Goal: Book appointment/travel/reservation

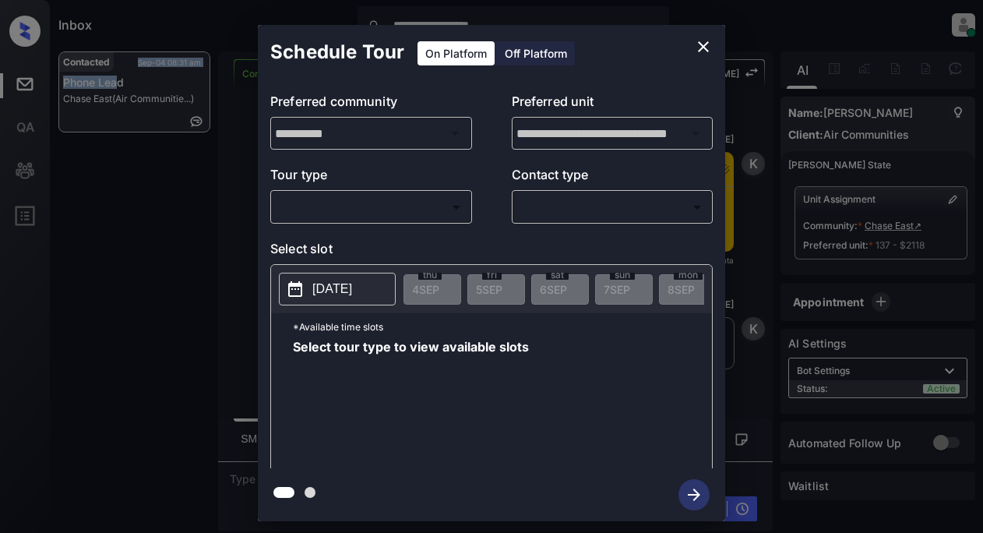
scroll to position [2622, 0]
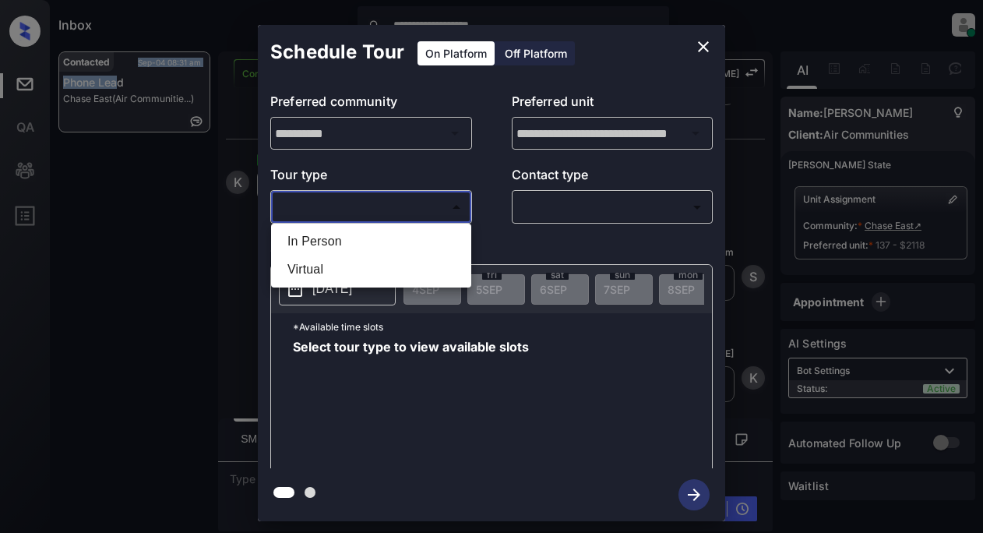
click at [362, 198] on body "**********" at bounding box center [491, 266] width 983 height 533
click at [332, 243] on li "In Person" at bounding box center [371, 241] width 192 height 28
type input "********"
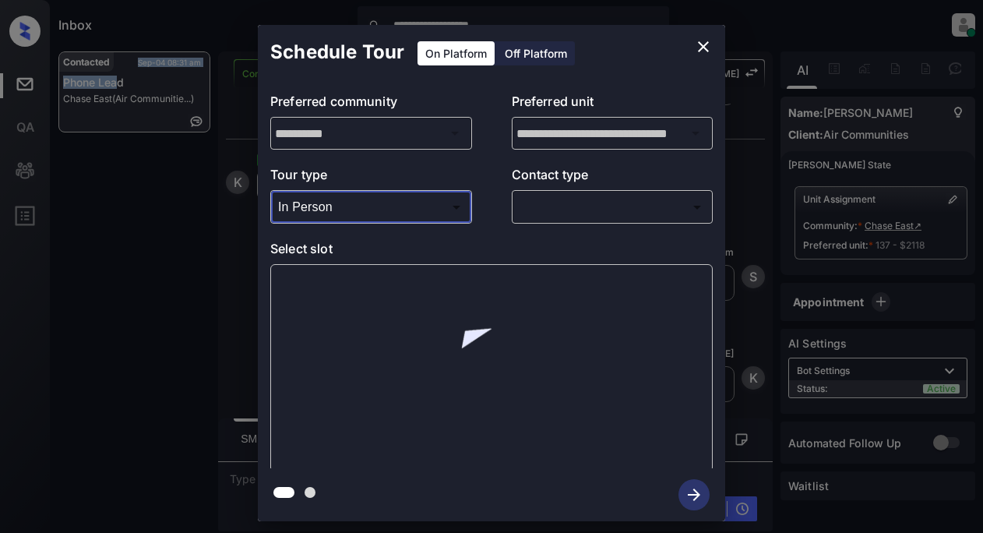
click at [542, 209] on body "**********" at bounding box center [491, 266] width 983 height 533
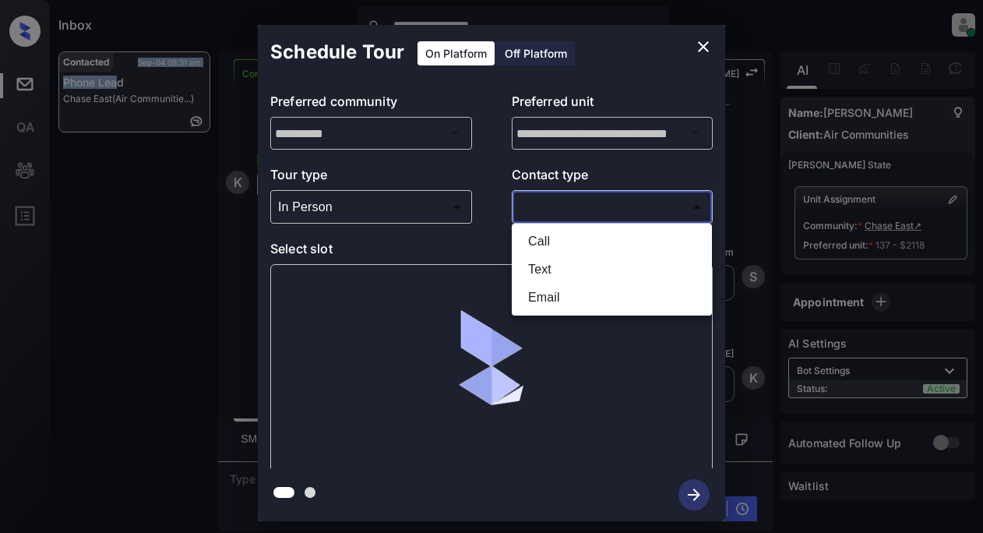
click at [551, 270] on li "Text" at bounding box center [611, 269] width 192 height 28
type input "****"
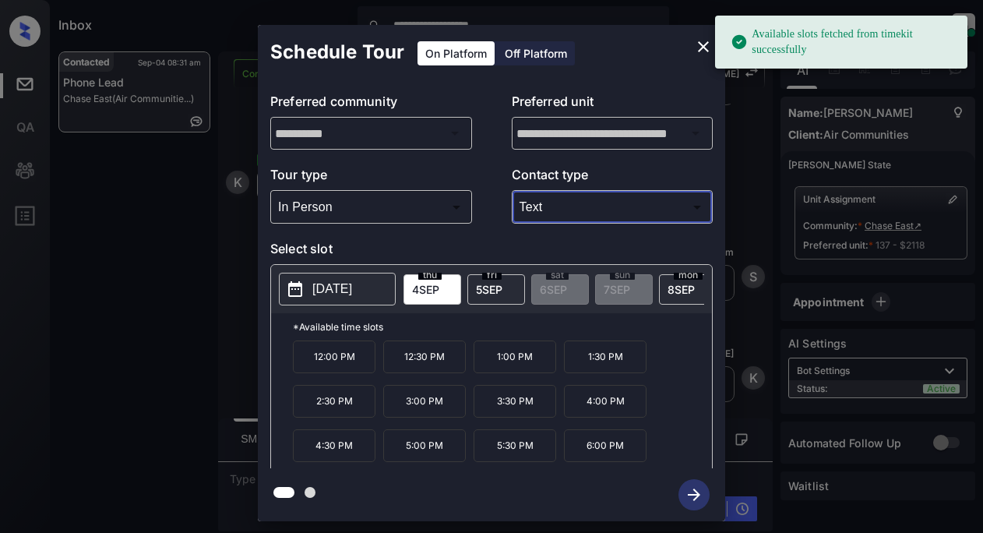
click at [488, 289] on span "5 SEP" at bounding box center [489, 289] width 26 height 13
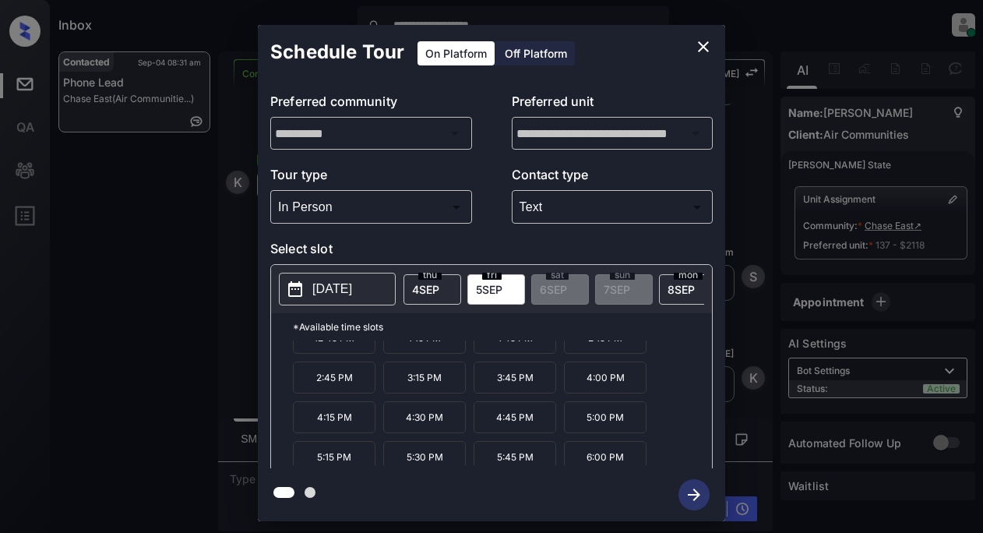
scroll to position [65, 0]
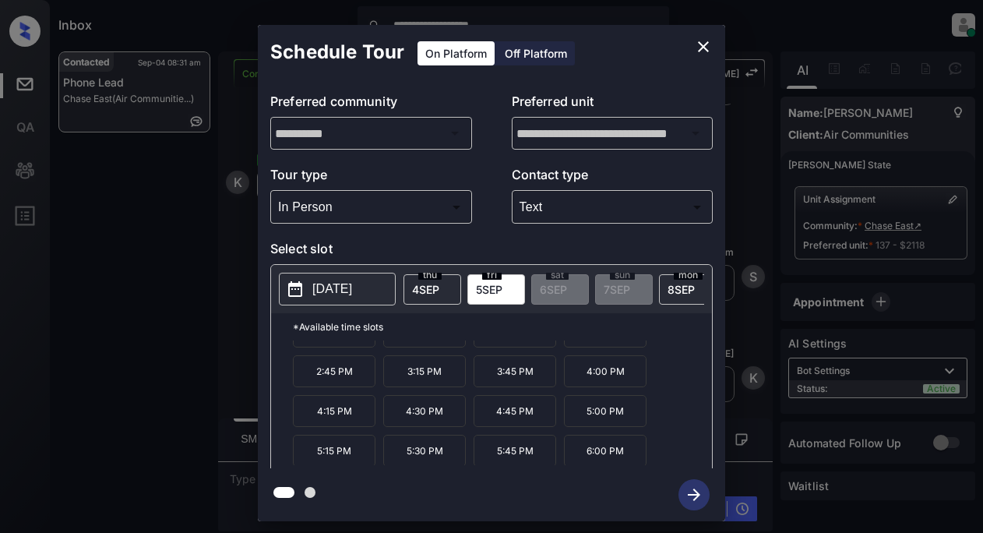
click at [414, 464] on p "5:30 PM" at bounding box center [424, 450] width 83 height 32
click at [701, 491] on icon "button" at bounding box center [693, 494] width 31 height 31
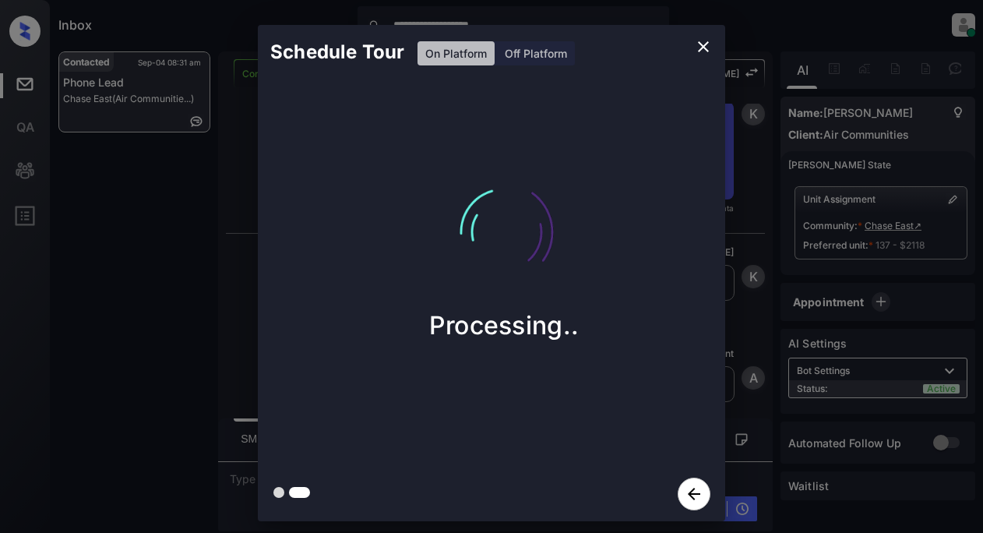
scroll to position [3346, 0]
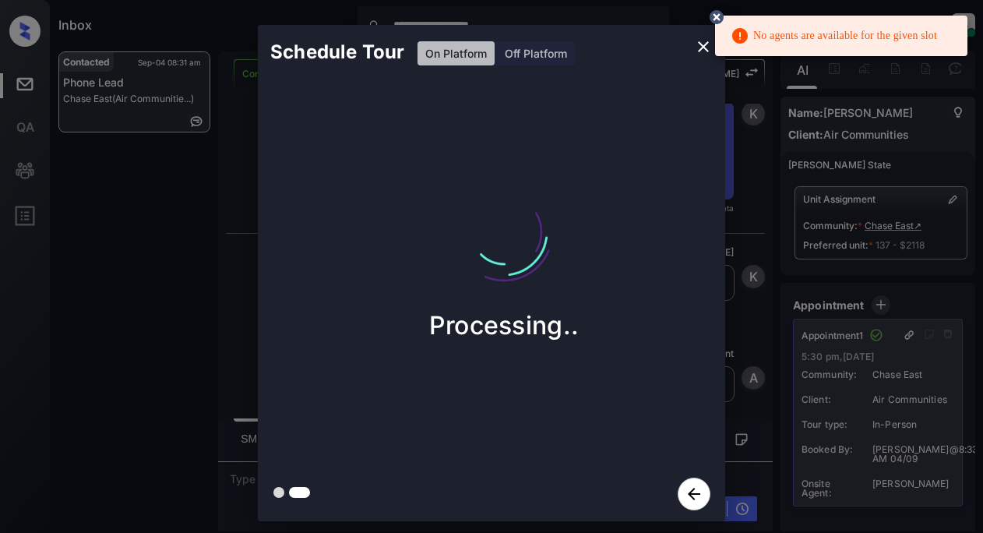
click at [690, 97] on div "Processing.." at bounding box center [504, 272] width 492 height 387
click at [715, 12] on icon at bounding box center [716, 17] width 14 height 14
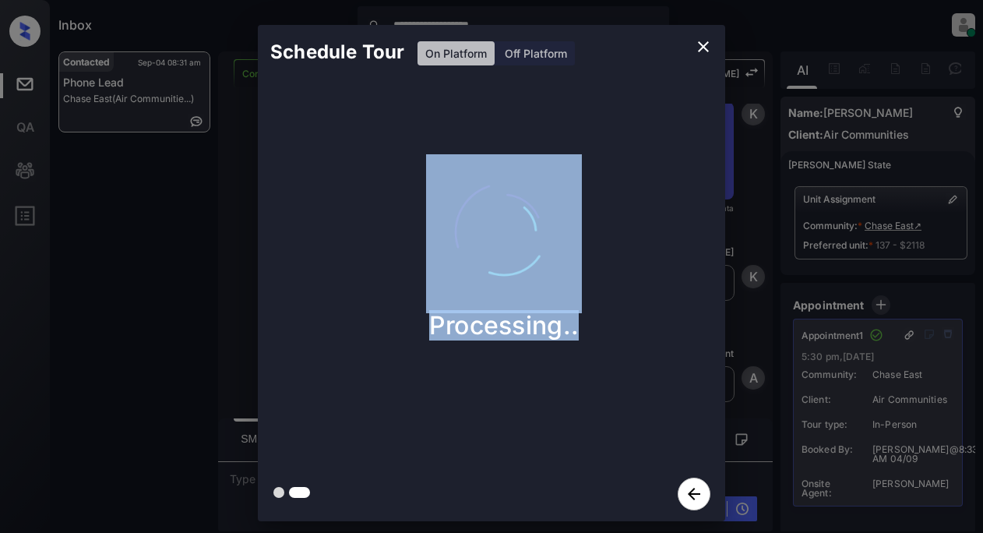
drag, startPoint x: 967, startPoint y: 295, endPoint x: 972, endPoint y: 461, distance: 165.9
click at [972, 461] on div "Schedule Tour On Platform Off Platform Processing.." at bounding box center [491, 273] width 983 height 546
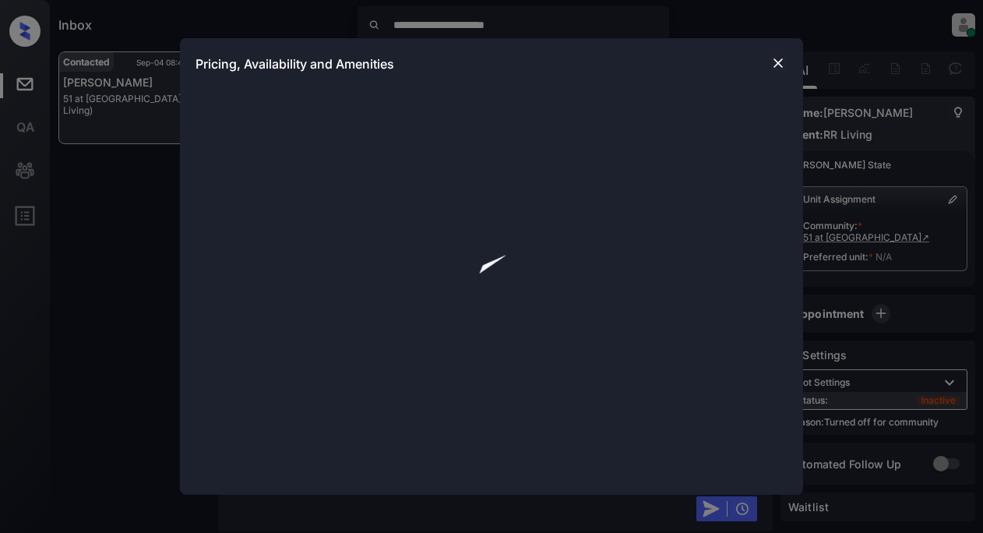
scroll to position [558, 0]
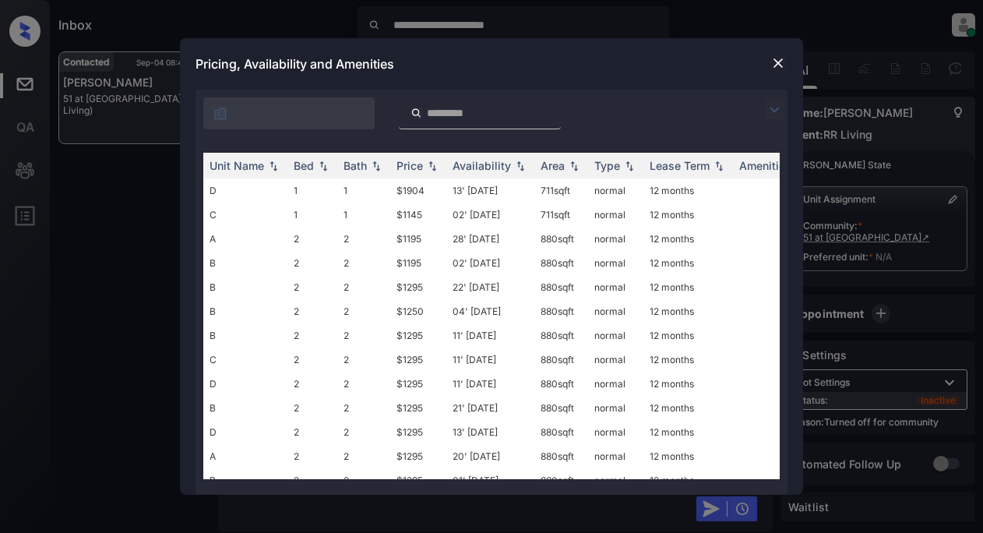
click at [777, 111] on img at bounding box center [774, 109] width 19 height 19
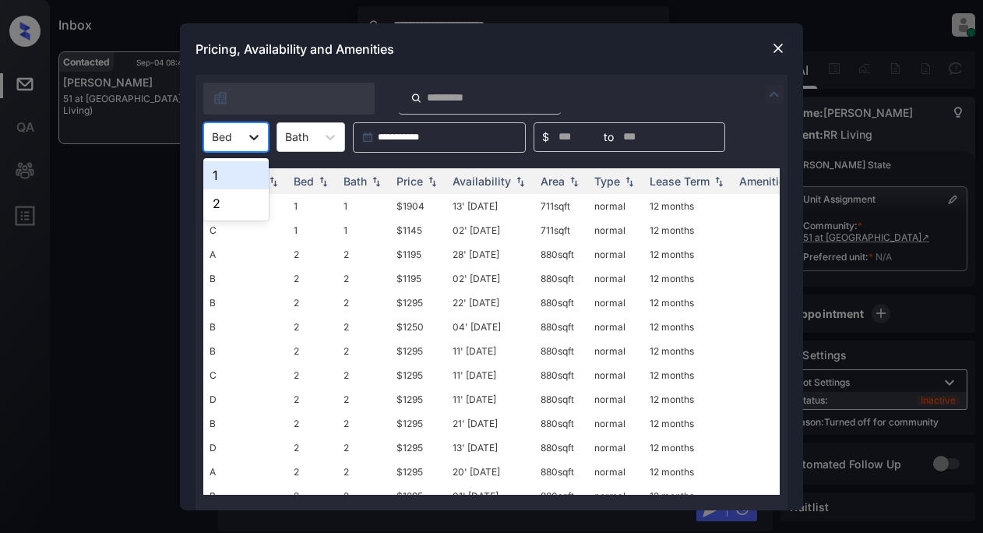
click at [250, 139] on icon at bounding box center [254, 137] width 16 height 16
click at [252, 136] on icon at bounding box center [253, 137] width 9 height 5
click at [237, 200] on div "2" at bounding box center [235, 203] width 65 height 28
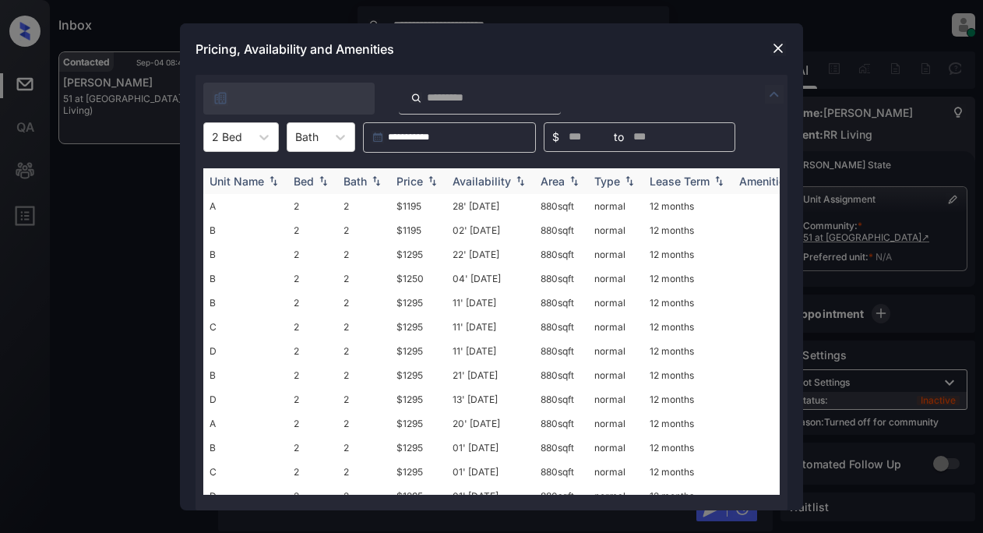
click at [424, 182] on div "Price" at bounding box center [418, 180] width 44 height 13
click at [405, 211] on td "$1195" at bounding box center [418, 206] width 56 height 24
click at [405, 210] on td "$1195" at bounding box center [418, 206] width 56 height 24
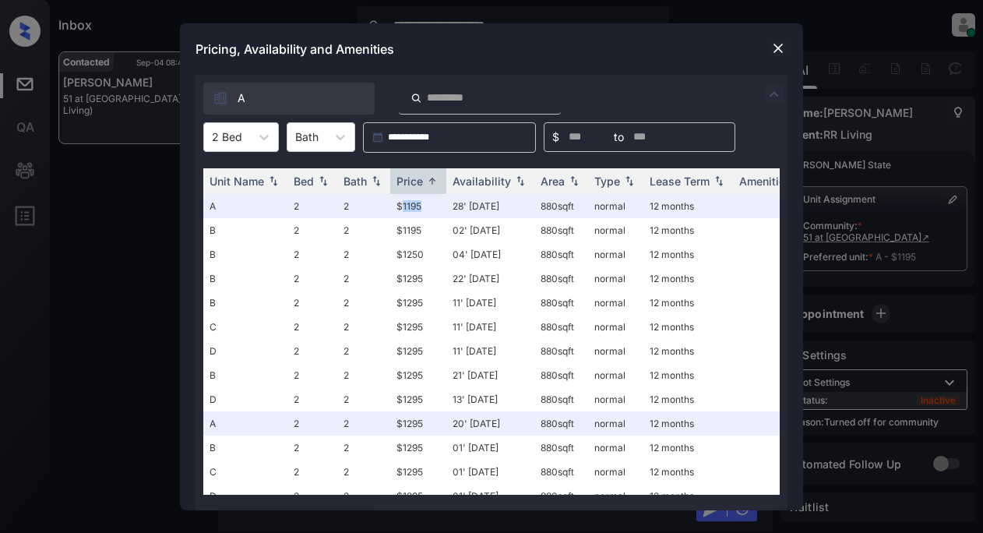
click at [772, 47] on img at bounding box center [778, 48] width 16 height 16
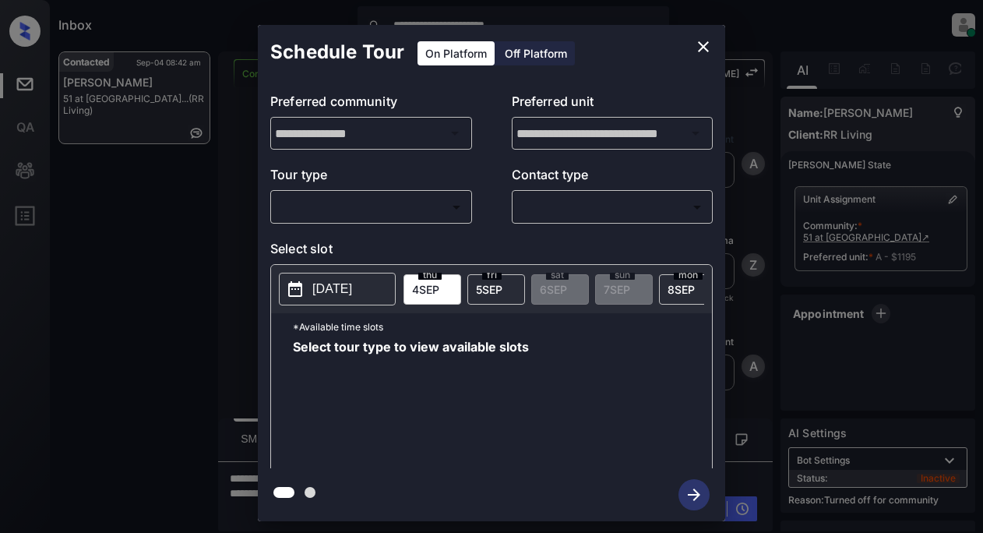
scroll to position [893, 0]
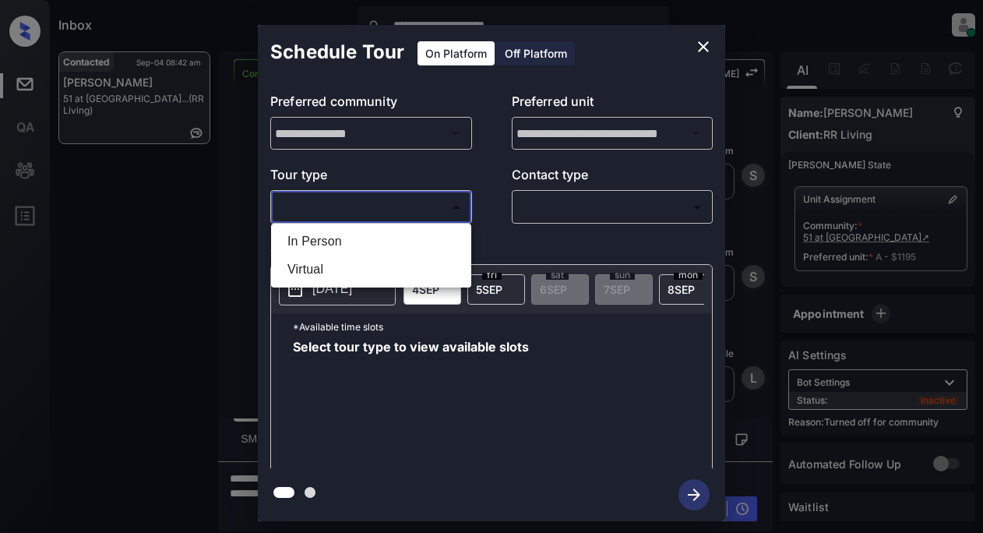
click at [350, 205] on body "**********" at bounding box center [491, 266] width 983 height 533
drag, startPoint x: 330, startPoint y: 243, endPoint x: 451, endPoint y: 216, distance: 123.6
click at [339, 240] on li "In Person" at bounding box center [371, 241] width 192 height 28
type input "********"
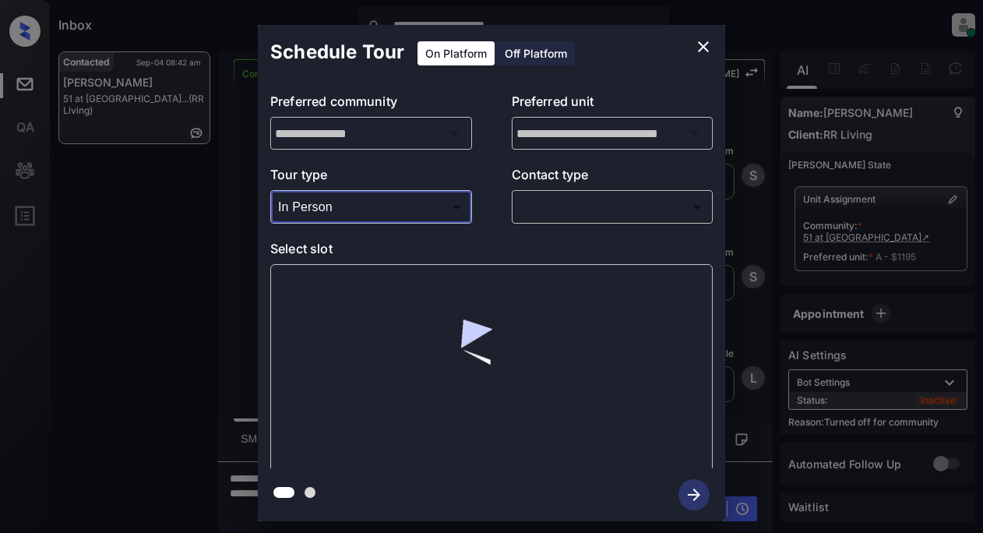
click at [564, 209] on body "**********" at bounding box center [491, 266] width 983 height 533
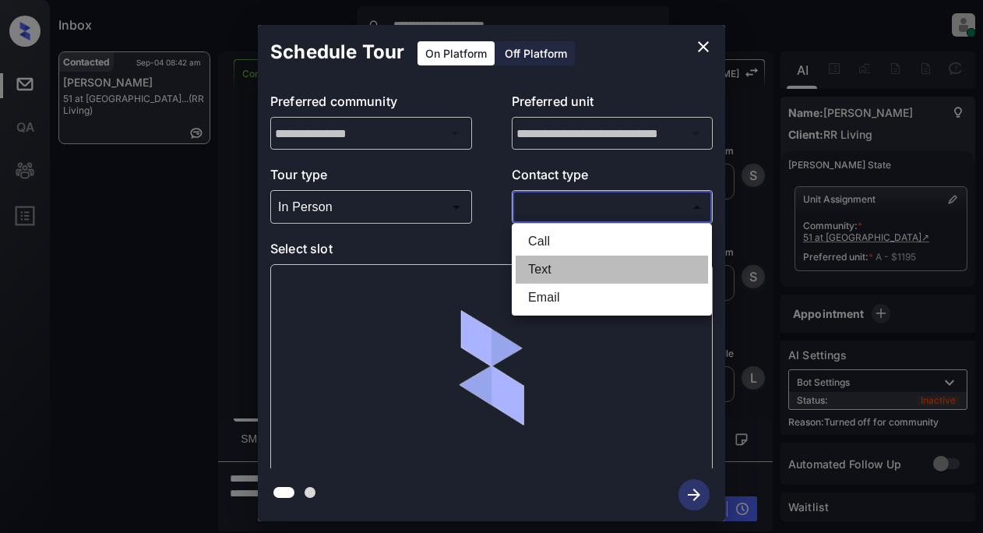
click at [561, 264] on li "Text" at bounding box center [611, 269] width 192 height 28
type input "****"
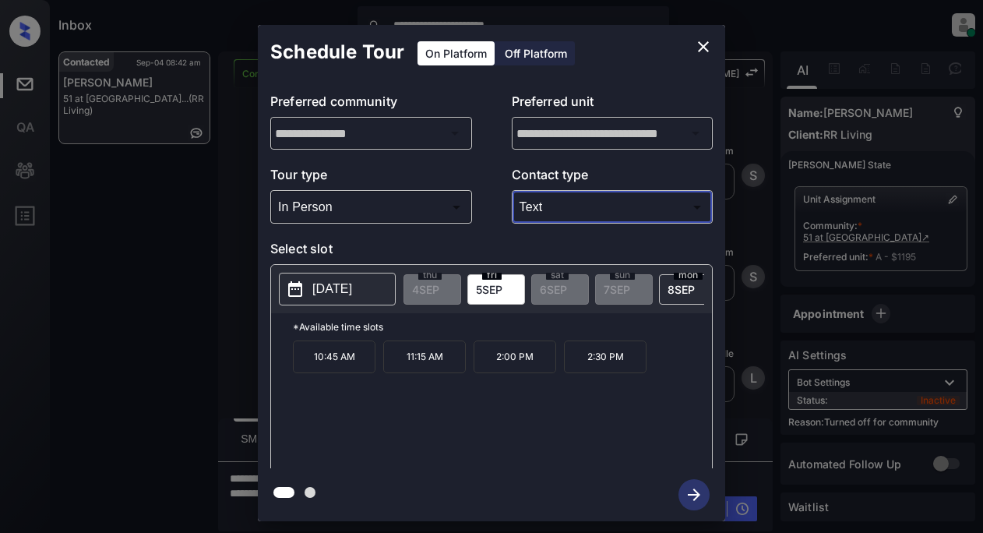
click at [320, 294] on p "[DATE]" at bounding box center [332, 289] width 40 height 19
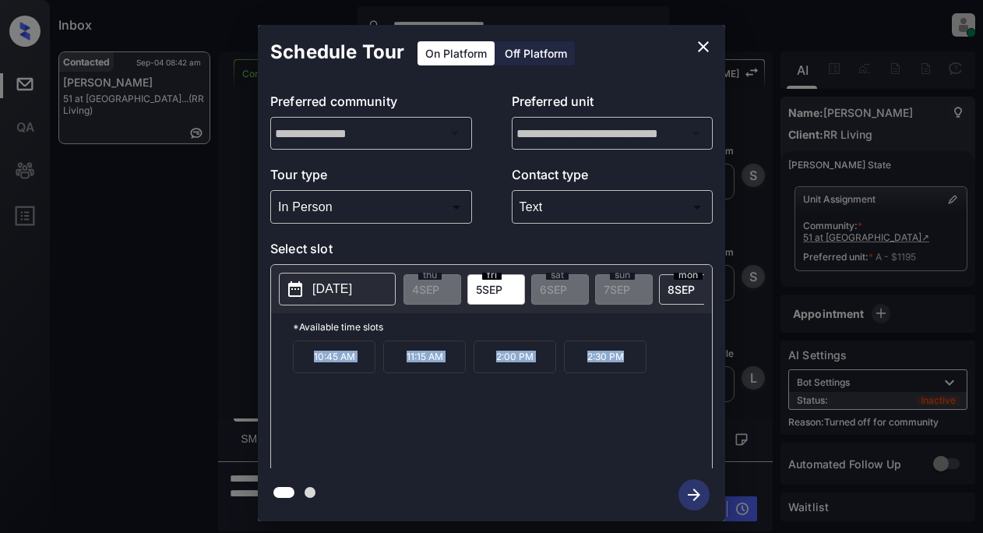
drag, startPoint x: 313, startPoint y: 362, endPoint x: 613, endPoint y: 368, distance: 299.8
click at [632, 369] on div "10:45 AM 11:15 AM 2:00 PM 2:30 PM" at bounding box center [502, 402] width 419 height 125
copy div "10:45 AM 11:15 AM 2:00 PM 2:30 PM"
click at [702, 40] on icon "close" at bounding box center [703, 46] width 19 height 19
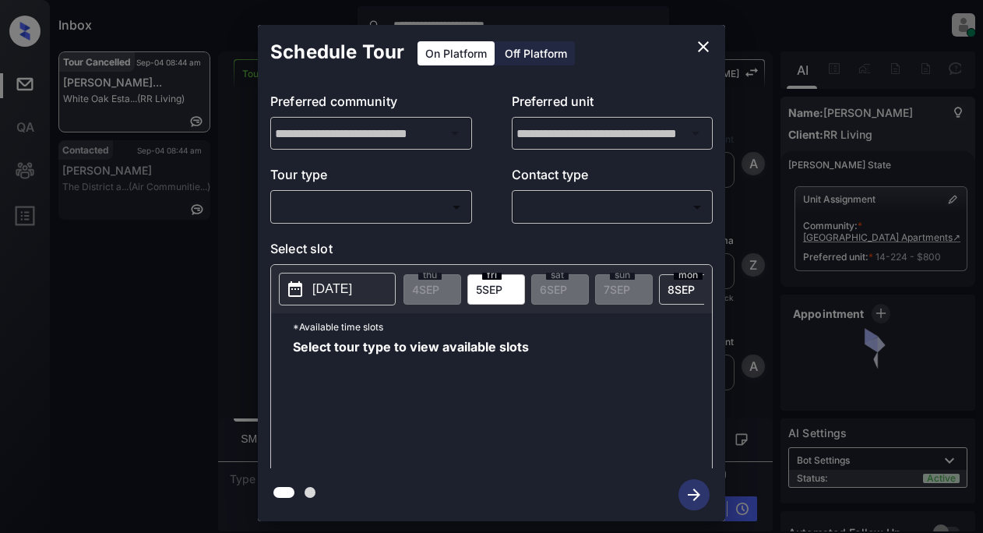
scroll to position [3734, 0]
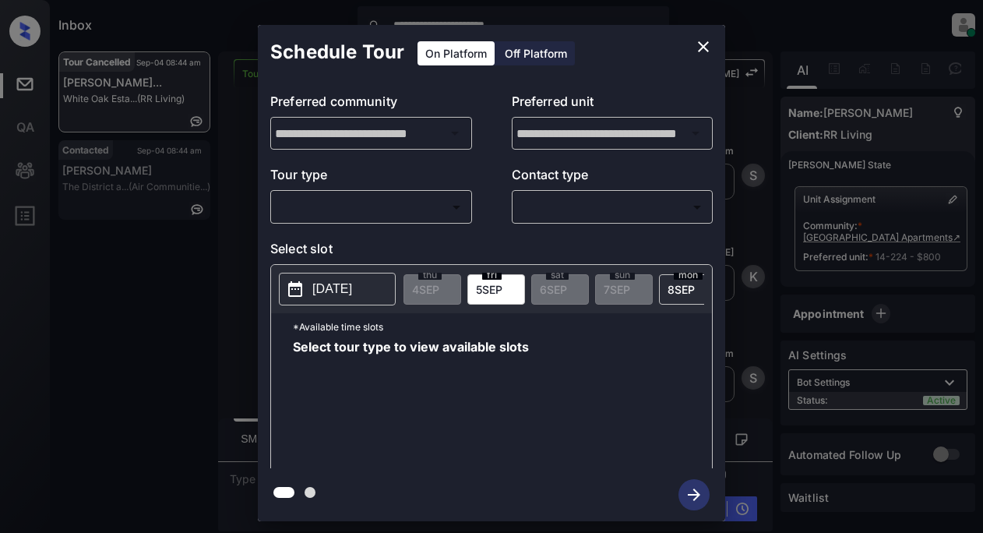
click at [399, 209] on body "**********" at bounding box center [491, 266] width 983 height 533
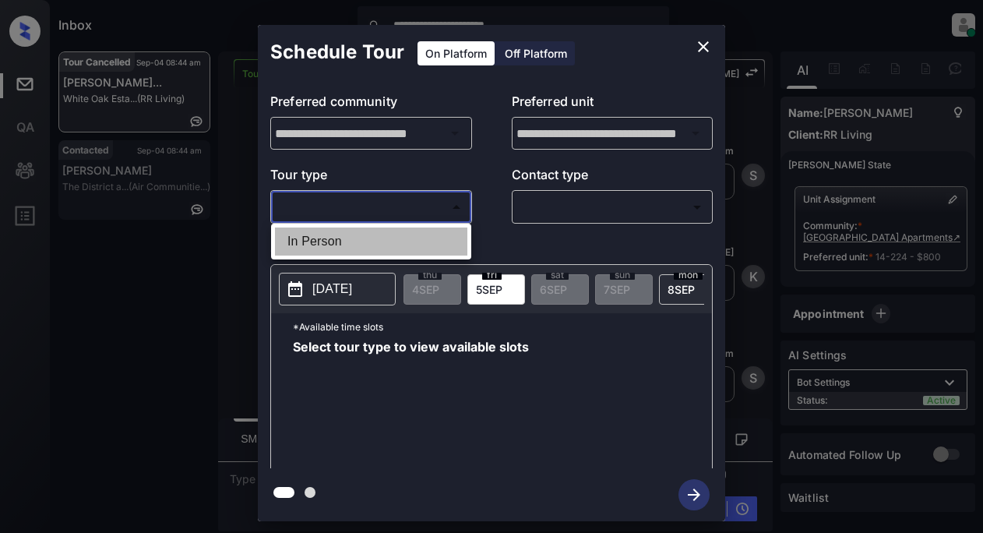
drag, startPoint x: 339, startPoint y: 241, endPoint x: 416, endPoint y: 216, distance: 81.0
click at [339, 235] on li "In Person" at bounding box center [371, 241] width 192 height 28
type input "********"
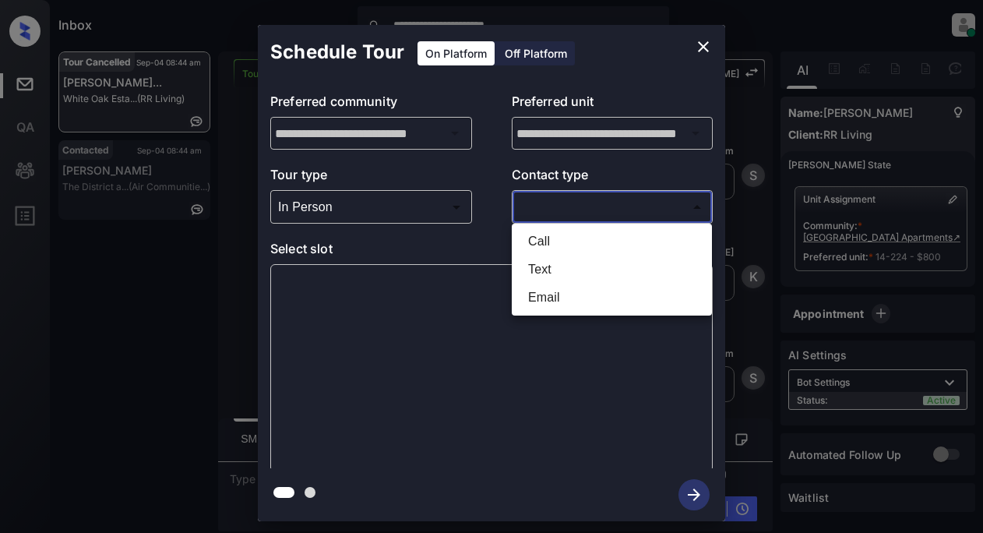
drag, startPoint x: 533, startPoint y: 208, endPoint x: 698, endPoint y: 199, distance: 165.3
click at [538, 208] on body "**********" at bounding box center [491, 266] width 983 height 533
drag, startPoint x: 530, startPoint y: 264, endPoint x: 667, endPoint y: 245, distance: 138.3
click at [532, 264] on li "Text" at bounding box center [611, 269] width 192 height 28
type input "****"
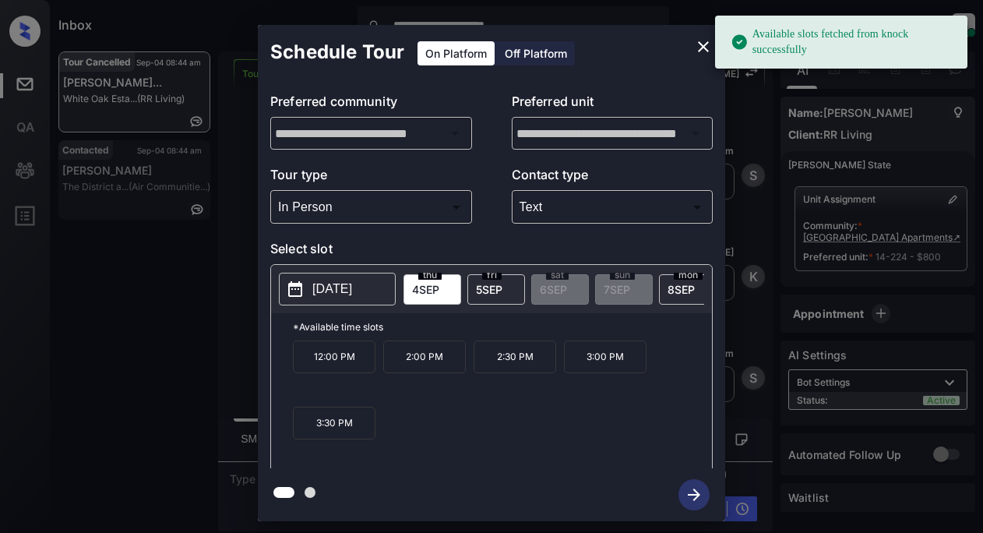
click at [330, 294] on p "[DATE]" at bounding box center [332, 289] width 40 height 19
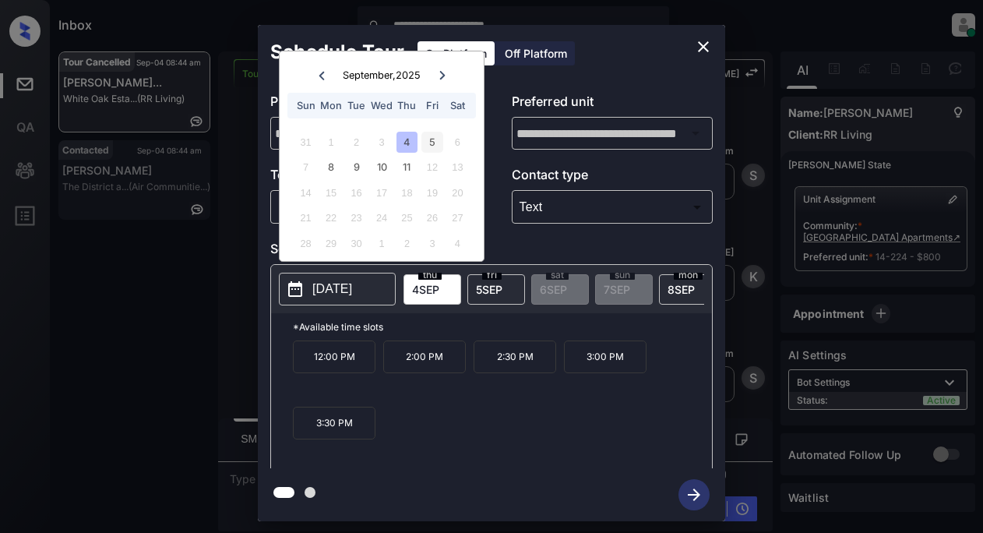
click at [431, 146] on div "5" at bounding box center [431, 142] width 21 height 21
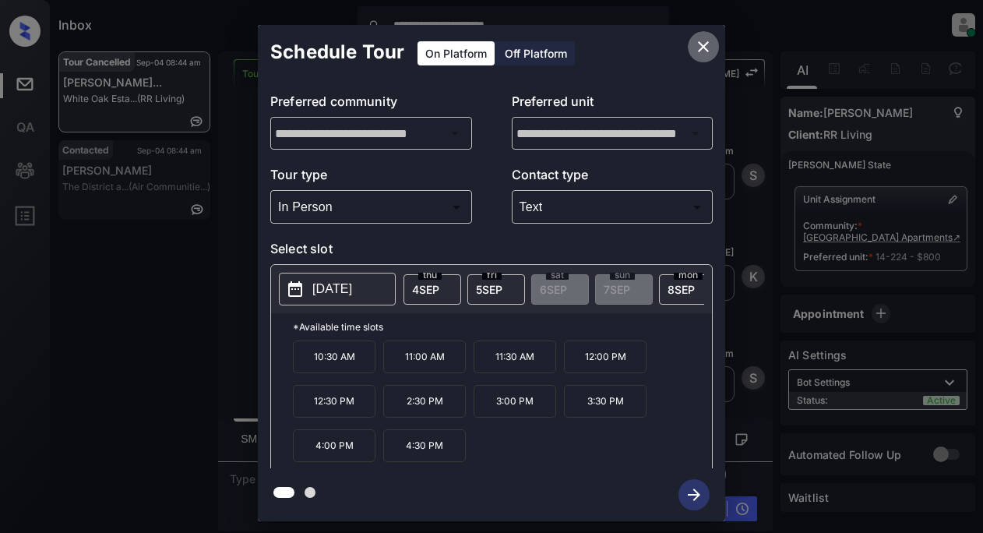
click at [697, 47] on icon "close" at bounding box center [703, 46] width 19 height 19
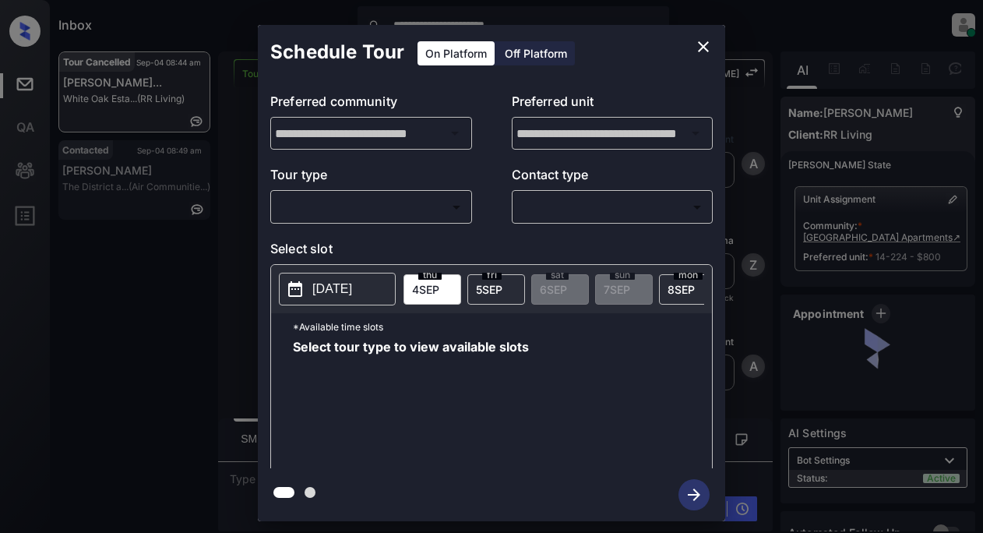
scroll to position [3906, 0]
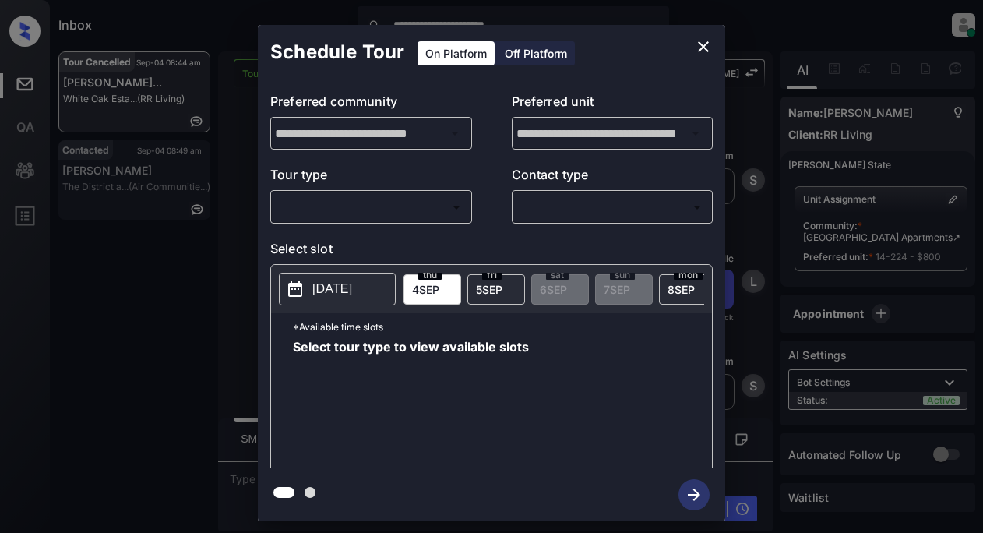
click at [699, 46] on icon "close" at bounding box center [703, 46] width 19 height 19
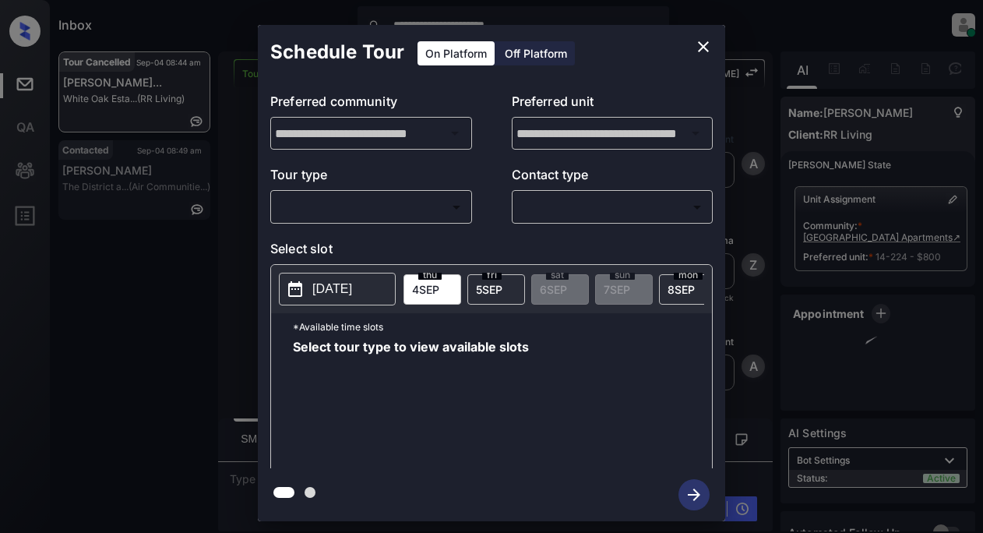
scroll to position [2037, 0]
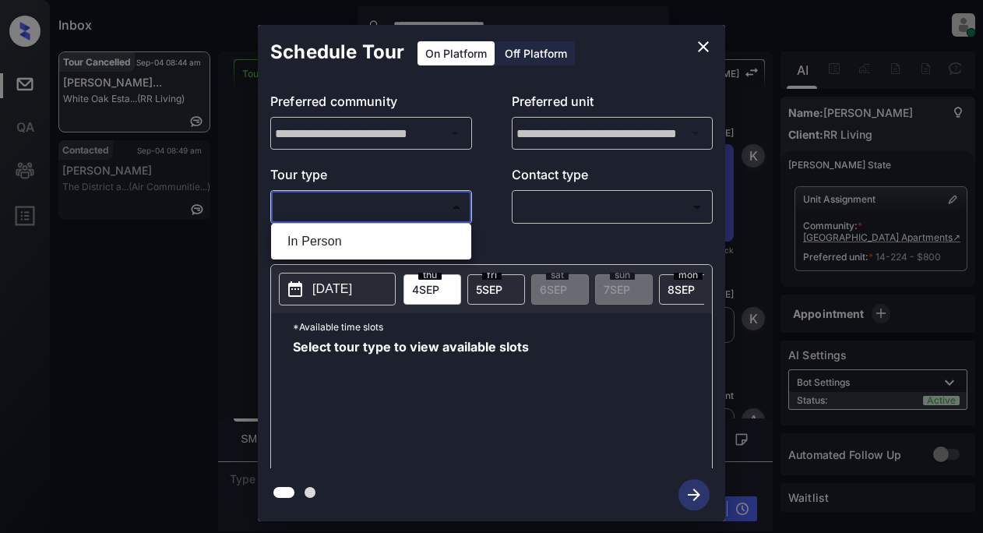
click at [421, 208] on body "**********" at bounding box center [491, 266] width 983 height 533
click at [351, 248] on li "In Person" at bounding box center [371, 241] width 192 height 28
type input "********"
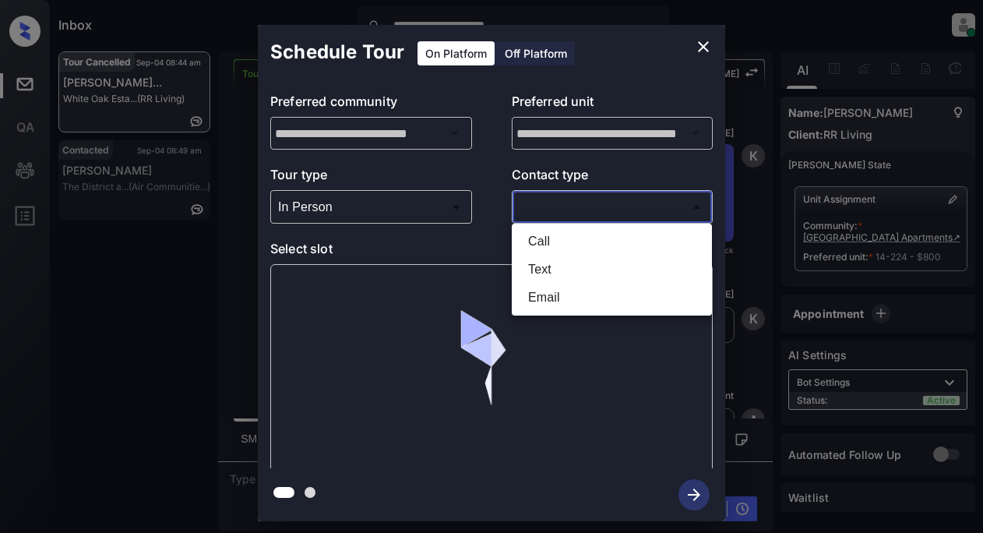
click at [538, 211] on body "**********" at bounding box center [491, 266] width 983 height 533
click at [558, 274] on li "Text" at bounding box center [611, 269] width 192 height 28
type input "****"
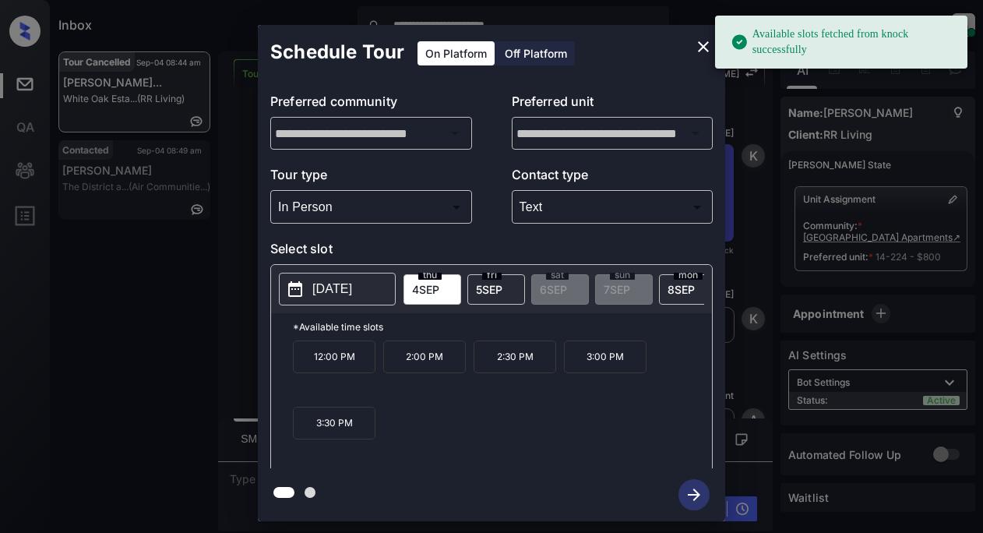
click at [343, 297] on p "[DATE]" at bounding box center [332, 289] width 40 height 19
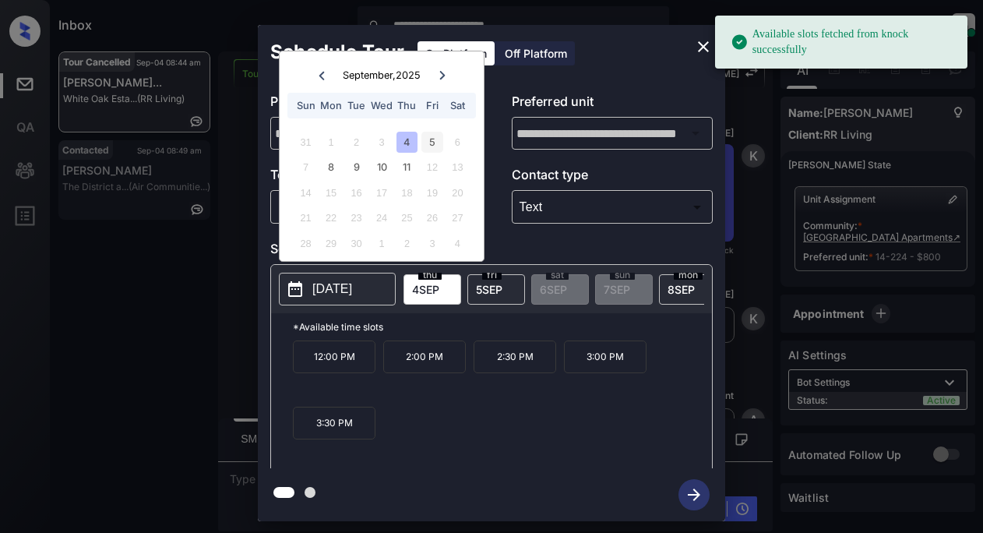
click at [434, 142] on div "5" at bounding box center [431, 142] width 21 height 21
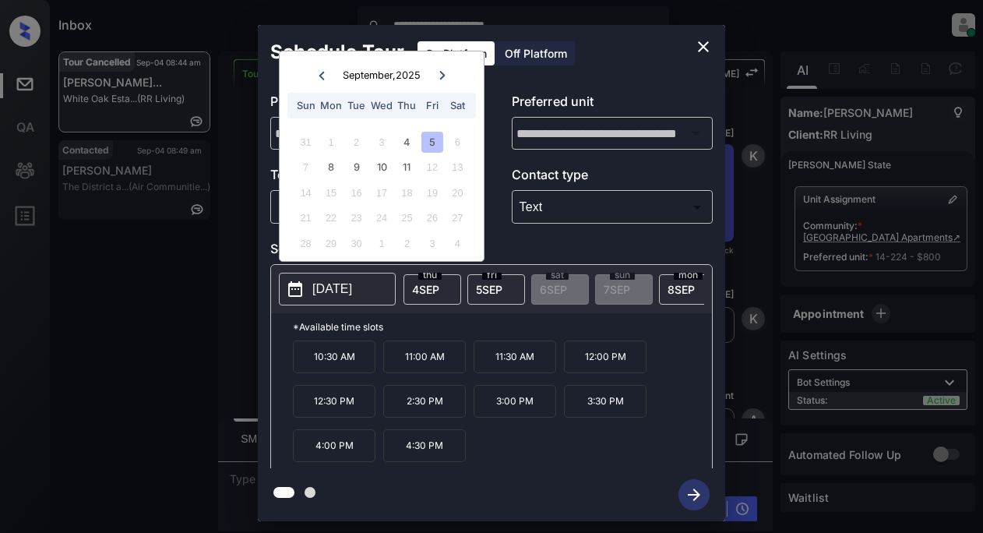
drag, startPoint x: 411, startPoint y: 362, endPoint x: 511, endPoint y: 371, distance: 100.1
click at [413, 362] on p "11:00 AM" at bounding box center [424, 356] width 83 height 33
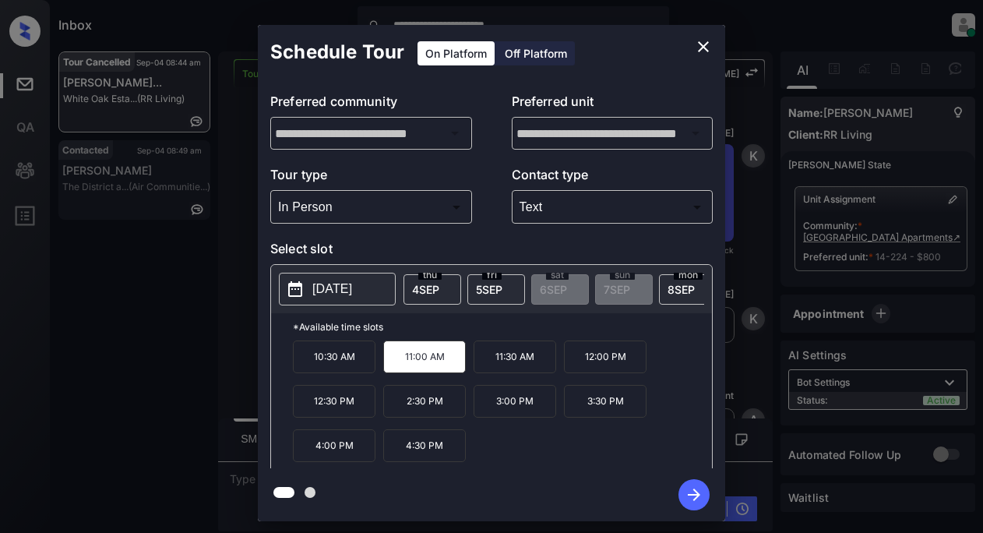
click at [695, 498] on icon "button" at bounding box center [693, 494] width 31 height 31
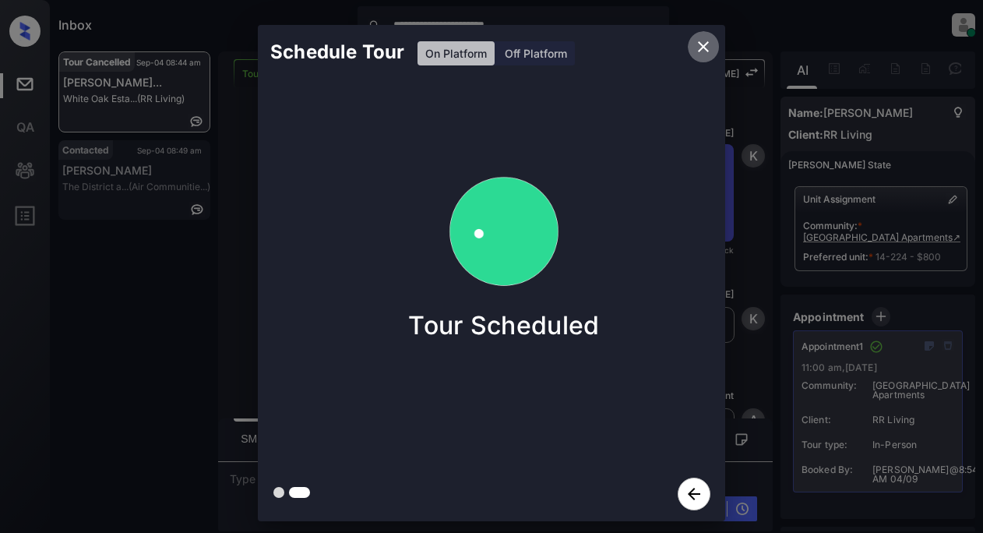
click at [700, 49] on icon "close" at bounding box center [703, 46] width 11 height 11
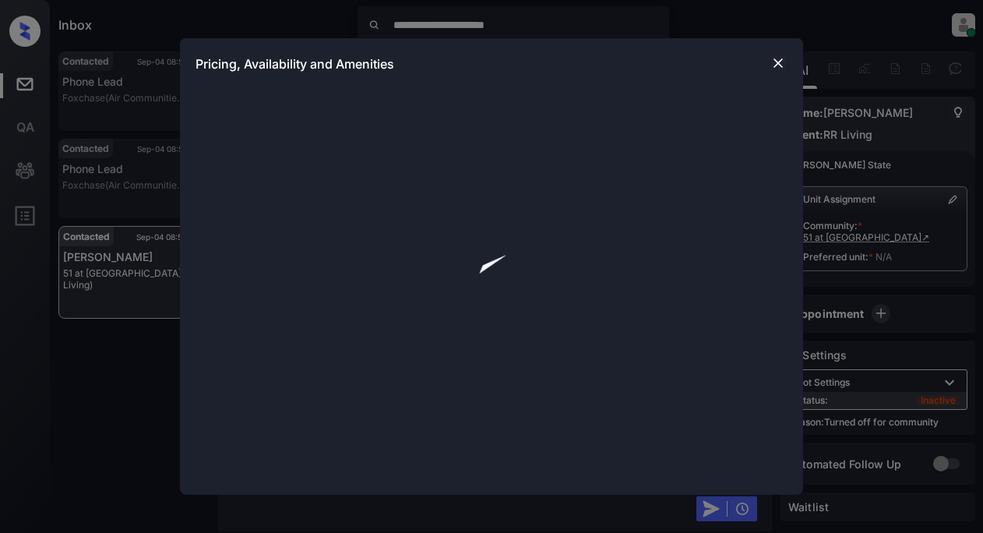
scroll to position [2180, 0]
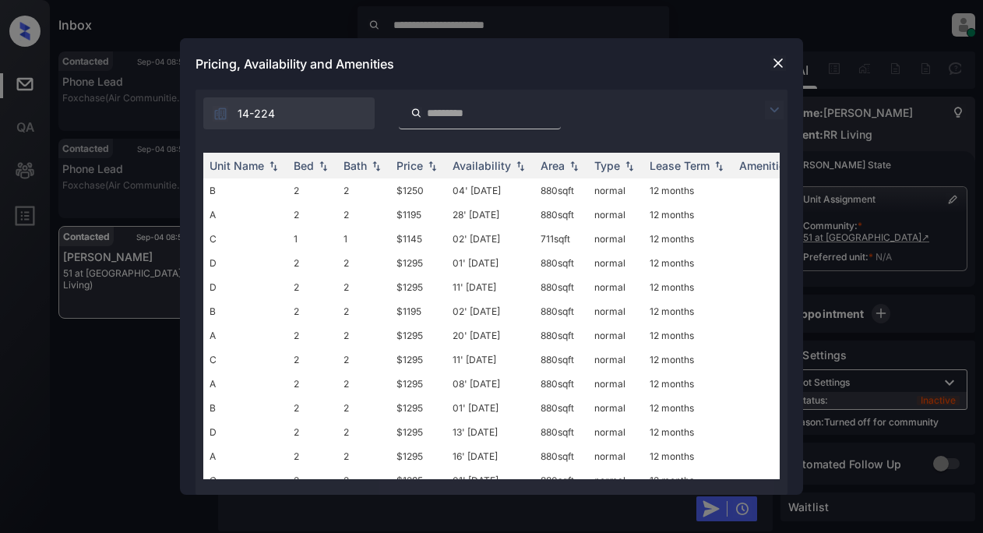
click at [772, 107] on img at bounding box center [774, 109] width 19 height 19
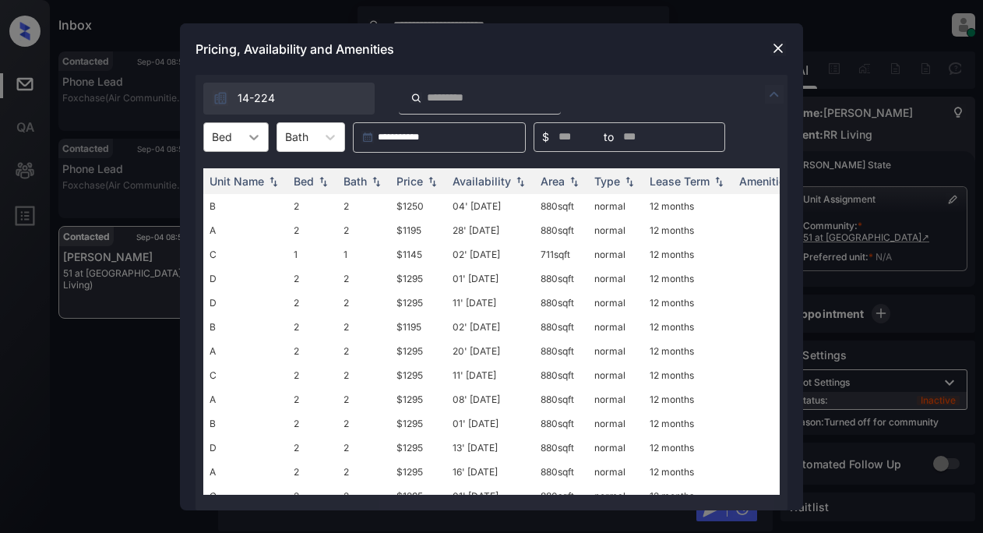
click at [255, 137] on icon at bounding box center [253, 137] width 9 height 5
click at [248, 180] on div "1" at bounding box center [235, 175] width 65 height 28
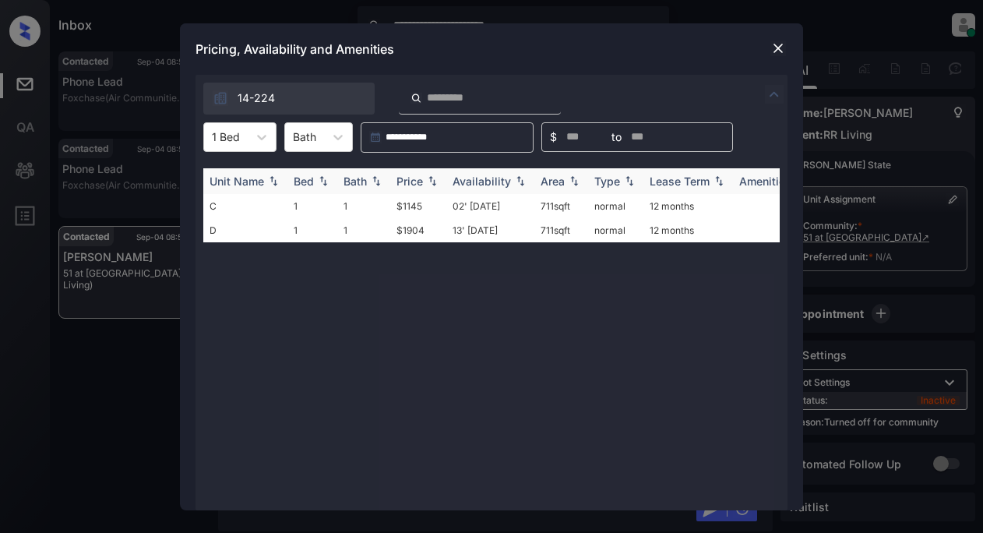
click at [415, 179] on div "Price" at bounding box center [409, 180] width 26 height 13
click at [403, 205] on td "$1145" at bounding box center [418, 206] width 56 height 24
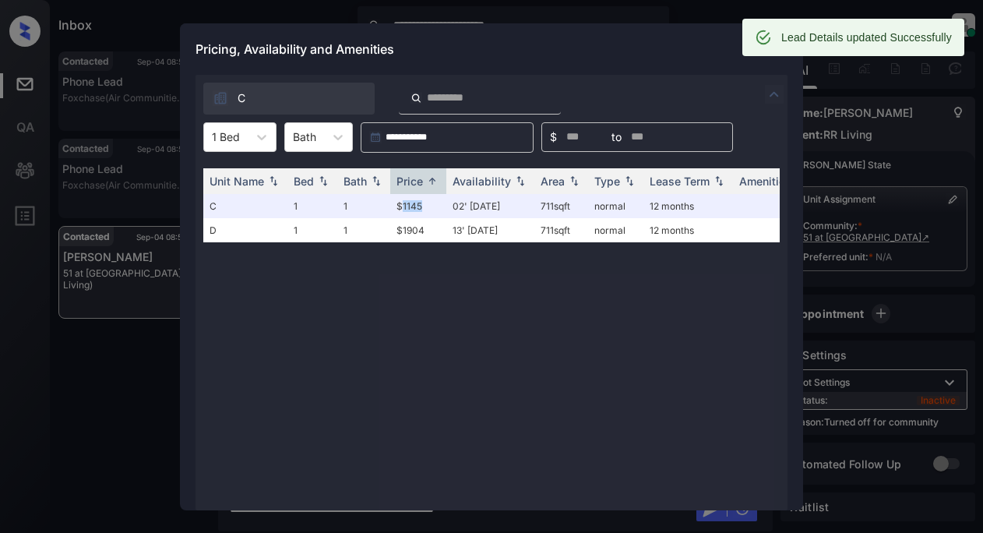
click at [783, 51] on div "Lead Details updated Successfully Contacted Sep-04 08:55 am Phone Lead Foxchase…" at bounding box center [516, 317] width 916 height 533
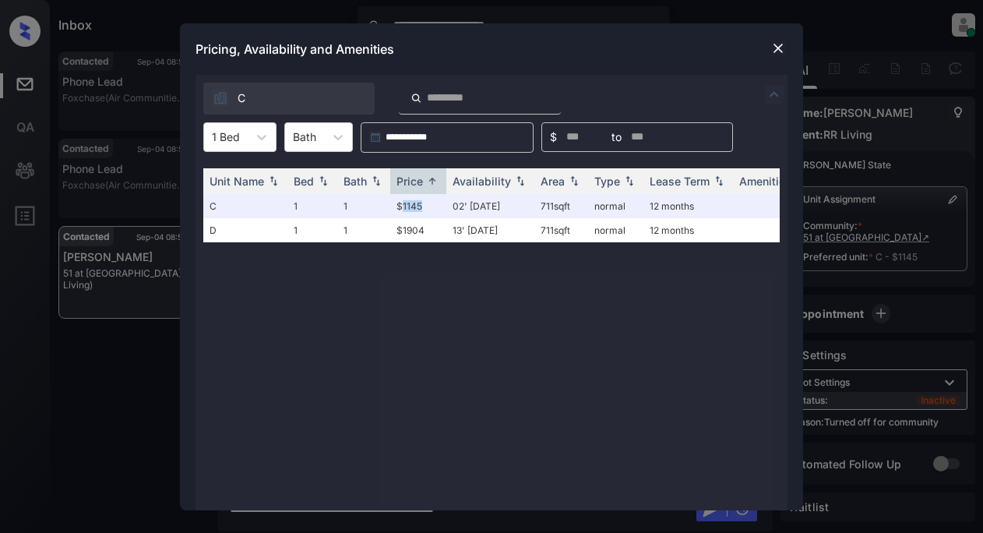
click at [779, 51] on img at bounding box center [778, 48] width 16 height 16
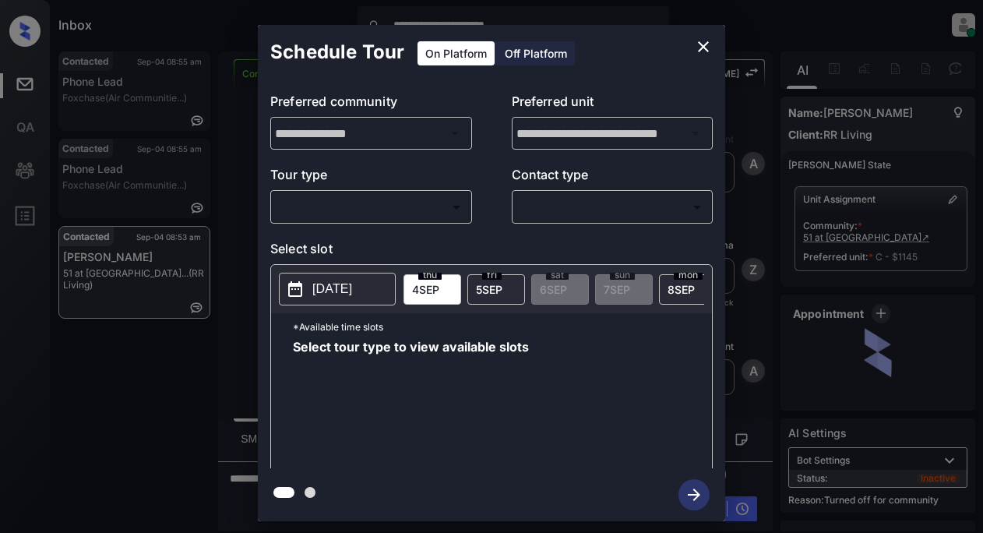
scroll to position [1582, 0]
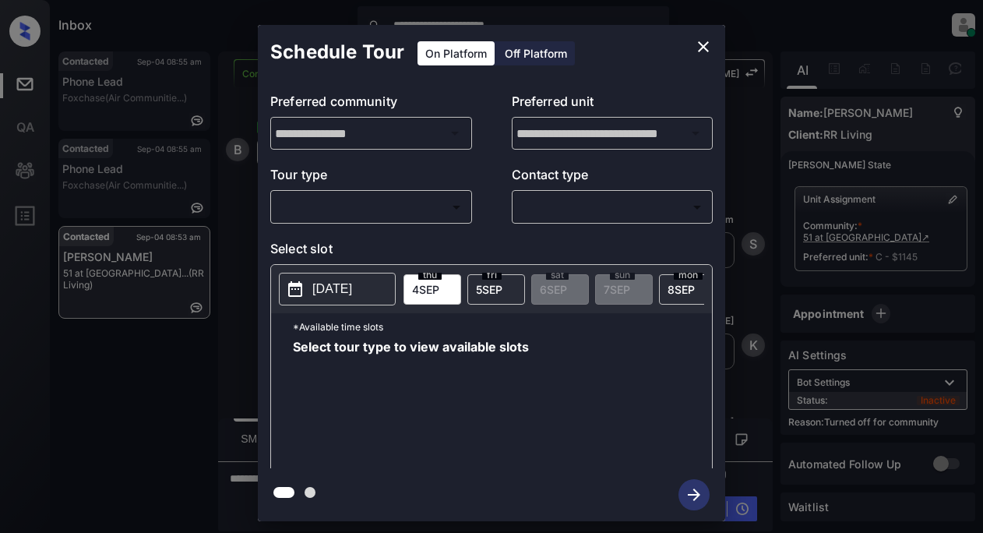
click at [325, 220] on body "**********" at bounding box center [491, 266] width 983 height 533
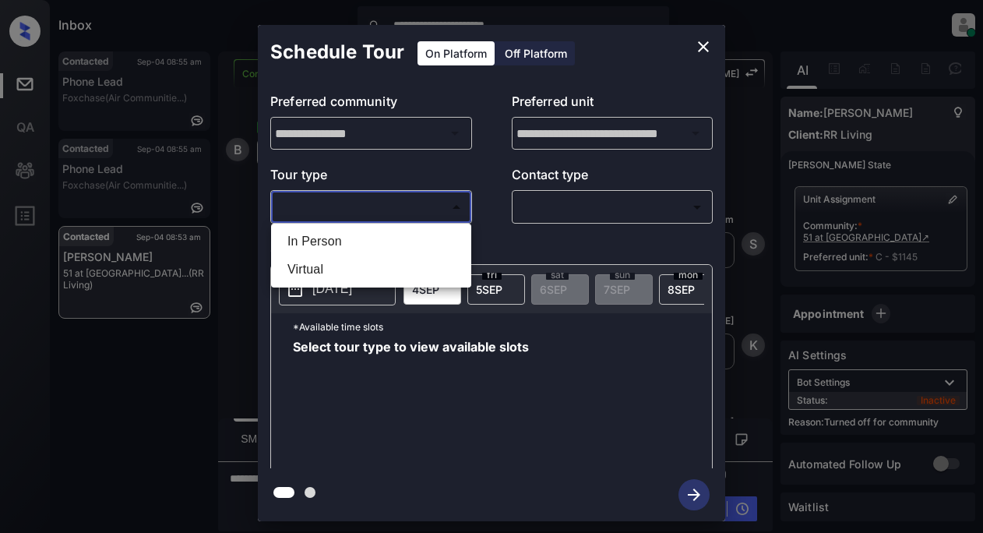
click at [320, 234] on li "In Person" at bounding box center [371, 241] width 192 height 28
type input "********"
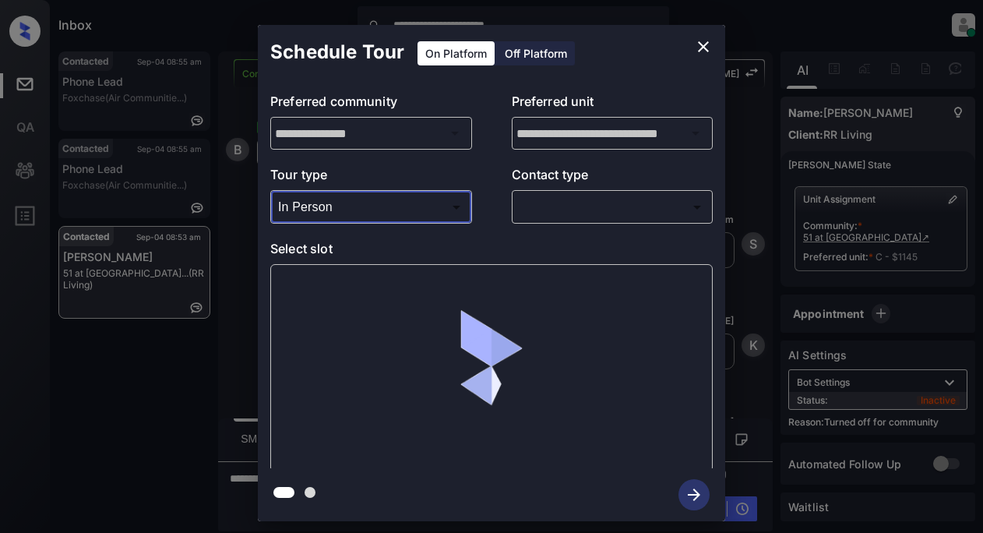
click at [551, 201] on body "**********" at bounding box center [491, 266] width 983 height 533
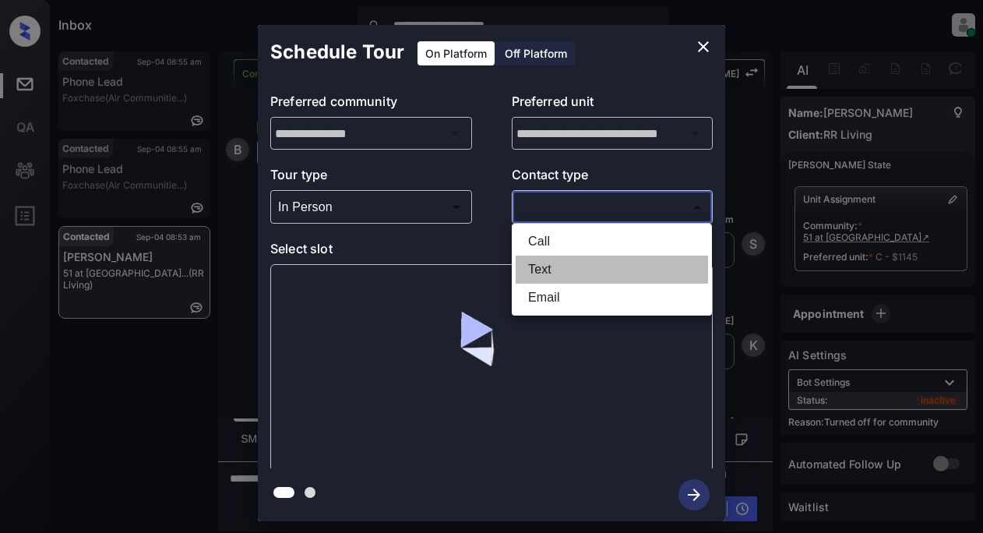
click at [551, 267] on li "Text" at bounding box center [611, 269] width 192 height 28
type input "****"
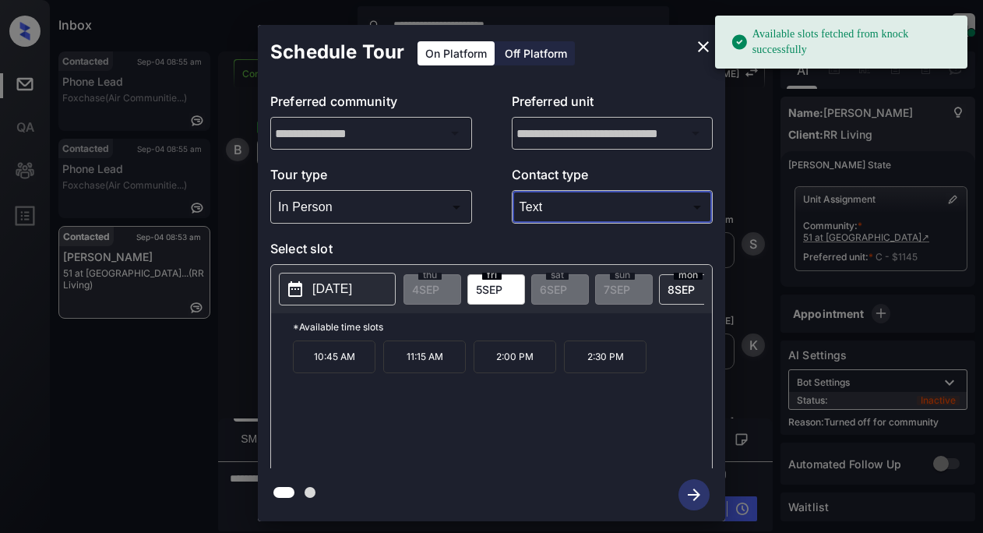
click at [341, 296] on p "2025-09-05" at bounding box center [332, 289] width 40 height 19
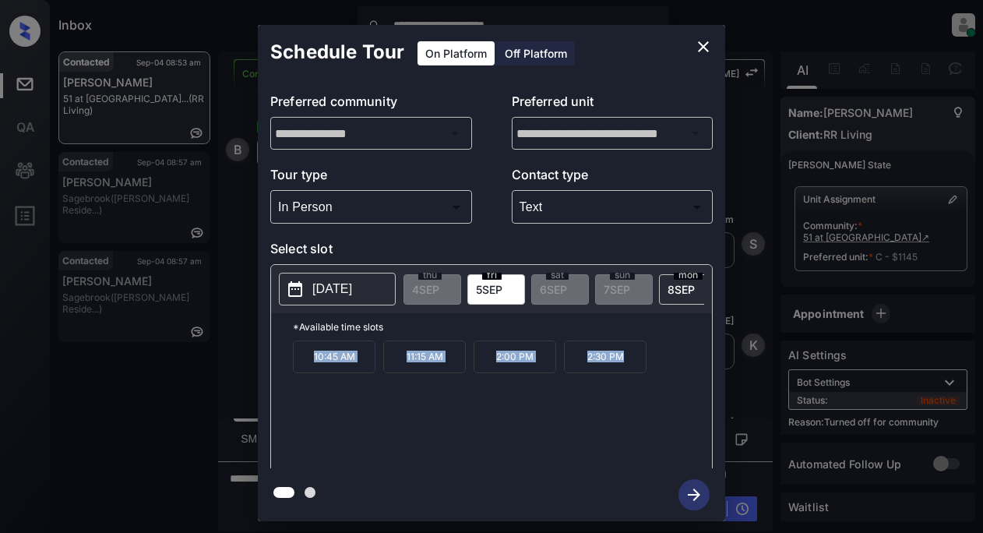
drag, startPoint x: 298, startPoint y: 364, endPoint x: 631, endPoint y: 371, distance: 332.6
click at [631, 371] on div "10:45 AM 11:15 AM 2:00 PM 2:30 PM" at bounding box center [502, 402] width 419 height 125
copy div "10:45 AM 11:15 AM 2:00 PM 2:30 PM"
click at [696, 39] on icon "close" at bounding box center [703, 46] width 19 height 19
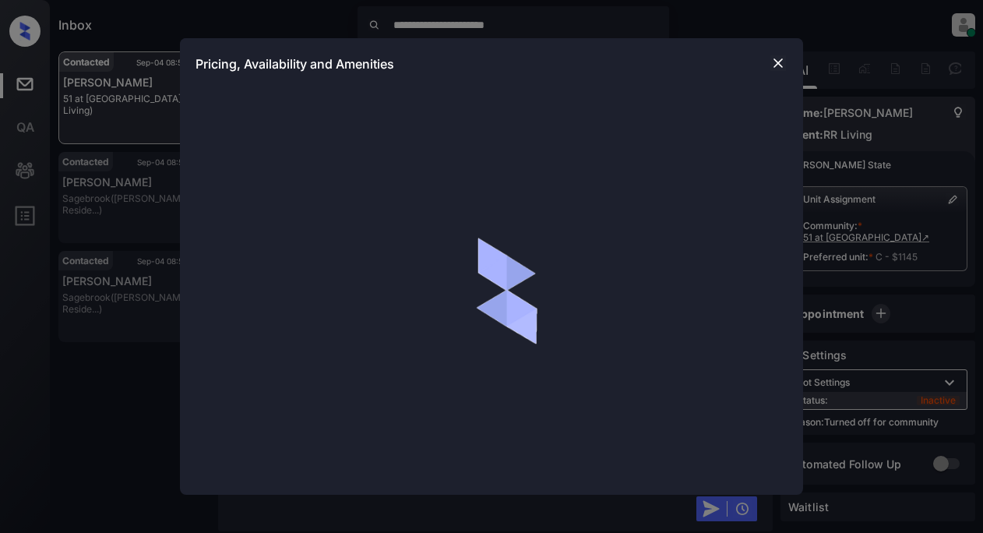
scroll to position [2399, 0]
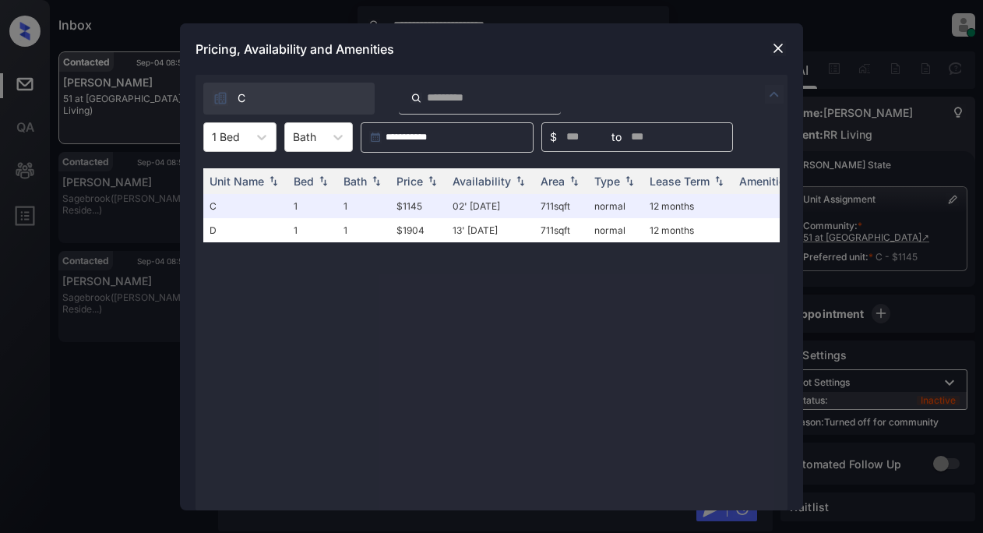
click at [771, 44] on img at bounding box center [778, 48] width 16 height 16
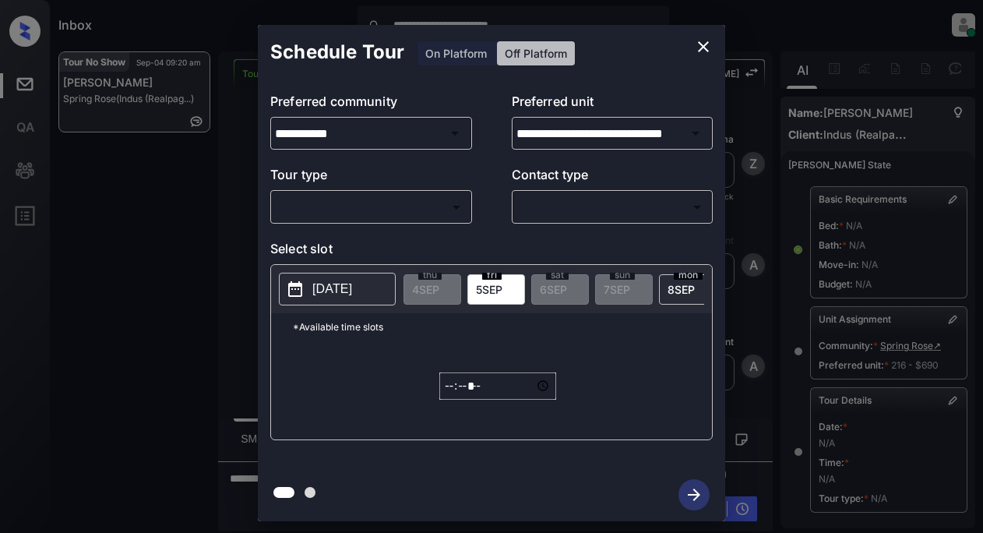
scroll to position [234, 0]
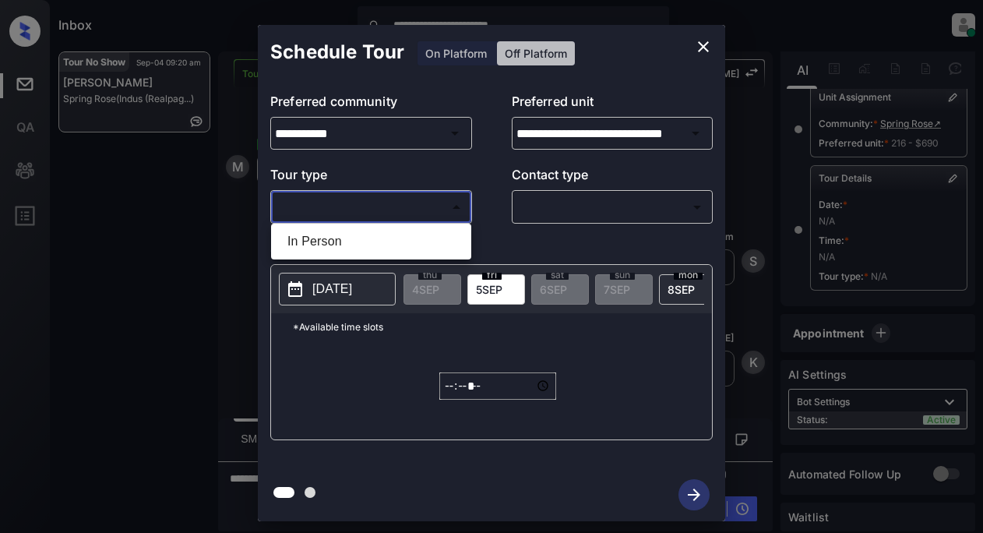
click at [343, 212] on body "**********" at bounding box center [491, 266] width 983 height 533
drag, startPoint x: 315, startPoint y: 240, endPoint x: 396, endPoint y: 227, distance: 81.3
click at [321, 237] on li "In Person" at bounding box center [371, 241] width 192 height 28
type input "********"
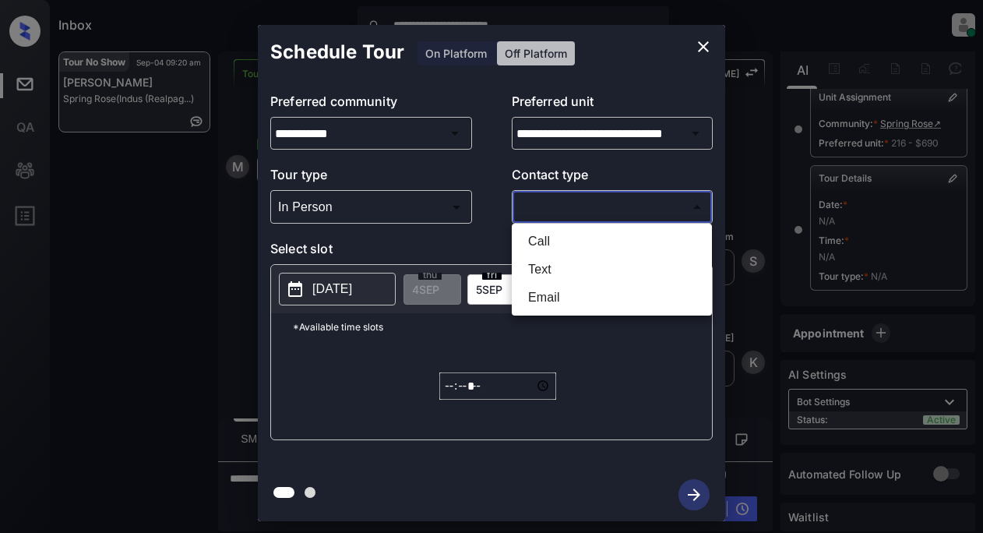
click at [558, 212] on body "**********" at bounding box center [491, 266] width 983 height 533
click at [543, 269] on li "Text" at bounding box center [611, 269] width 192 height 28
type input "****"
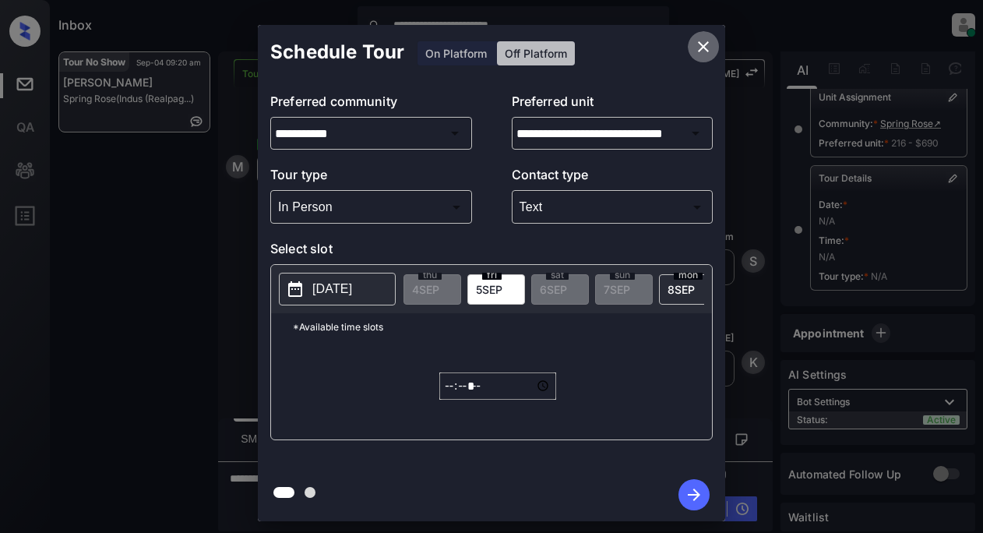
click at [709, 46] on icon "close" at bounding box center [703, 46] width 19 height 19
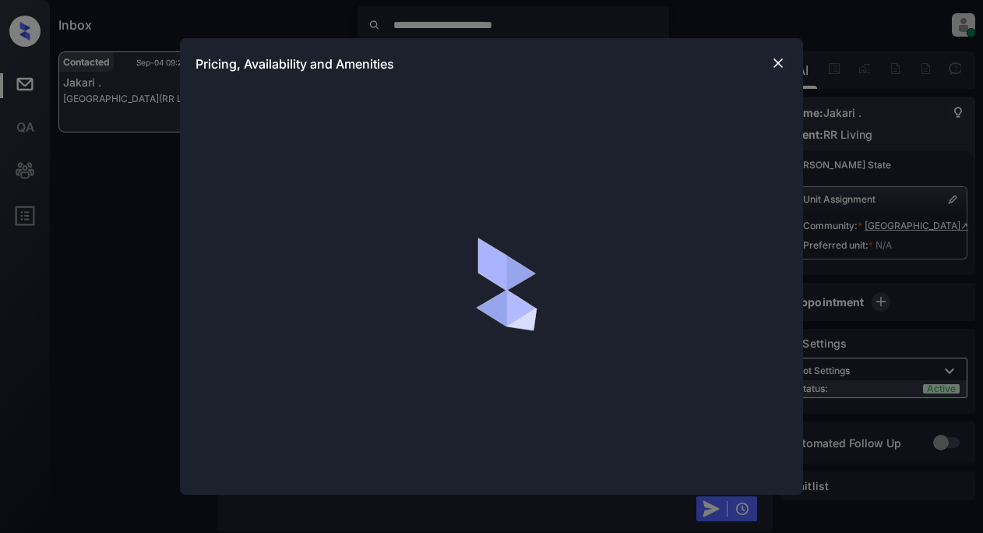
scroll to position [2527, 0]
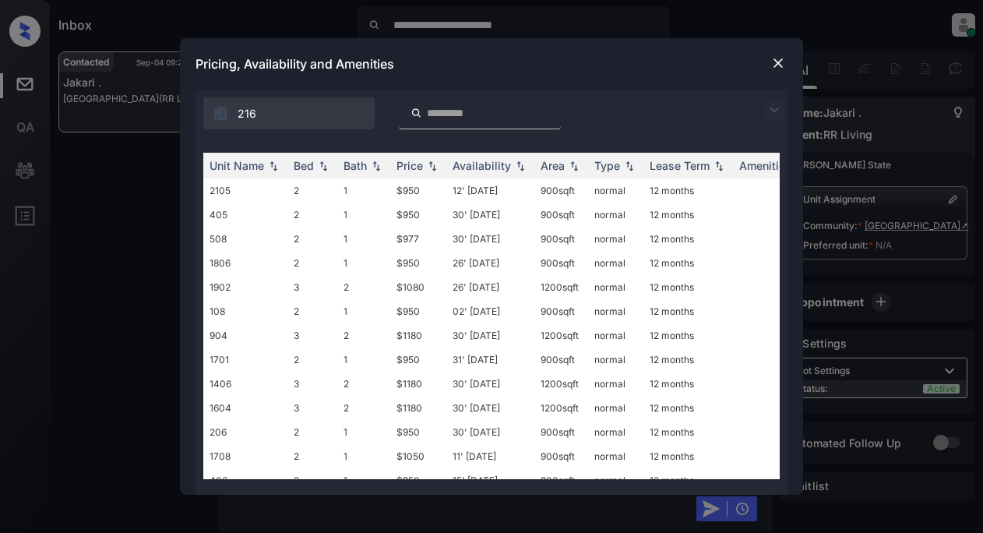
click at [777, 65] on img at bounding box center [778, 63] width 16 height 16
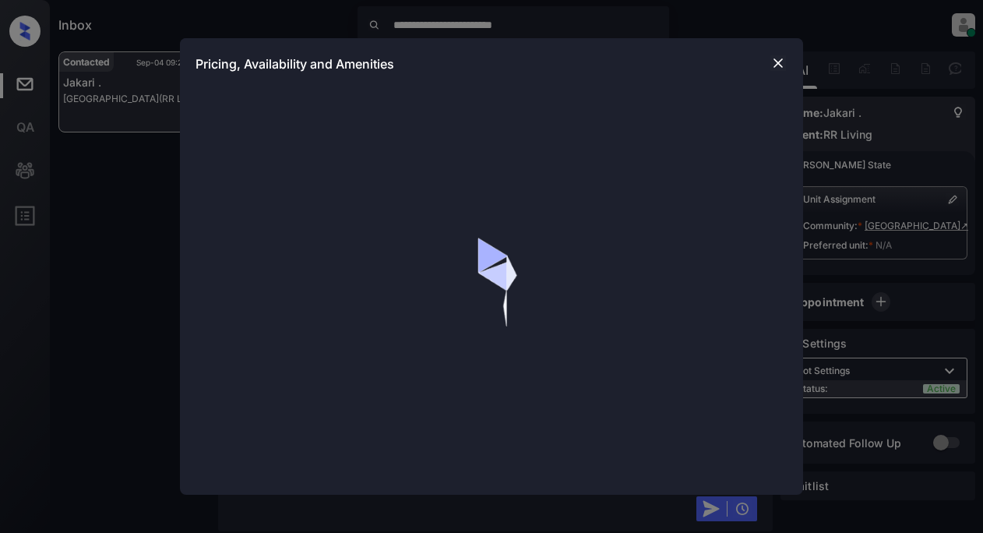
scroll to position [2527, 0]
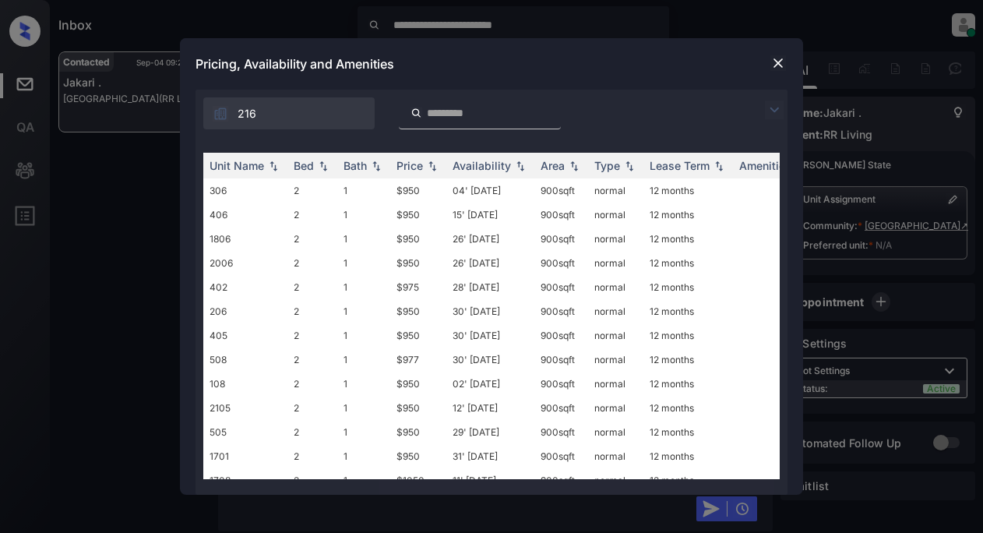
click at [772, 112] on img at bounding box center [774, 109] width 19 height 19
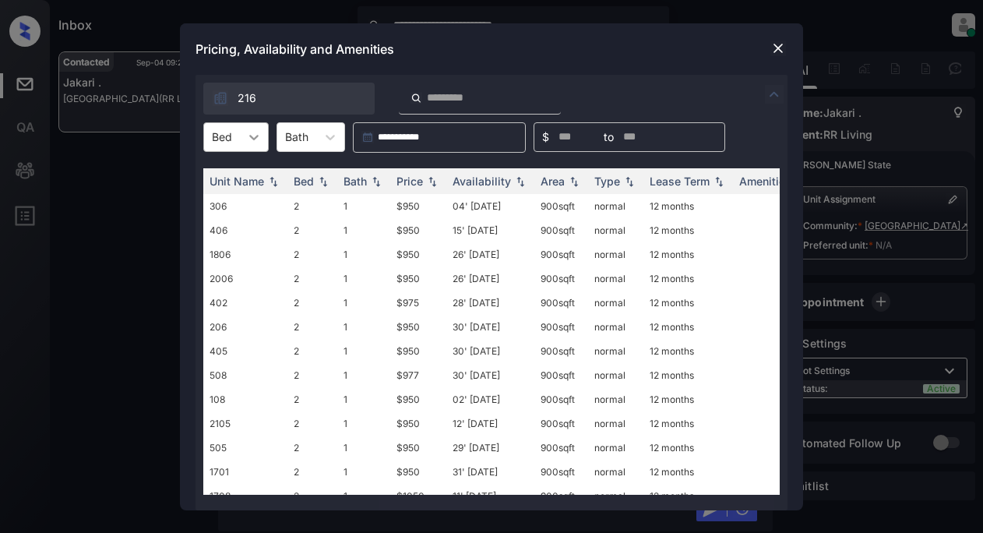
click at [248, 144] on icon at bounding box center [254, 137] width 16 height 16
click at [214, 208] on div "3" at bounding box center [235, 203] width 65 height 28
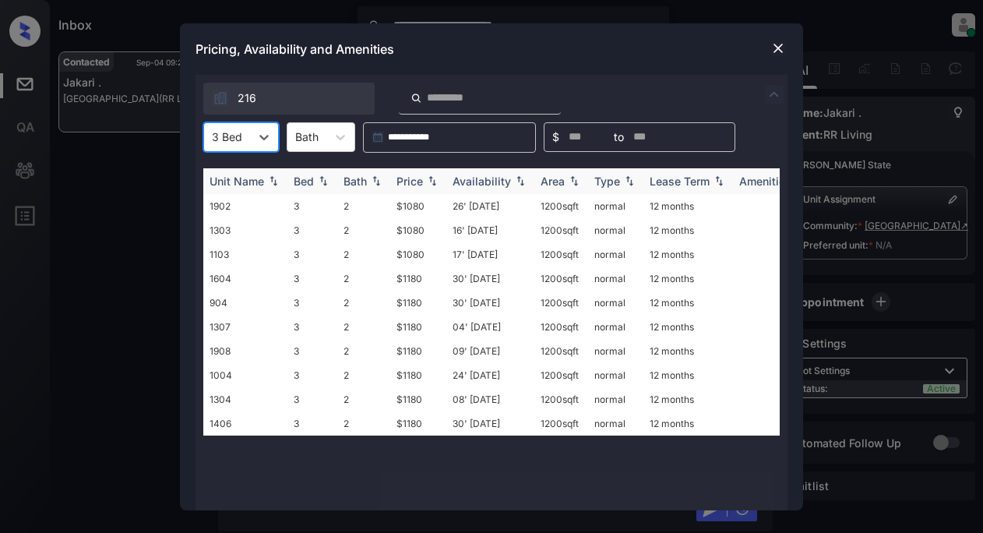
click at [409, 181] on div "Price" at bounding box center [409, 180] width 26 height 13
click at [408, 209] on td "$1080" at bounding box center [418, 206] width 56 height 24
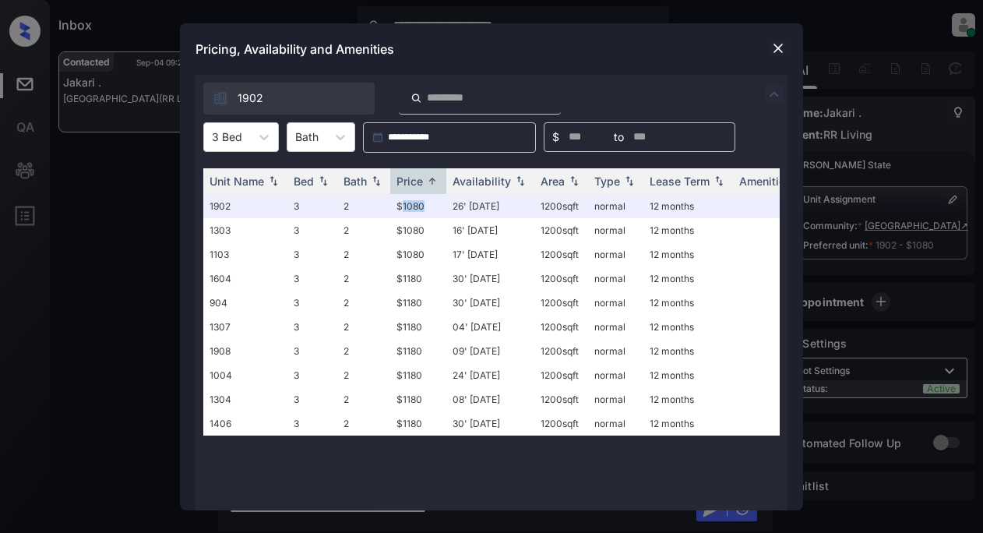
click at [776, 47] on img at bounding box center [778, 48] width 16 height 16
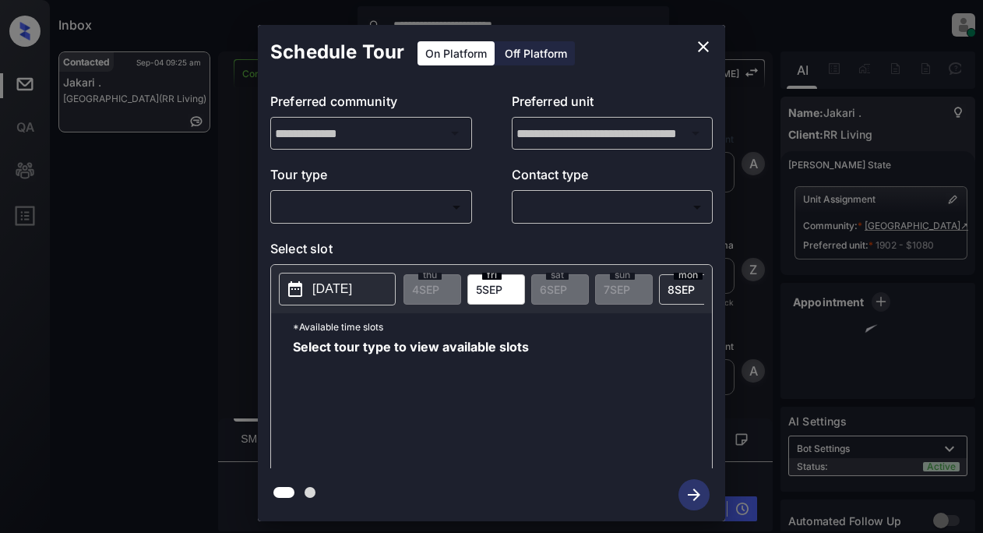
scroll to position [3959, 0]
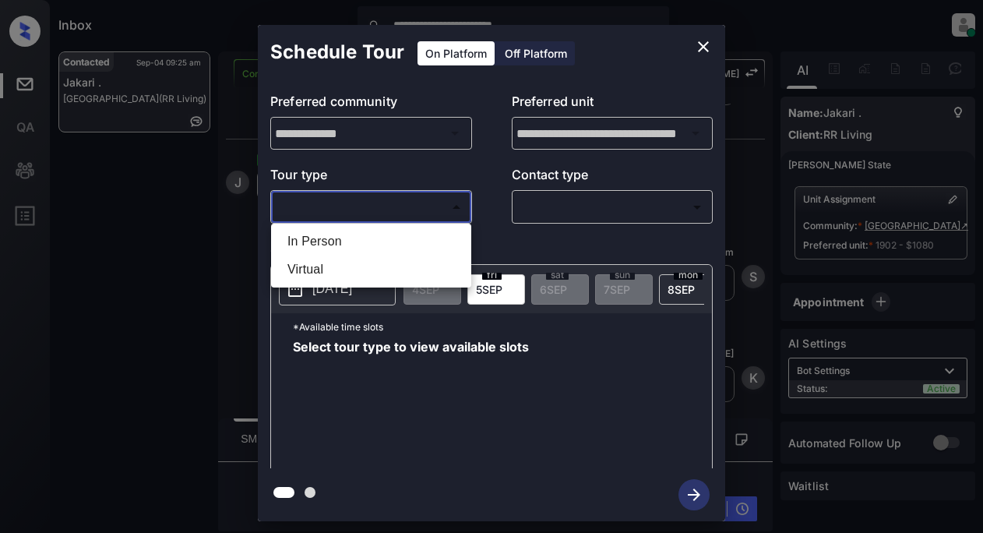
click at [417, 205] on body "**********" at bounding box center [491, 266] width 983 height 533
click at [337, 241] on li "In Person" at bounding box center [371, 241] width 192 height 28
type input "********"
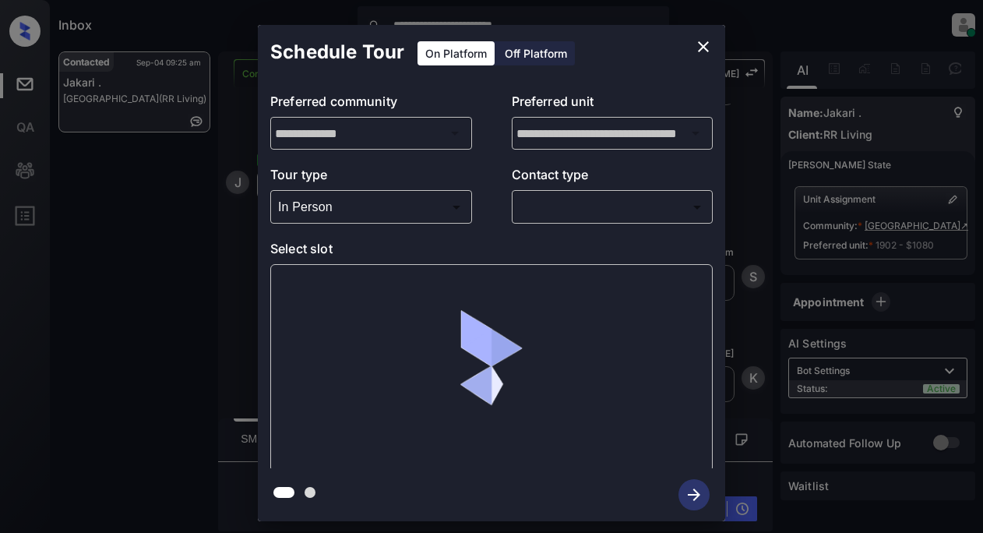
click at [540, 193] on div "​ ​" at bounding box center [613, 206] width 202 height 33
click at [540, 201] on body "**********" at bounding box center [491, 266] width 983 height 533
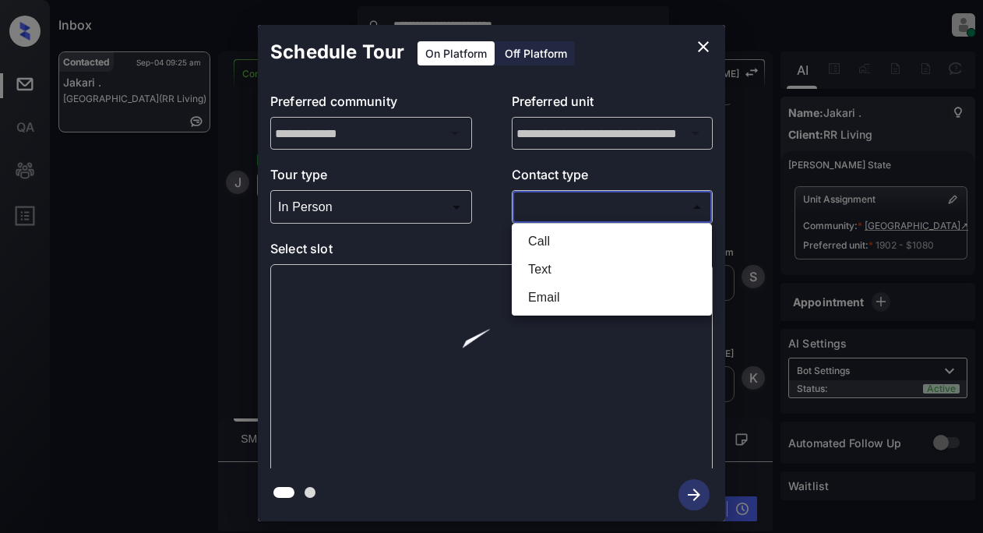
click at [544, 271] on li "Text" at bounding box center [611, 269] width 192 height 28
type input "****"
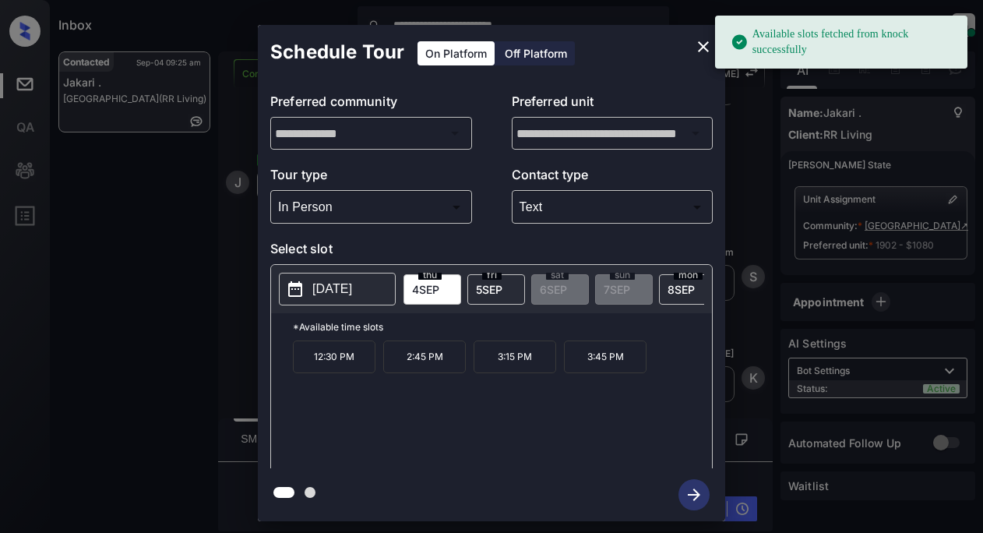
click at [344, 284] on p "[DATE]" at bounding box center [332, 289] width 40 height 19
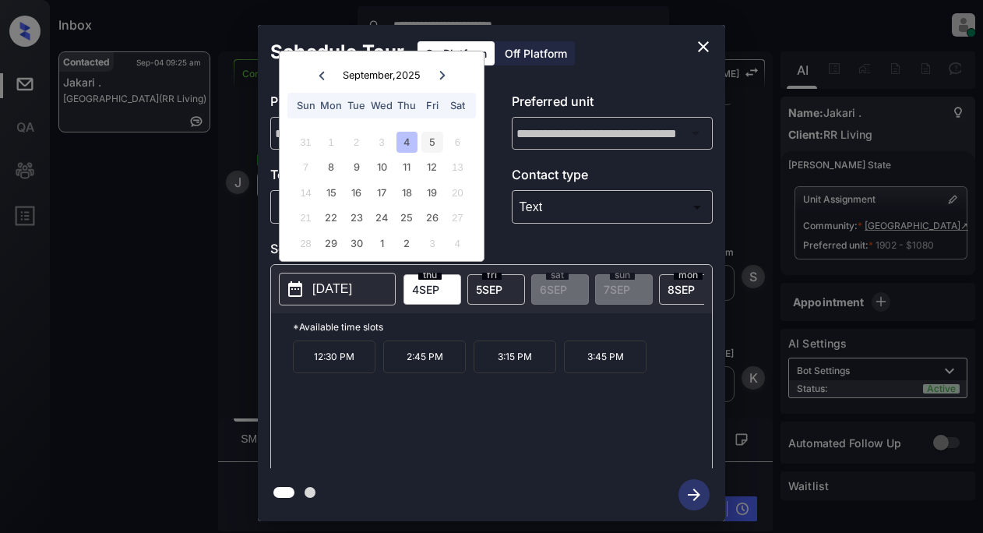
click at [432, 143] on div "5" at bounding box center [431, 142] width 21 height 21
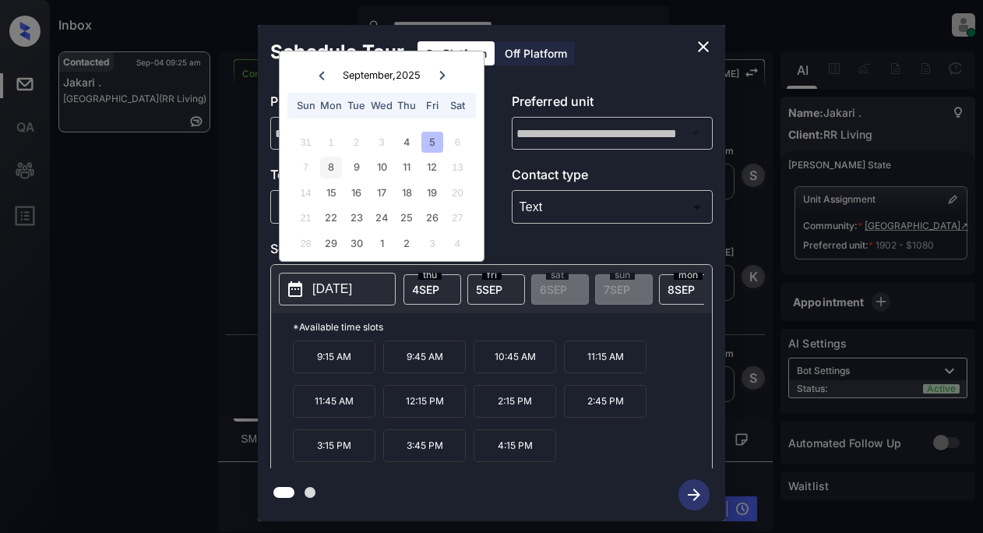
scroll to position [4061, 0]
click at [329, 167] on div "8" at bounding box center [330, 167] width 21 height 21
click at [702, 44] on icon "close" at bounding box center [703, 46] width 19 height 19
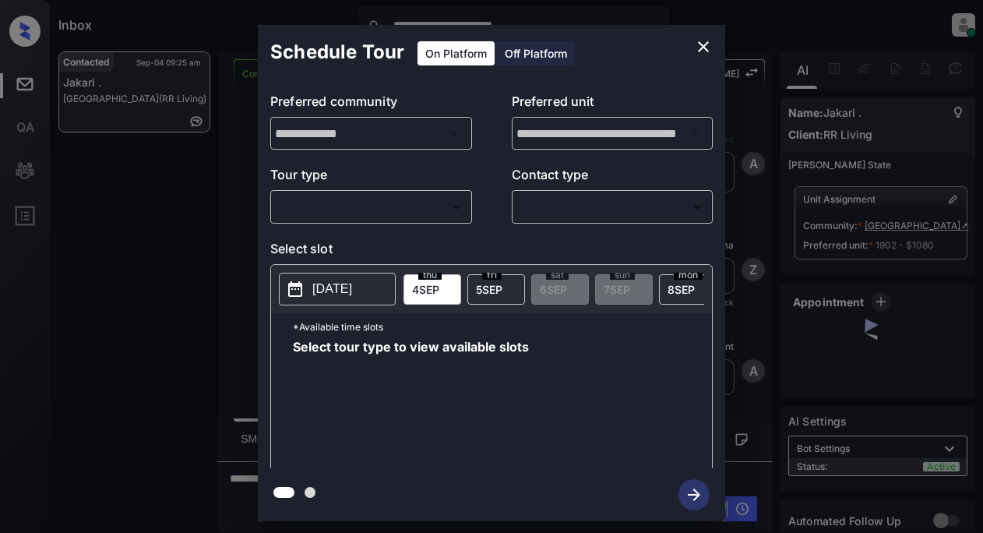
scroll to position [4061, 0]
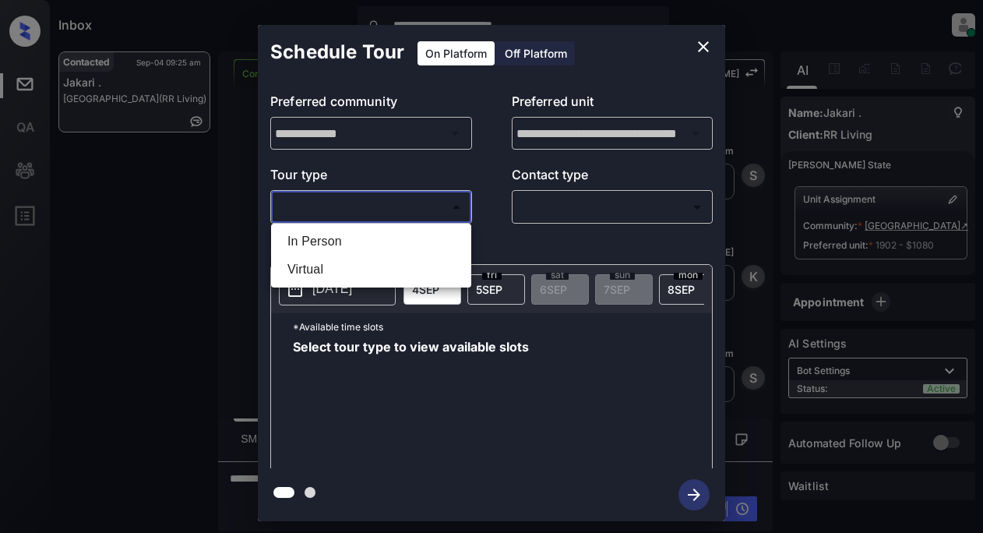
click at [329, 203] on body "**********" at bounding box center [491, 266] width 983 height 533
drag, startPoint x: 325, startPoint y: 244, endPoint x: 361, endPoint y: 230, distance: 39.2
click at [330, 242] on li "In Person" at bounding box center [371, 241] width 192 height 28
type input "********"
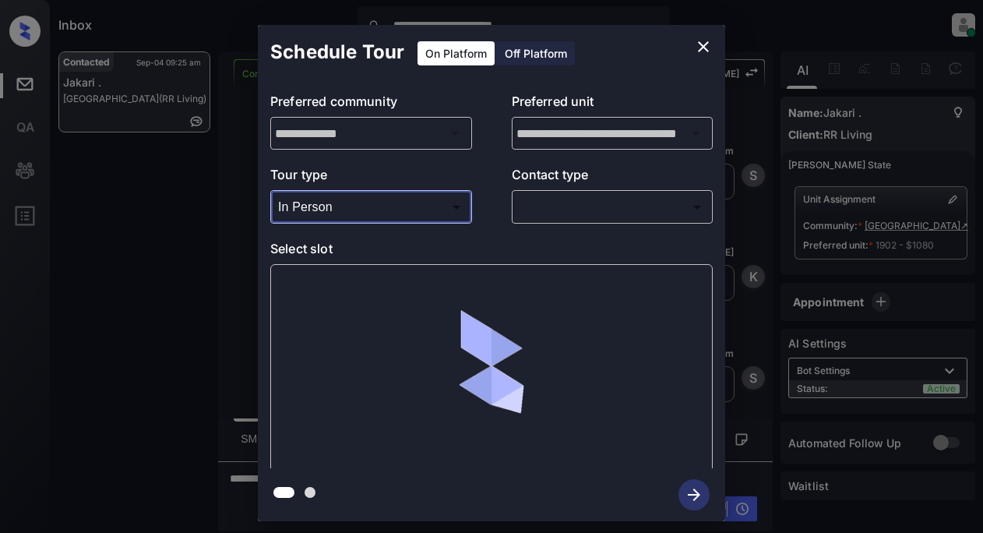
click at [551, 213] on body "**********" at bounding box center [491, 266] width 983 height 533
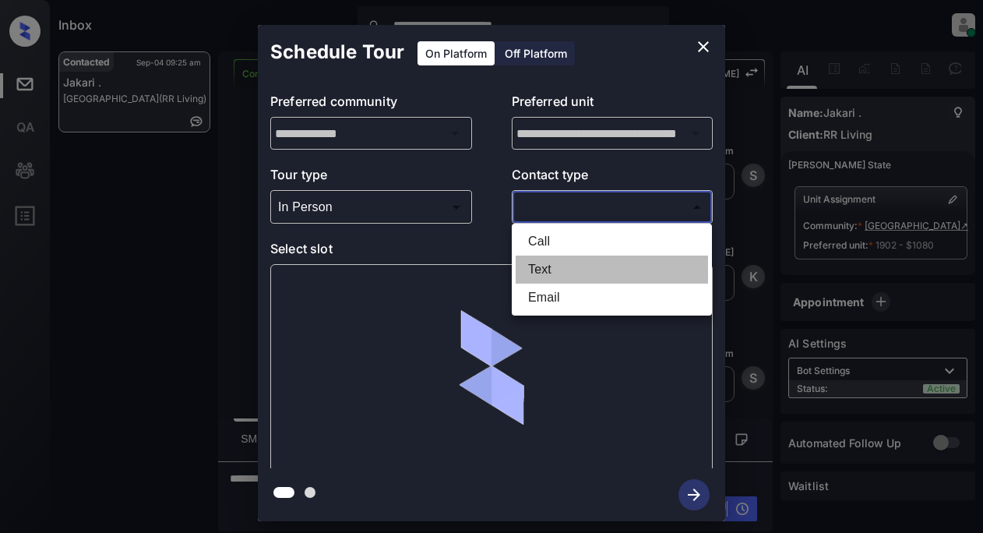
click at [540, 268] on li "Text" at bounding box center [611, 269] width 192 height 28
type input "****"
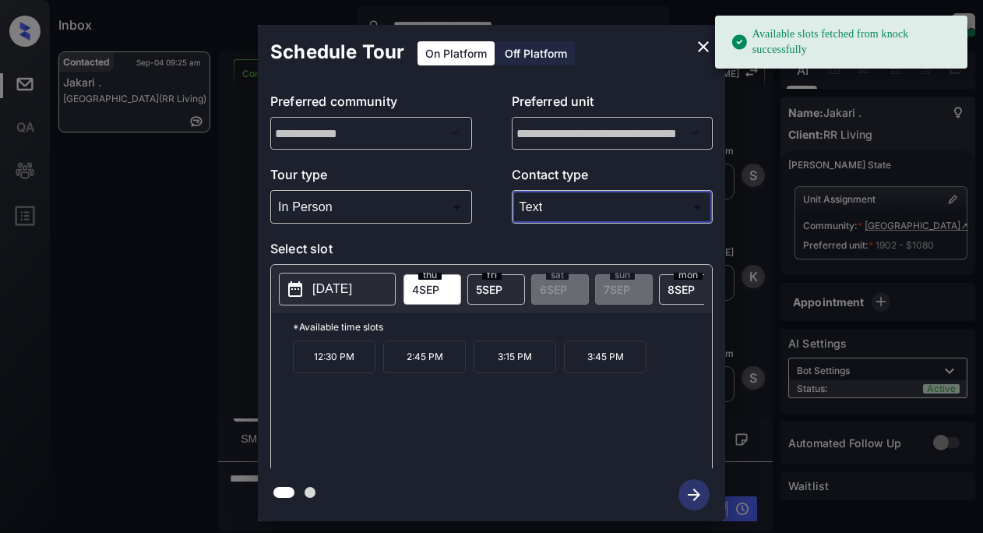
click at [339, 295] on p "[DATE]" at bounding box center [332, 289] width 40 height 19
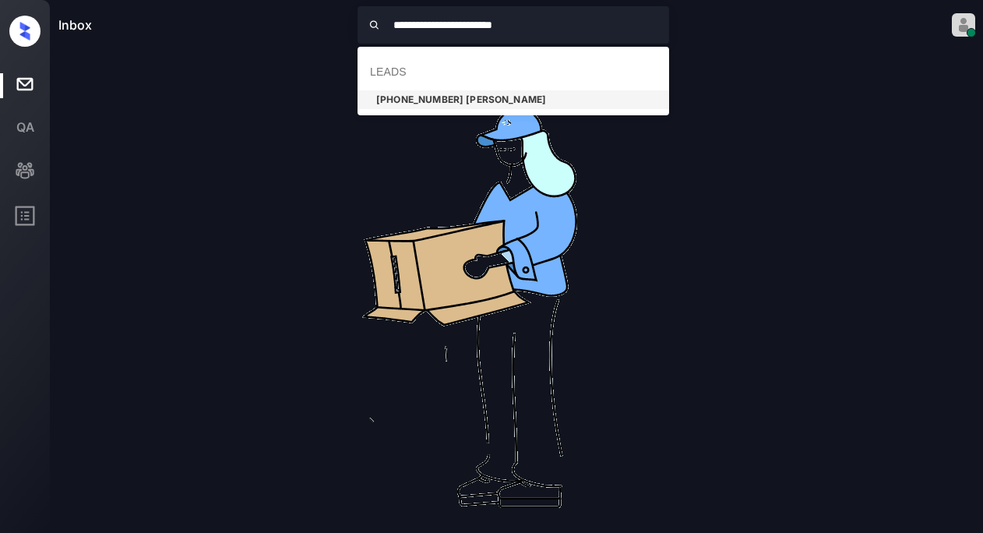
click at [660, 20] on input "**********" at bounding box center [529, 24] width 279 height 37
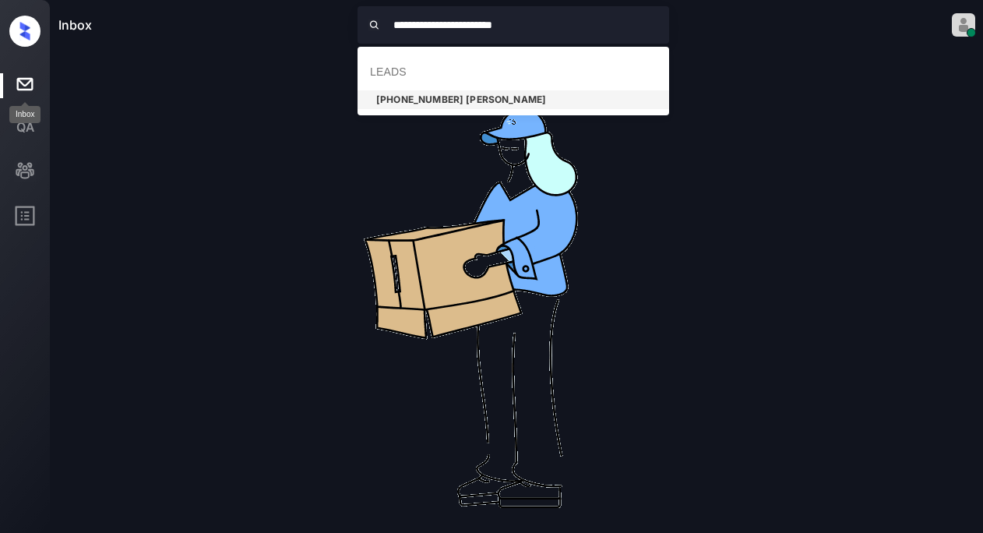
click at [26, 81] on icon at bounding box center [25, 84] width 22 height 22
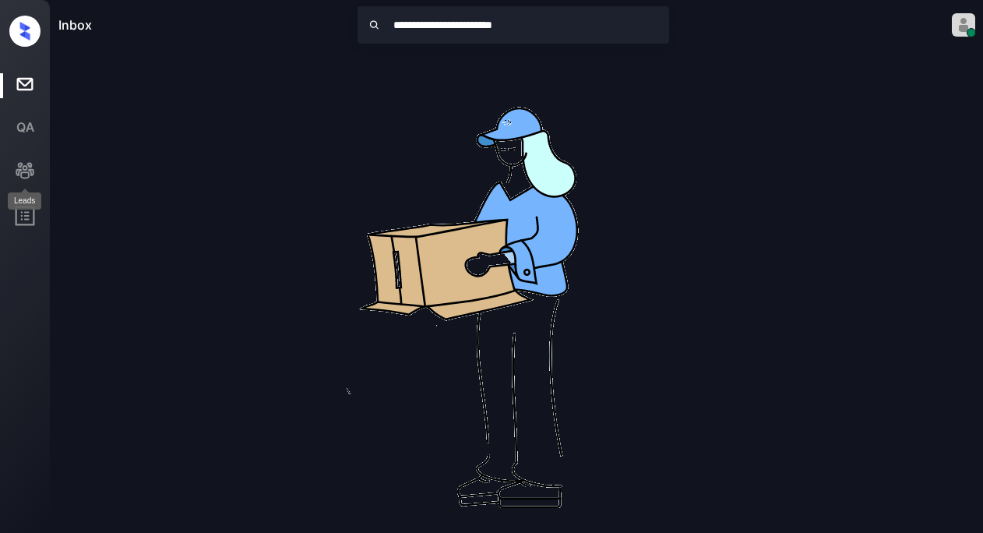
click at [14, 164] on rect at bounding box center [25, 171] width 22 height 22
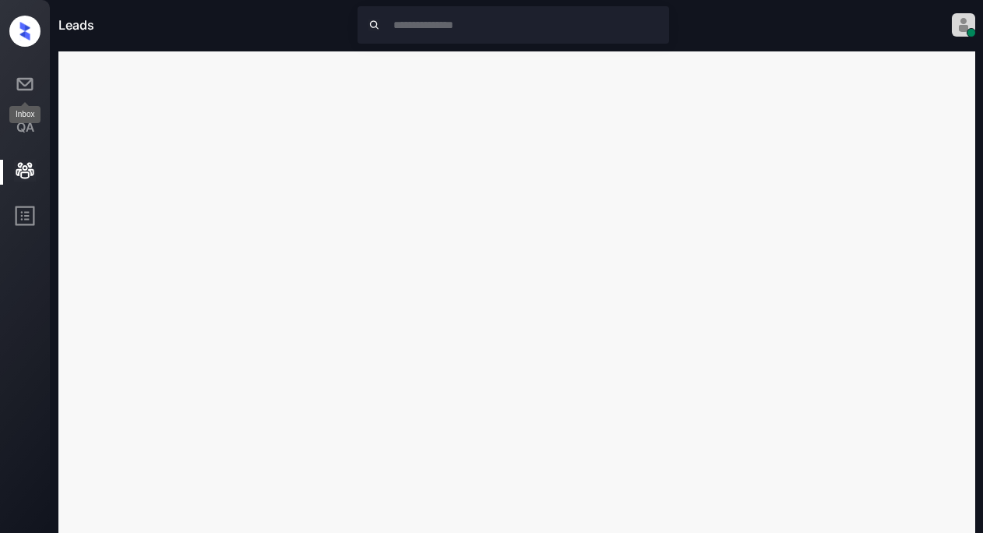
click at [21, 80] on icon at bounding box center [25, 84] width 22 height 22
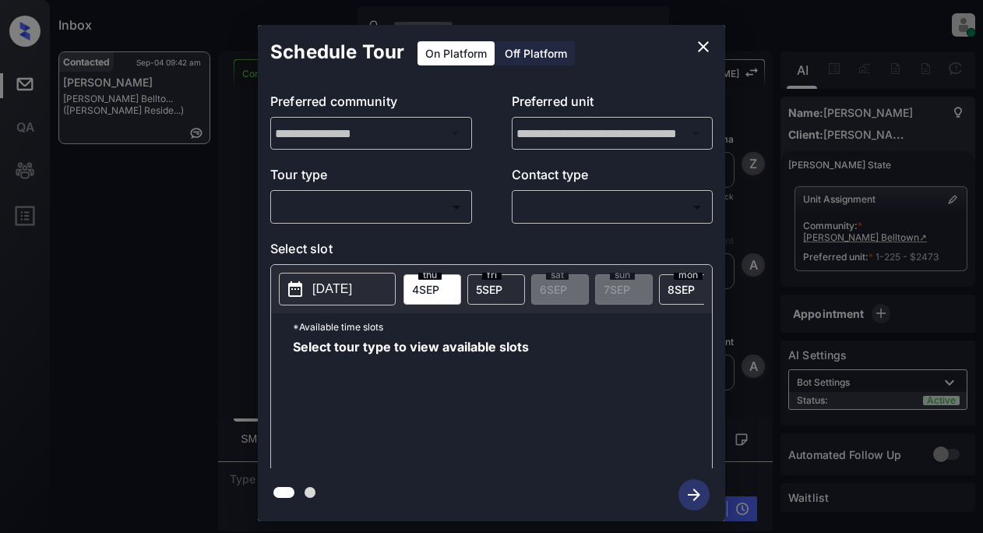
scroll to position [2348, 0]
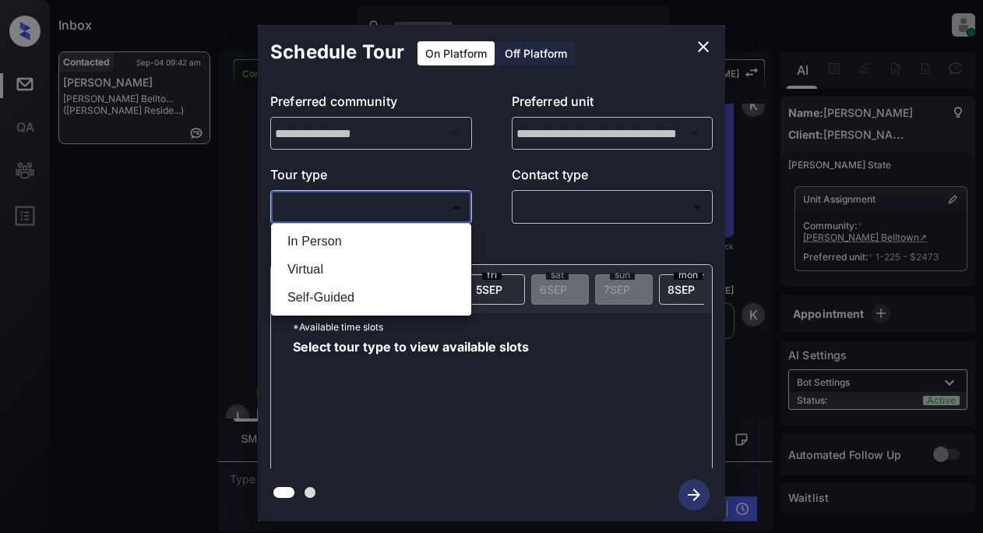
click at [354, 201] on body "Inbox Lyzzelle [PERSON_NAME] Online Set yourself offline Set yourself on break …" at bounding box center [491, 266] width 983 height 533
click at [324, 238] on li "In Person" at bounding box center [371, 241] width 192 height 28
type input "********"
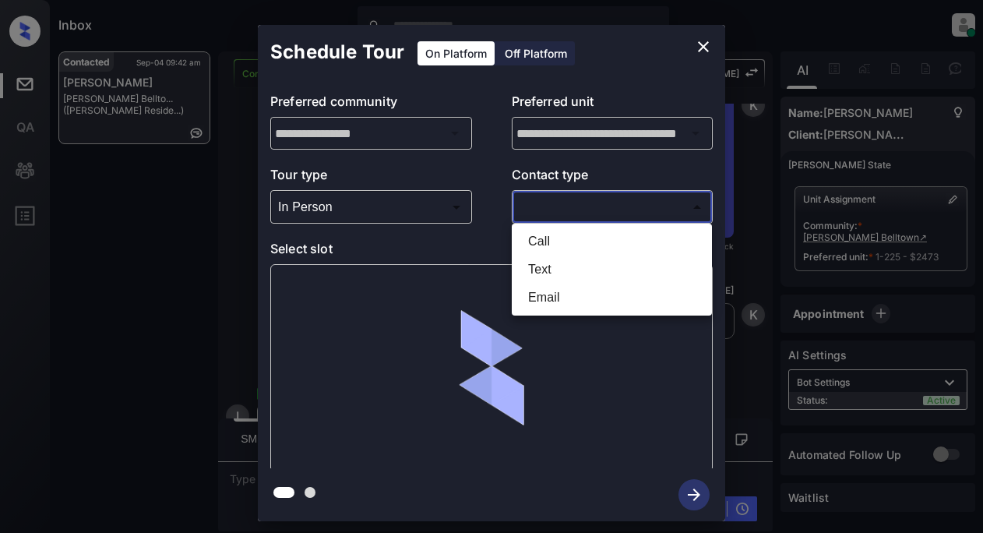
click at [534, 206] on body "Inbox Lyzzelle [PERSON_NAME] Online Set yourself offline Set yourself on break …" at bounding box center [491, 266] width 983 height 533
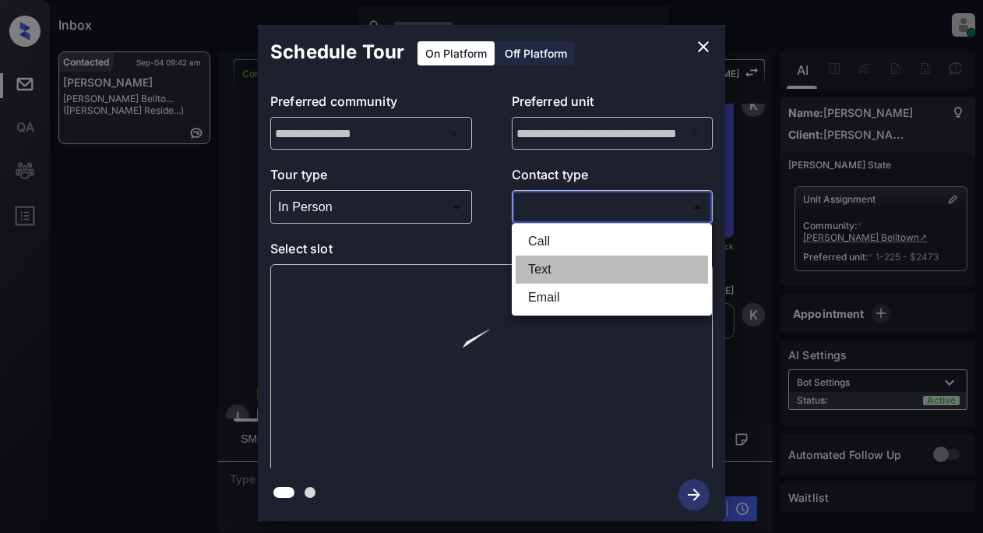
click at [548, 268] on li "Text" at bounding box center [611, 269] width 192 height 28
type input "****"
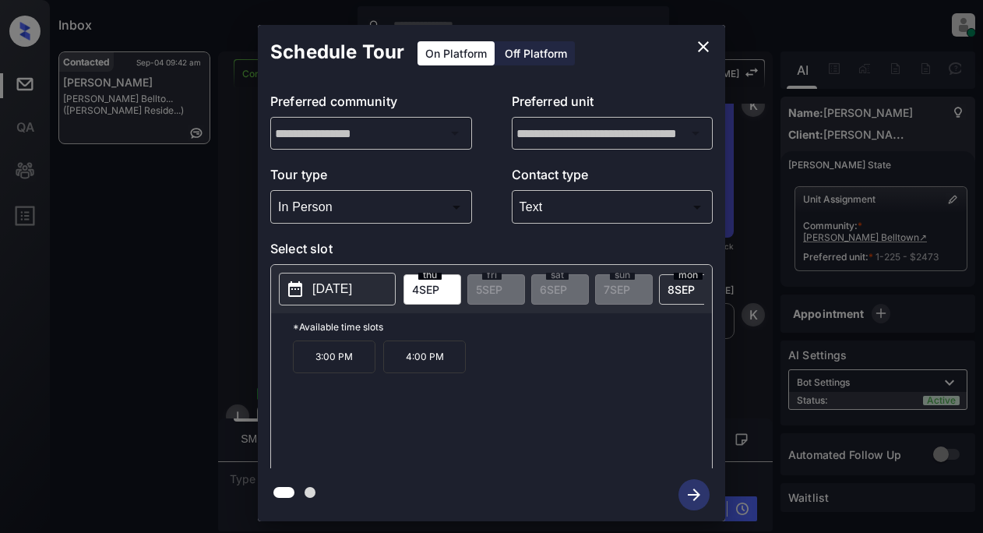
click at [342, 291] on p "[DATE]" at bounding box center [332, 289] width 40 height 19
click at [704, 43] on icon "close" at bounding box center [703, 46] width 19 height 19
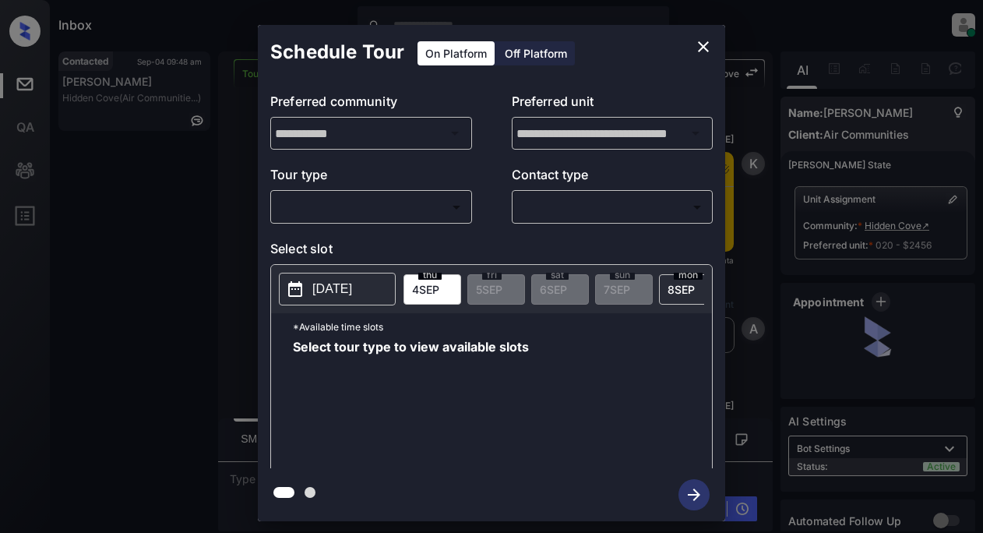
scroll to position [3832, 0]
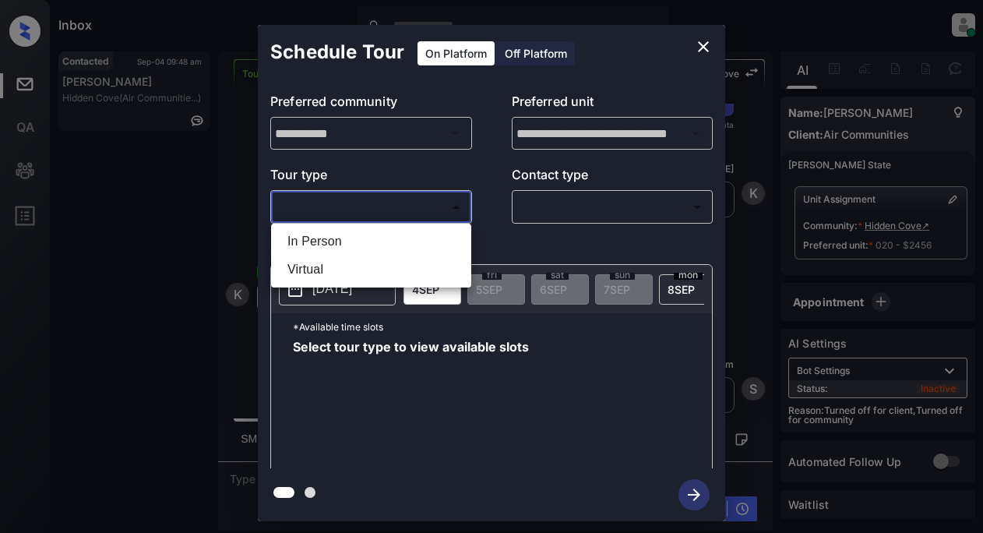
click at [425, 209] on body "Inbox Lyzzelle [PERSON_NAME] Online Set yourself offline Set yourself on break …" at bounding box center [491, 266] width 983 height 533
drag, startPoint x: 343, startPoint y: 244, endPoint x: 359, endPoint y: 234, distance: 18.6
click at [346, 241] on li "In Person" at bounding box center [371, 241] width 192 height 28
type input "********"
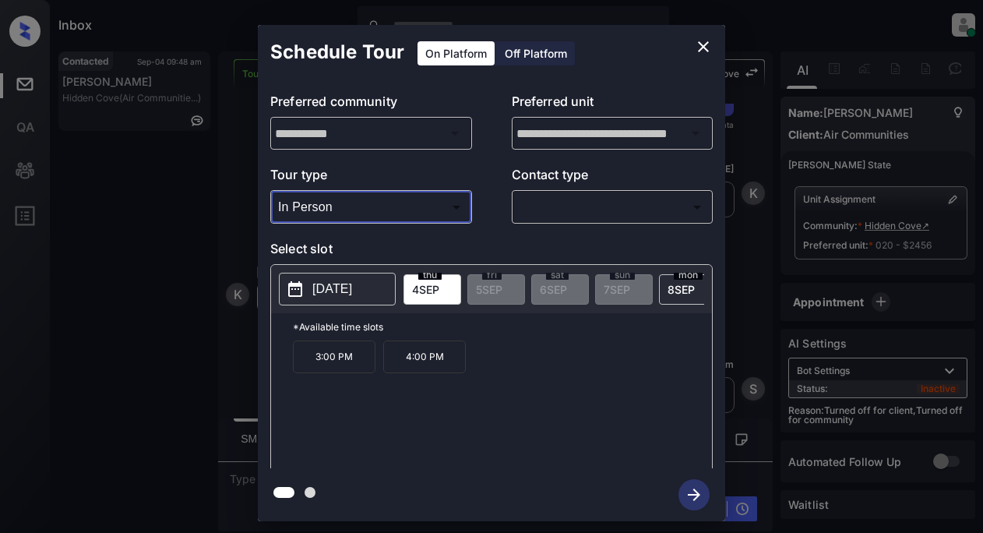
click at [538, 204] on body "Inbox Lyzzelle [PERSON_NAME] Online Set yourself offline Set yourself on break …" at bounding box center [491, 266] width 983 height 533
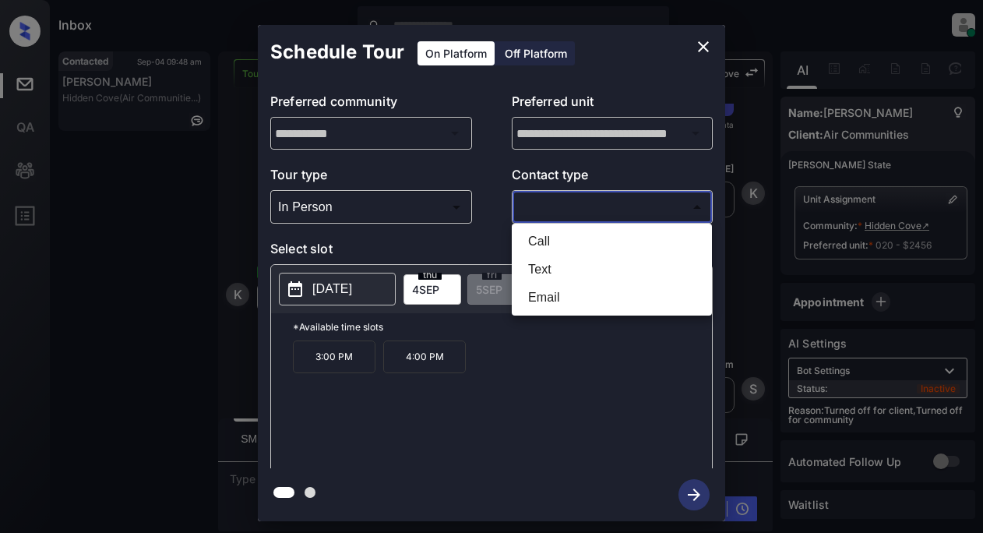
click at [545, 266] on li "Text" at bounding box center [611, 269] width 192 height 28
type input "****"
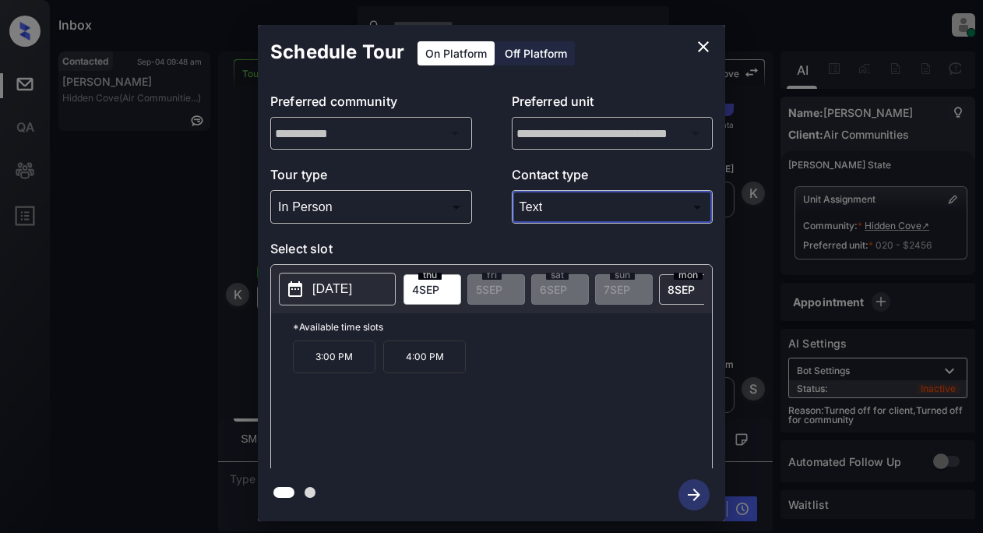
click at [352, 290] on p "2025-09-04" at bounding box center [332, 289] width 40 height 19
click at [706, 45] on icon "close" at bounding box center [703, 46] width 19 height 19
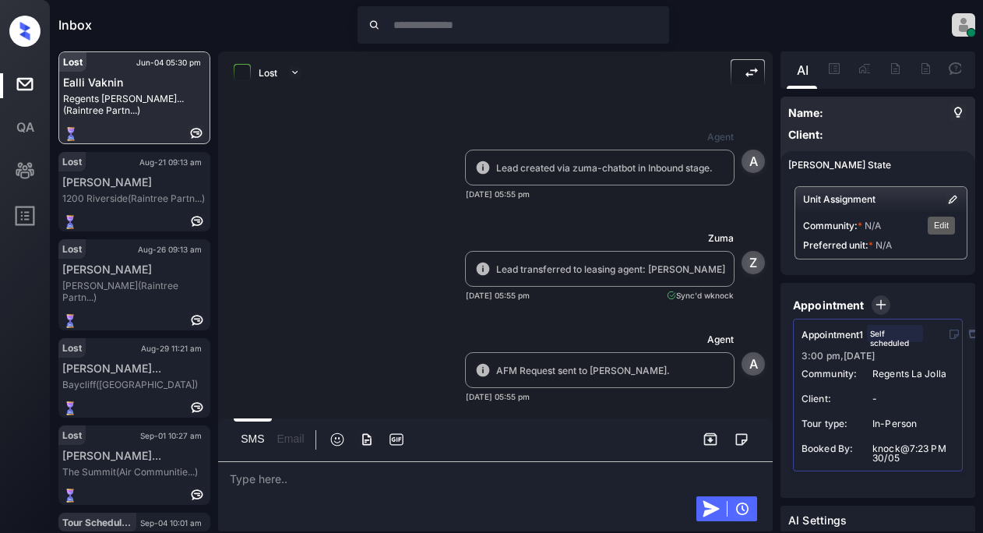
scroll to position [12720, 0]
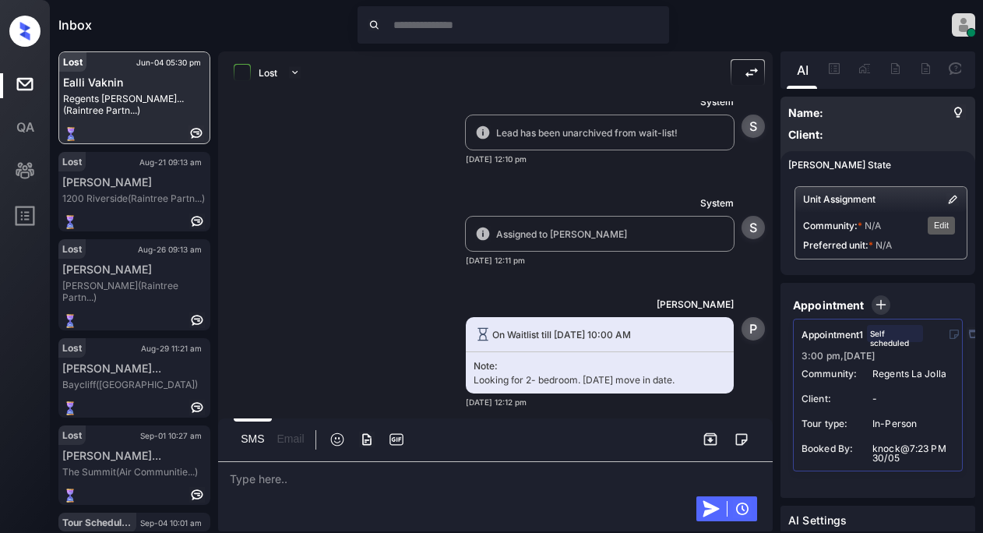
click at [946, 200] on img "Edit" at bounding box center [952, 199] width 12 height 12
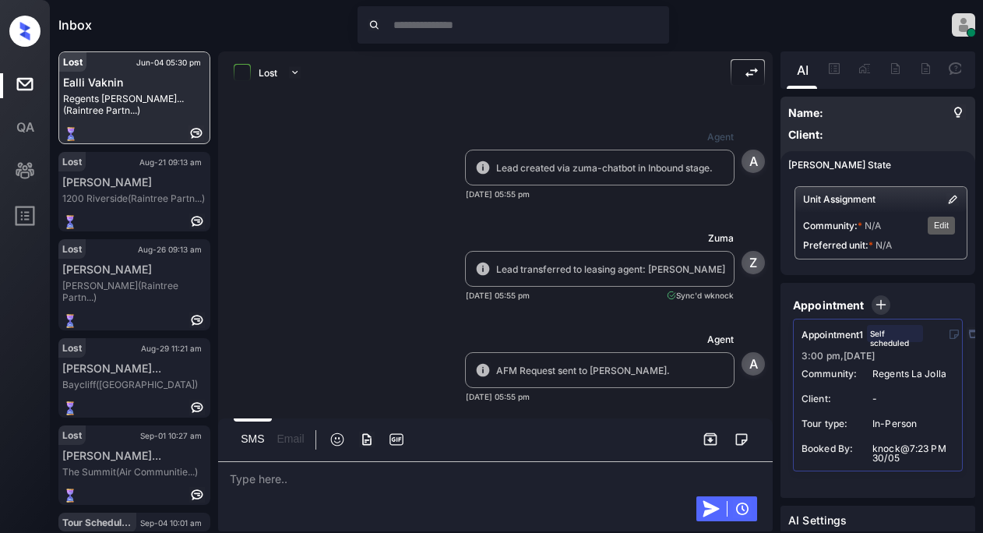
scroll to position [12175, 0]
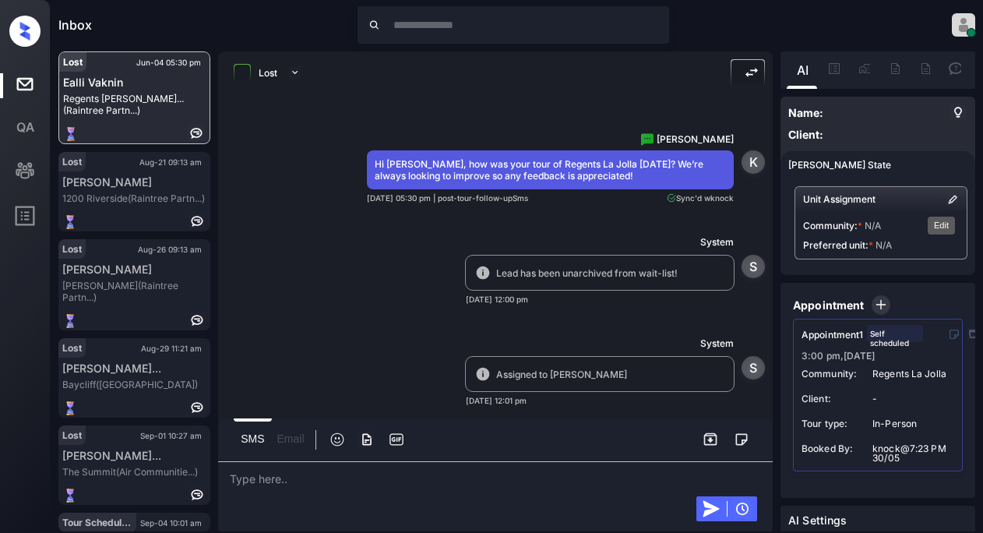
click at [946, 200] on img "Edit" at bounding box center [952, 199] width 12 height 12
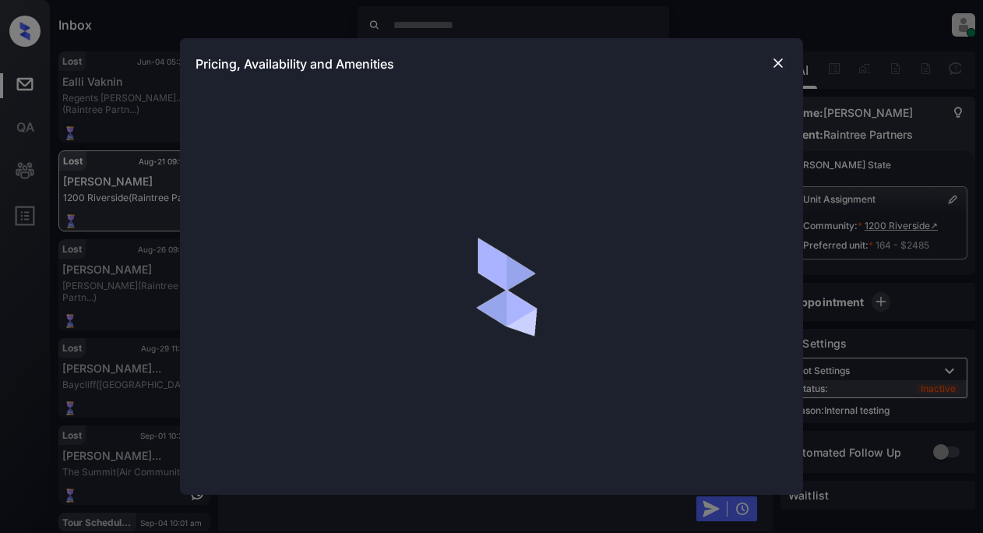
scroll to position [8859, 0]
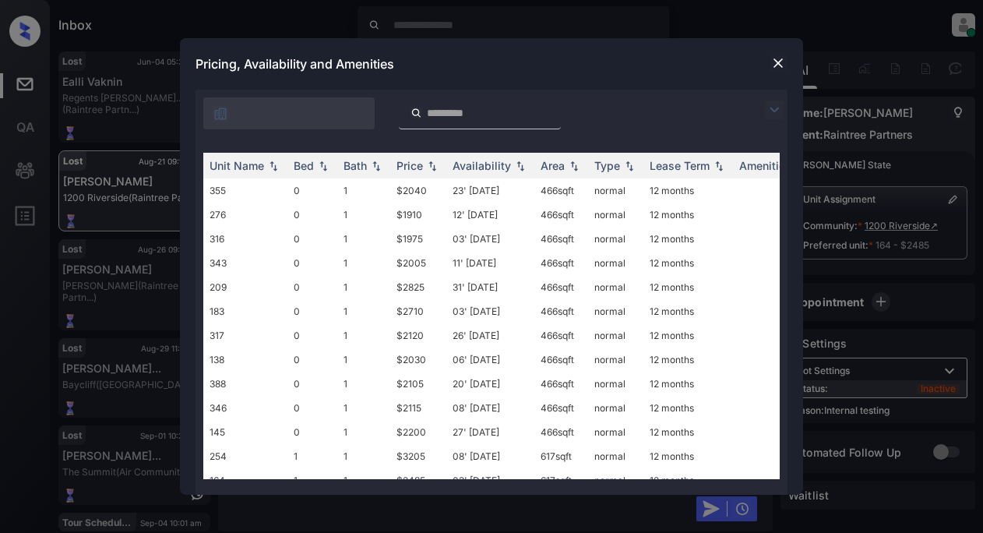
click at [775, 63] on img at bounding box center [778, 63] width 16 height 16
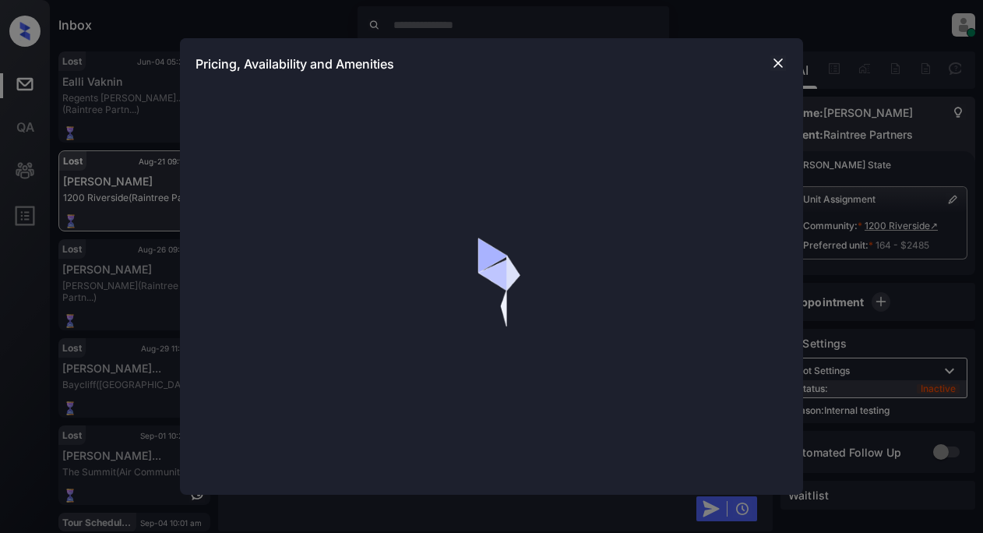
scroll to position [8859, 0]
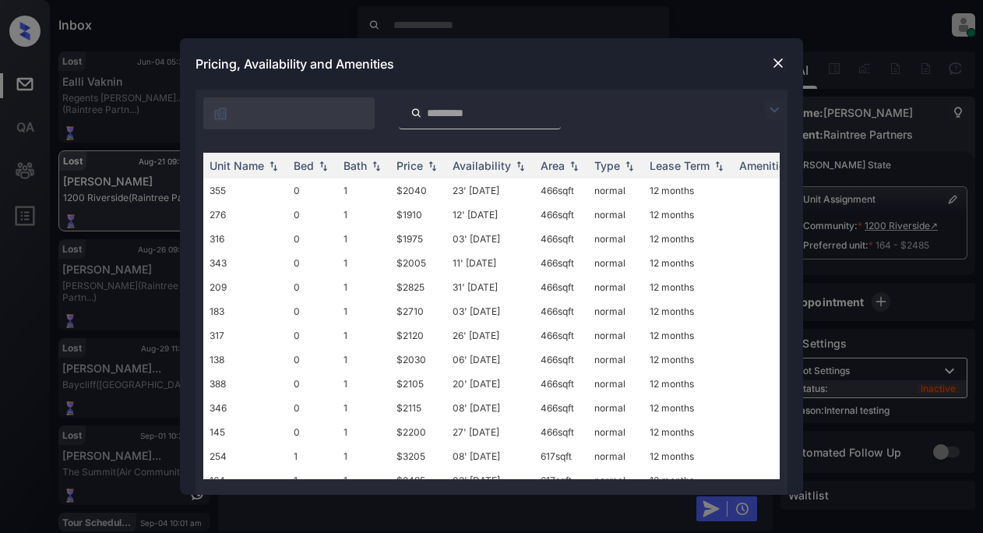
click at [772, 63] on img at bounding box center [778, 63] width 16 height 16
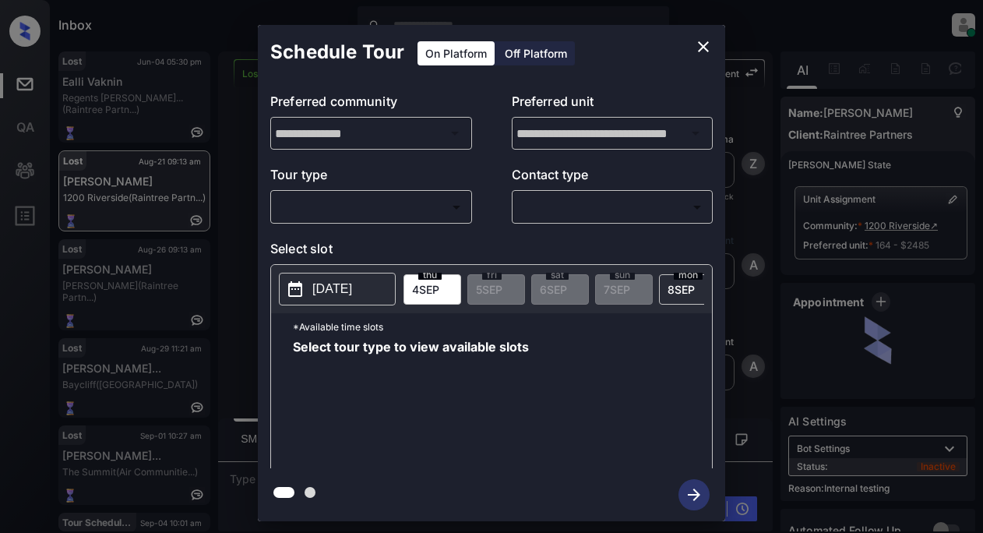
scroll to position [8859, 0]
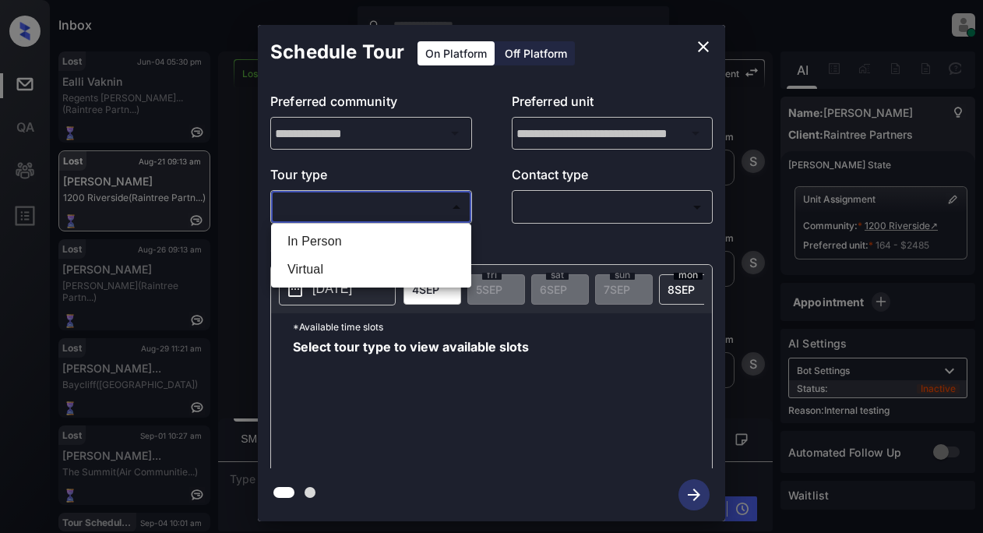
click at [396, 209] on body "Inbox Lyzzelle M. Ceralde Online Set yourself offline Set yourself on break Pro…" at bounding box center [491, 266] width 983 height 533
click at [360, 239] on li "In Person" at bounding box center [371, 241] width 192 height 28
type input "********"
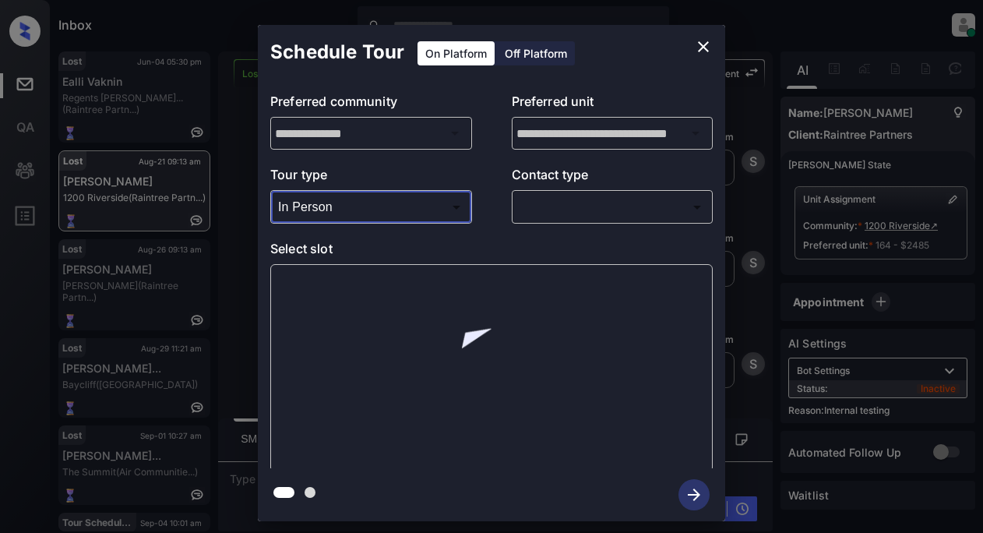
click at [557, 210] on body "Inbox Lyzzelle M. Ceralde Online Set yourself offline Set yourself on break Pro…" at bounding box center [491, 266] width 983 height 533
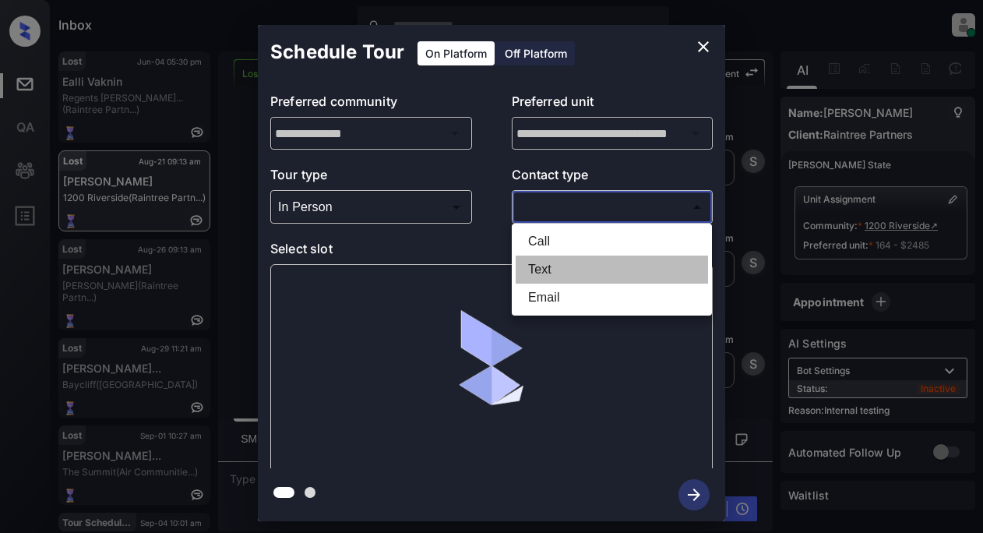
click at [544, 270] on li "Text" at bounding box center [611, 269] width 192 height 28
type input "****"
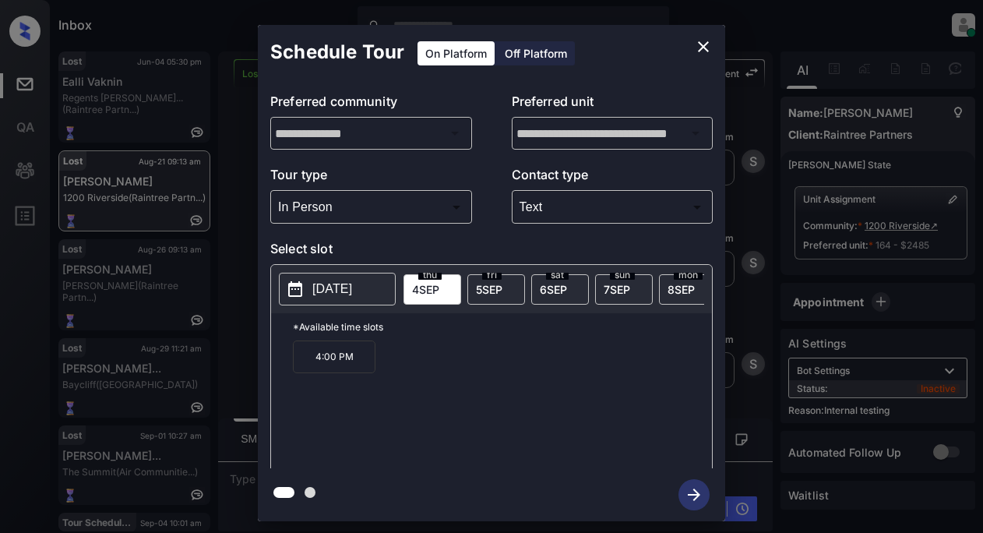
click at [343, 361] on p "4:00 PM" at bounding box center [334, 356] width 83 height 33
drag, startPoint x: 705, startPoint y: 44, endPoint x: 412, endPoint y: 320, distance: 403.2
click at [505, 392] on div "**********" at bounding box center [491, 273] width 467 height 496
click at [350, 283] on p "[DATE]" at bounding box center [332, 289] width 40 height 19
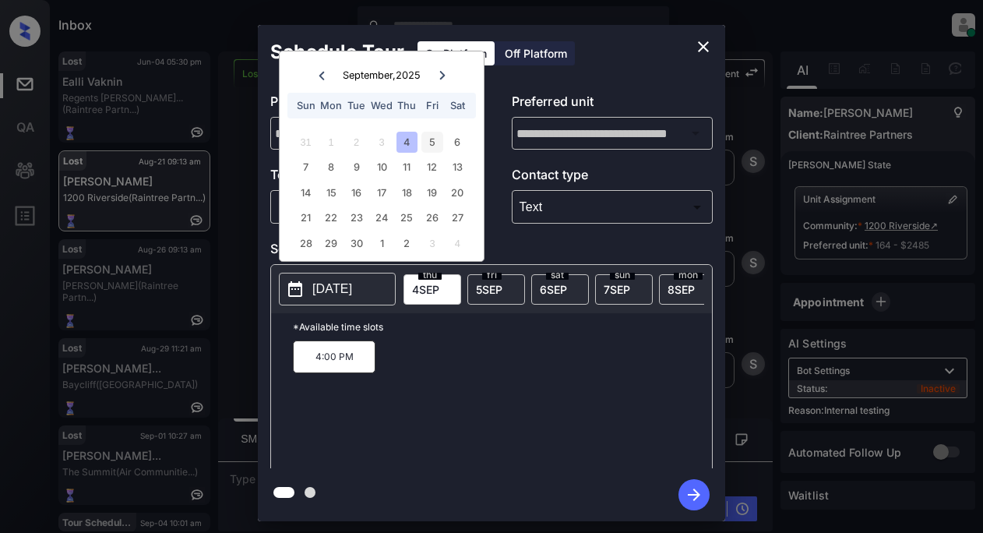
click at [428, 138] on div "5" at bounding box center [431, 142] width 21 height 21
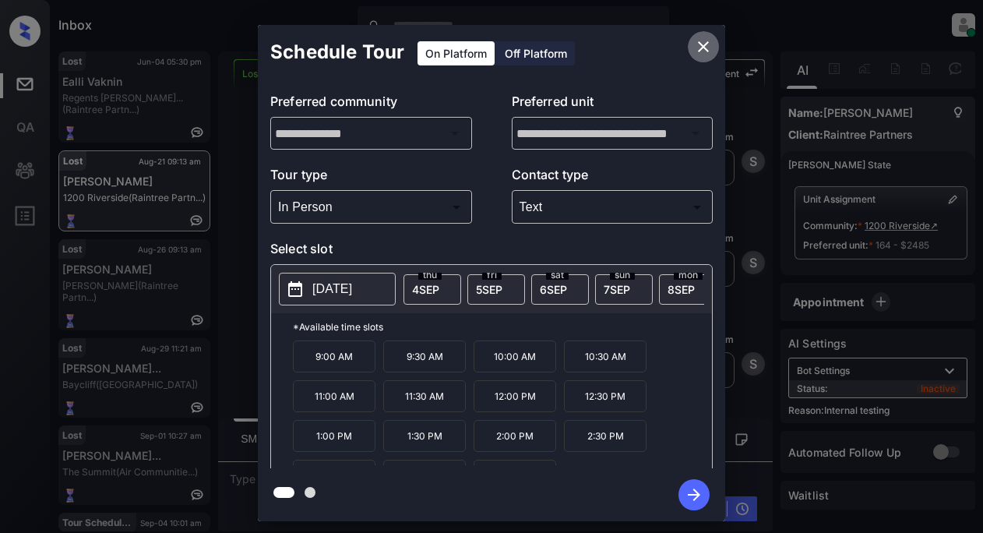
click at [712, 42] on button "close" at bounding box center [703, 46] width 31 height 31
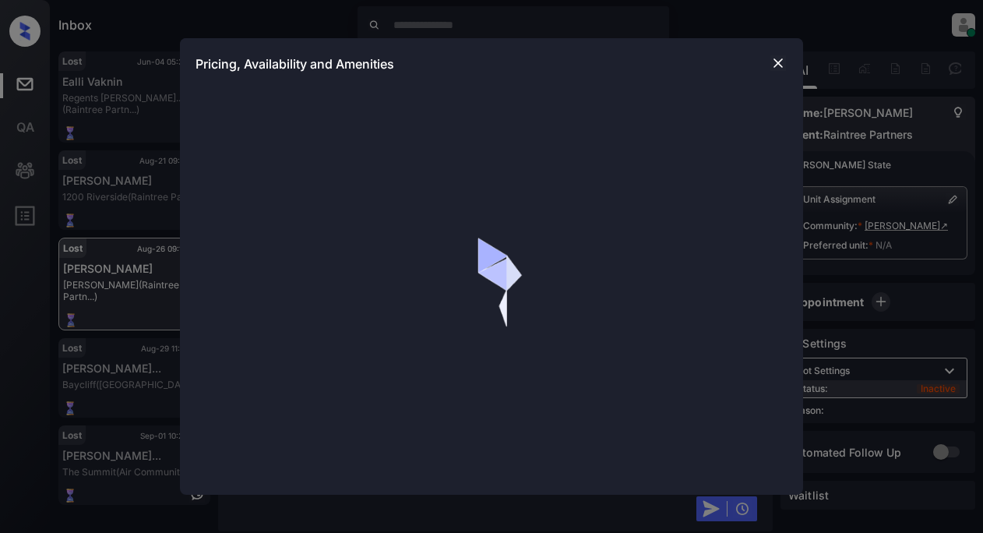
scroll to position [3688, 0]
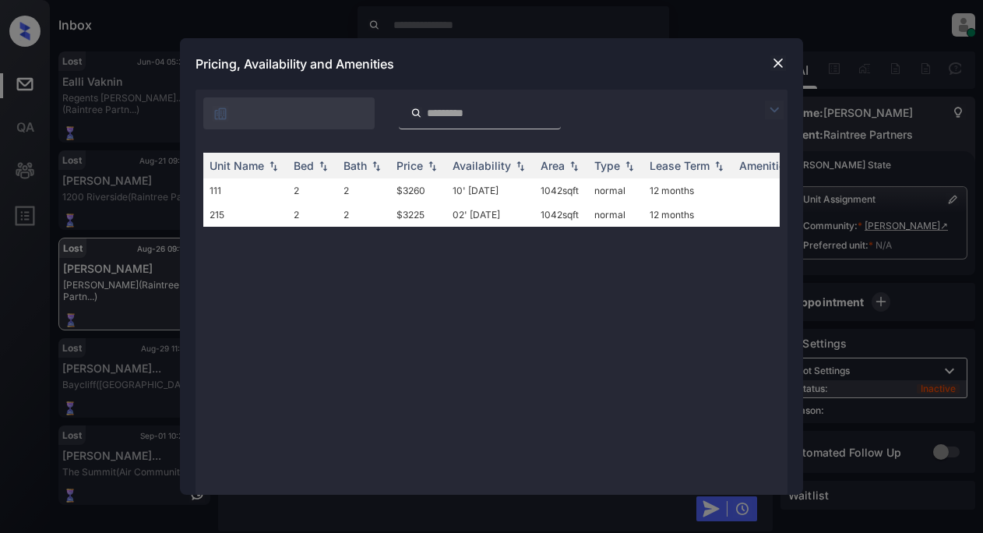
click at [781, 110] on img at bounding box center [774, 109] width 19 height 19
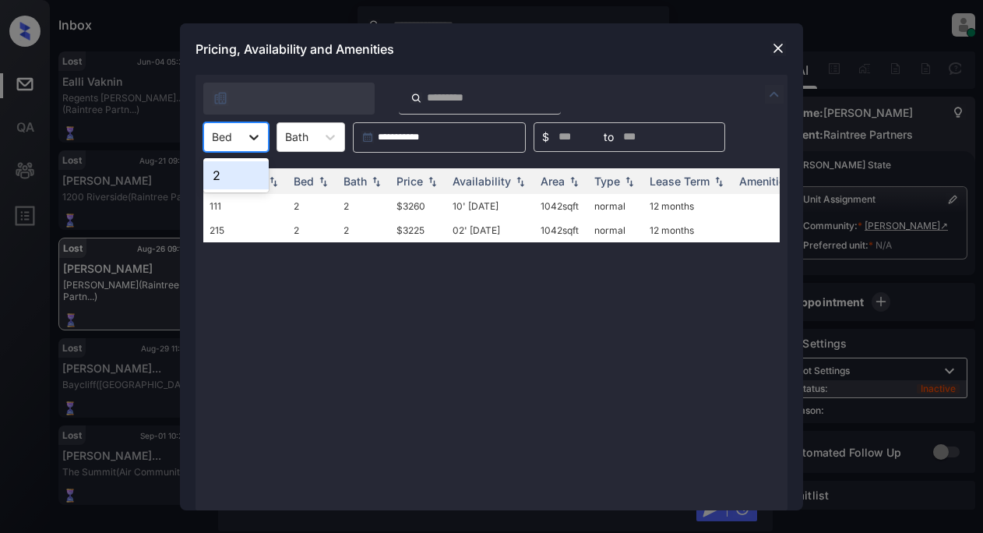
click at [258, 132] on icon at bounding box center [254, 137] width 16 height 16
click at [235, 185] on div "2" at bounding box center [235, 175] width 65 height 28
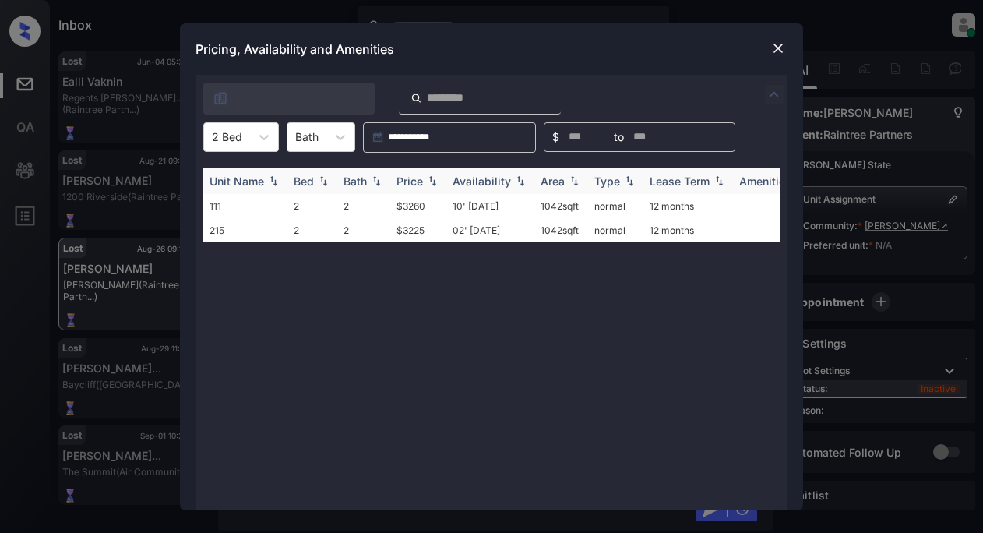
click at [416, 176] on div "Price" at bounding box center [409, 180] width 26 height 13
click at [413, 207] on td "$3225" at bounding box center [418, 206] width 56 height 24
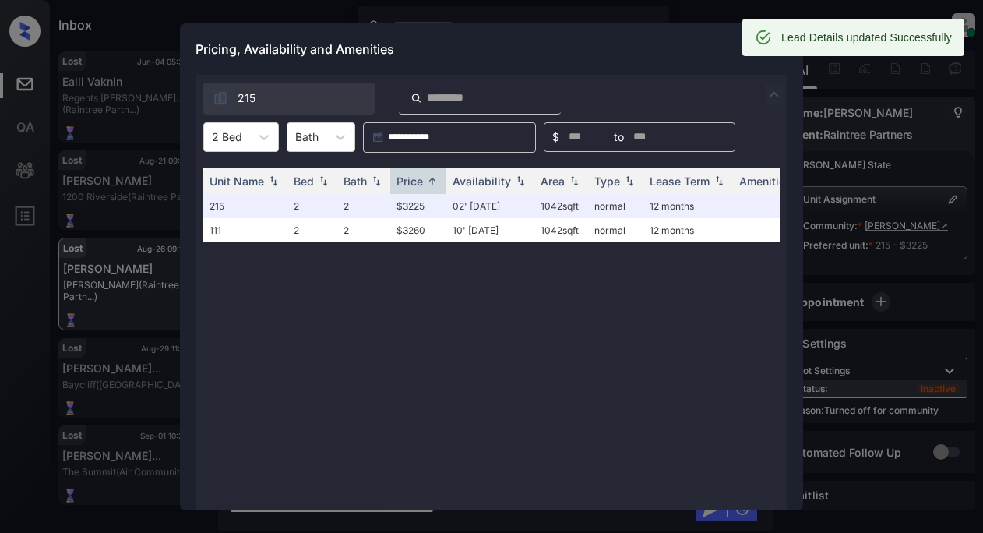
click at [696, 52] on div "Pricing, Availability and Amenities" at bounding box center [491, 48] width 623 height 51
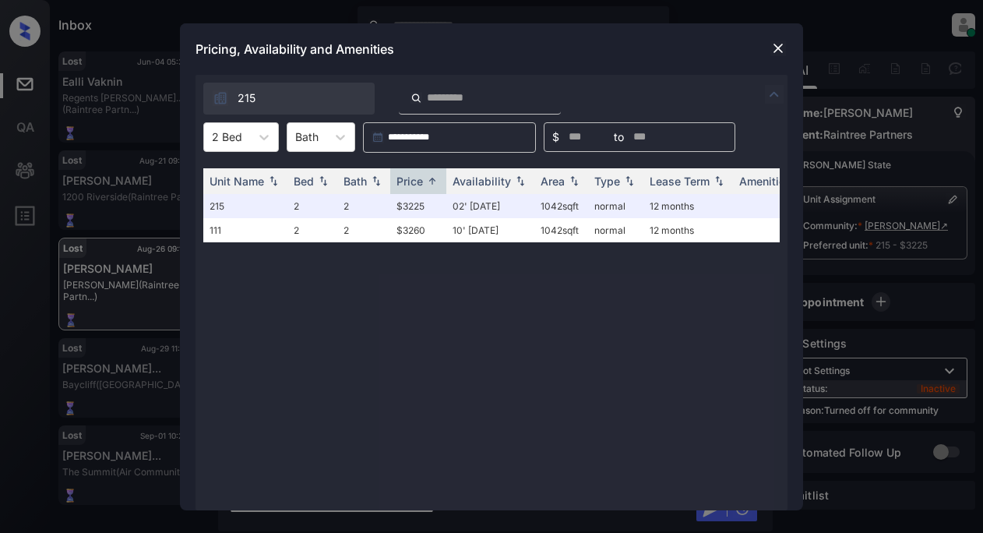
click at [772, 44] on img at bounding box center [778, 48] width 16 height 16
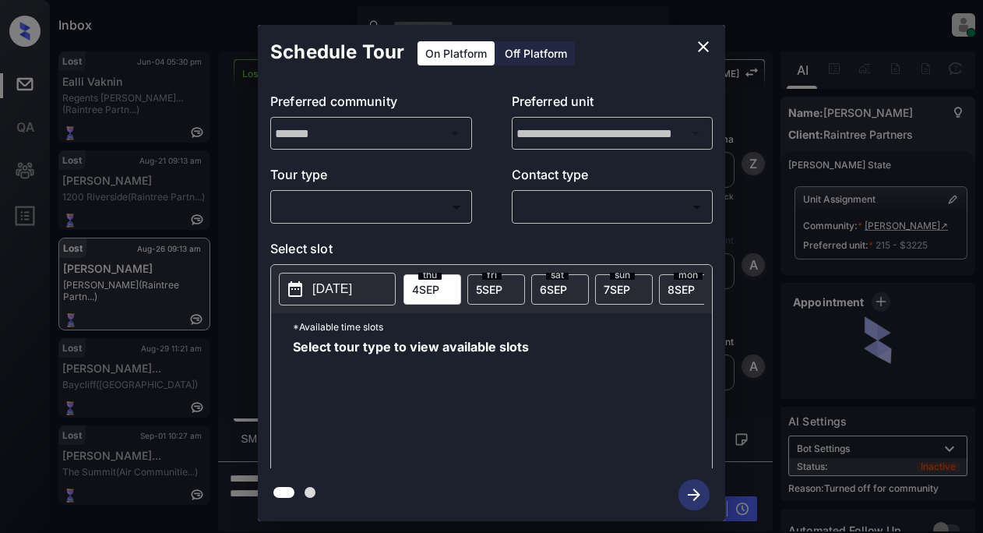
scroll to position [4568, 0]
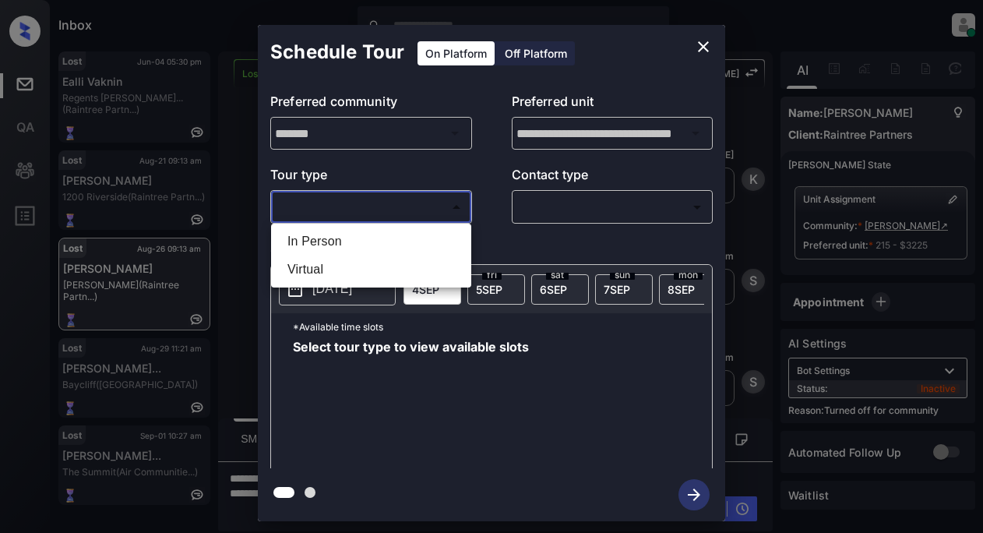
click at [326, 206] on body "Inbox Lyzzelle [PERSON_NAME] Online Set yourself offline Set yourself on break …" at bounding box center [491, 266] width 983 height 533
click at [328, 237] on li "In Person" at bounding box center [371, 241] width 192 height 28
type input "********"
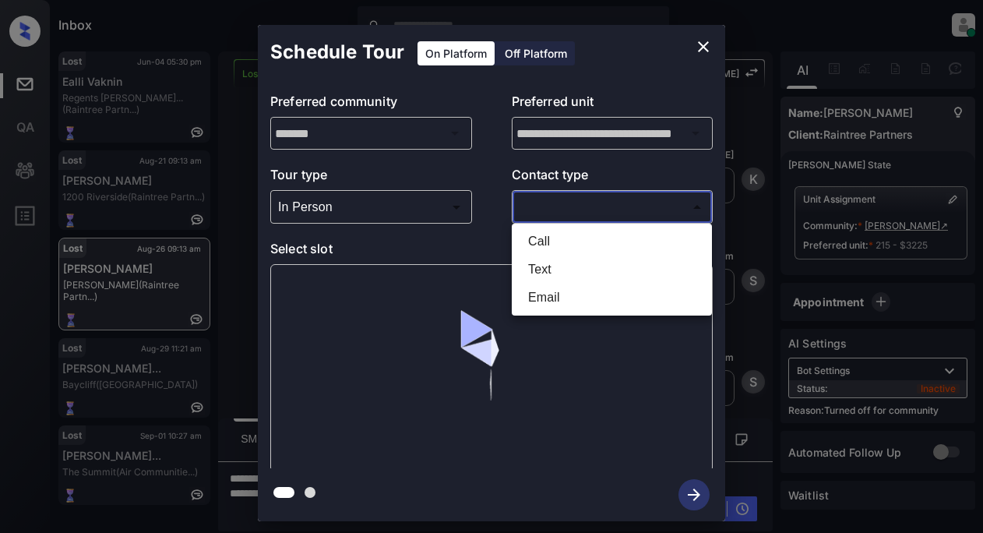
drag, startPoint x: 523, startPoint y: 203, endPoint x: 545, endPoint y: 203, distance: 21.8
click at [527, 205] on body "Inbox Lyzzelle M. Ceralde Online Set yourself offline Set yourself on break Pro…" at bounding box center [491, 266] width 983 height 533
click at [543, 266] on li "Text" at bounding box center [611, 269] width 192 height 28
type input "****"
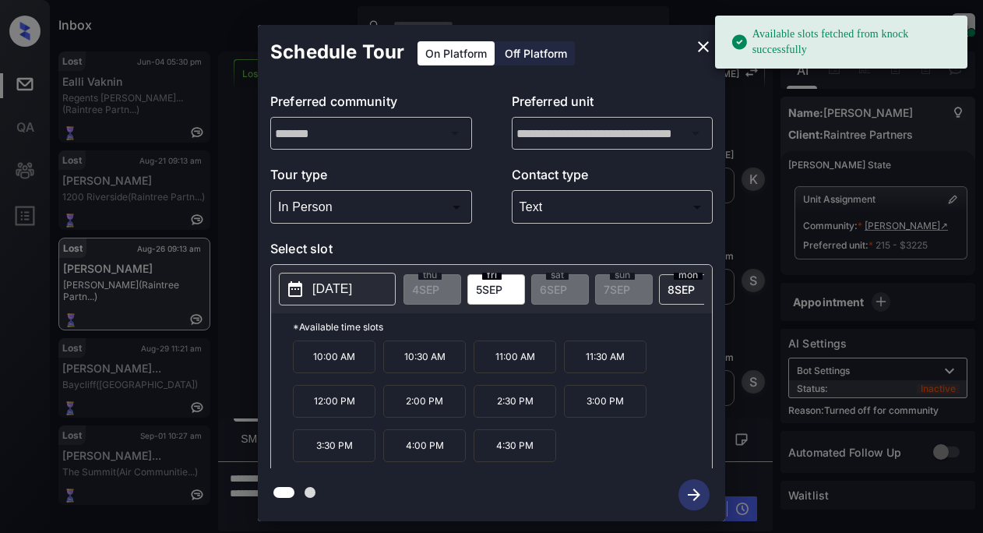
click at [334, 289] on p "[DATE]" at bounding box center [332, 289] width 40 height 19
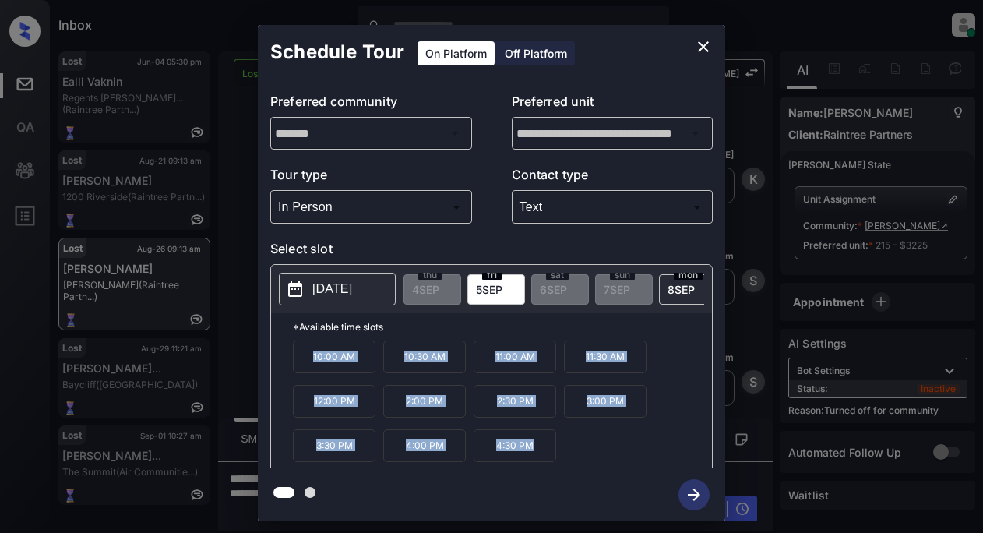
drag, startPoint x: 311, startPoint y: 368, endPoint x: 536, endPoint y: 456, distance: 241.2
click at [569, 474] on div "**********" at bounding box center [491, 273] width 467 height 496
copy div "10:00 AM 10:30 AM 11:00 AM 11:30 AM 12:00 PM 2:00 PM 2:30 PM 3:00 PM 3:30 PM 4:…"
click at [712, 47] on icon "close" at bounding box center [703, 46] width 19 height 19
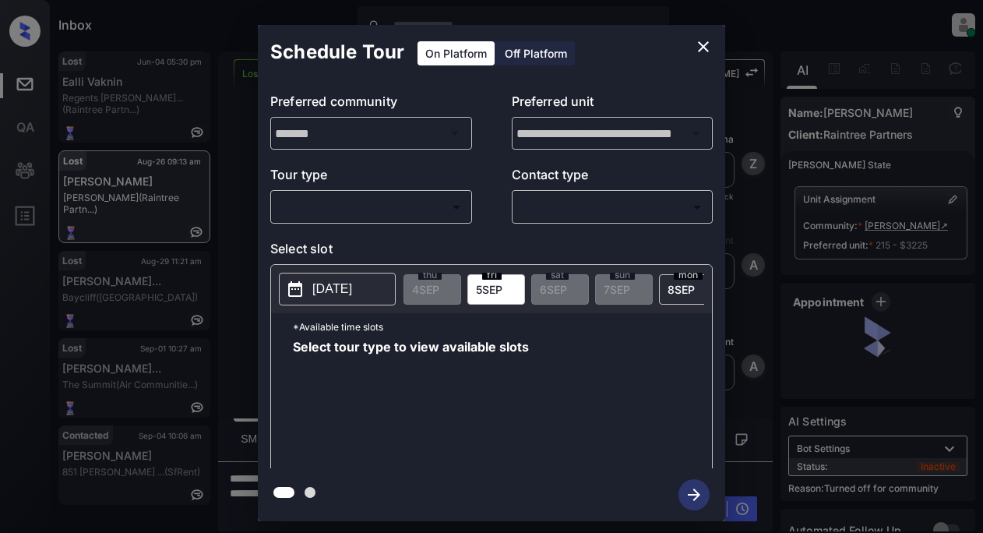
scroll to position [4568, 0]
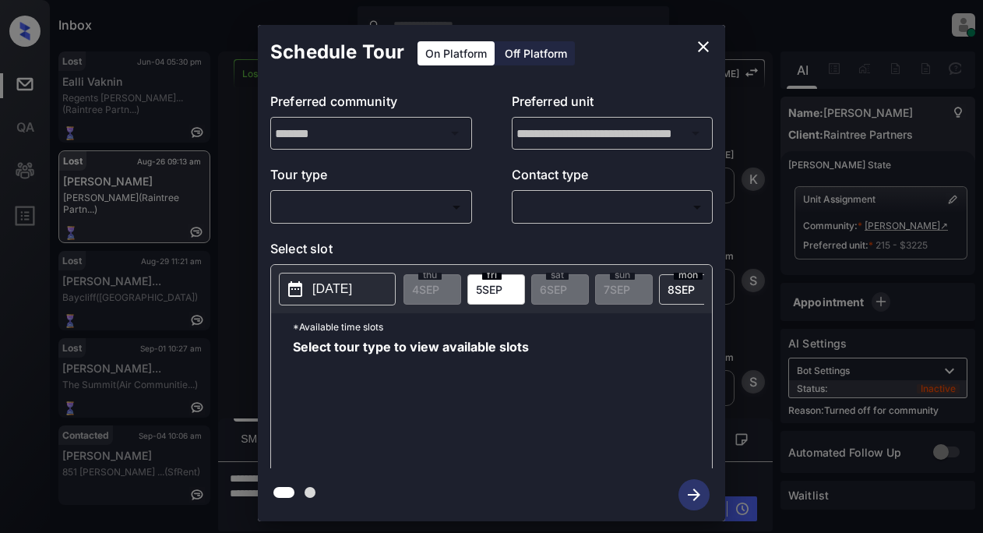
click at [413, 220] on body "Inbox Lyzzelle [PERSON_NAME] Online Set yourself offline Set yourself on break …" at bounding box center [491, 266] width 983 height 533
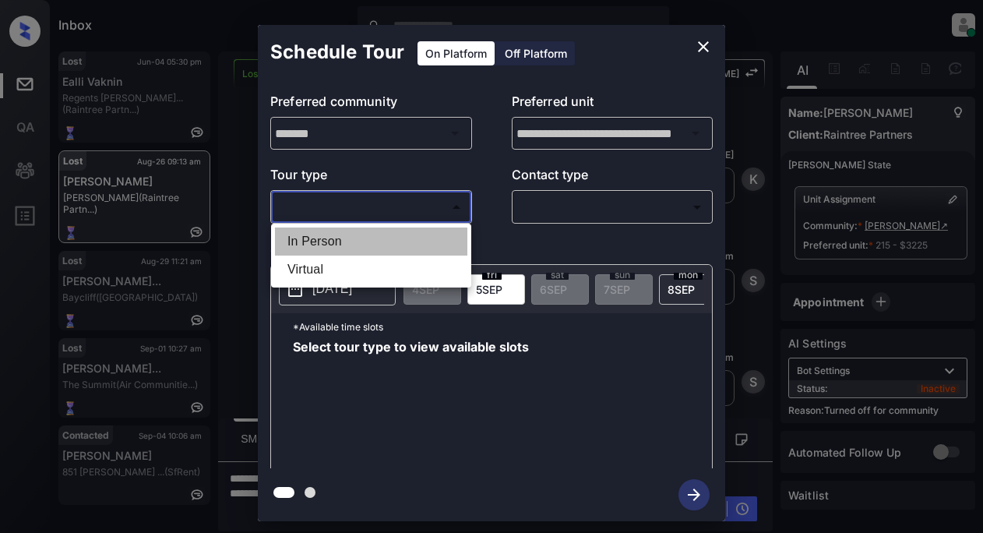
drag, startPoint x: 327, startPoint y: 235, endPoint x: 393, endPoint y: 227, distance: 66.6
click at [327, 236] on li "In Person" at bounding box center [371, 241] width 192 height 28
type input "********"
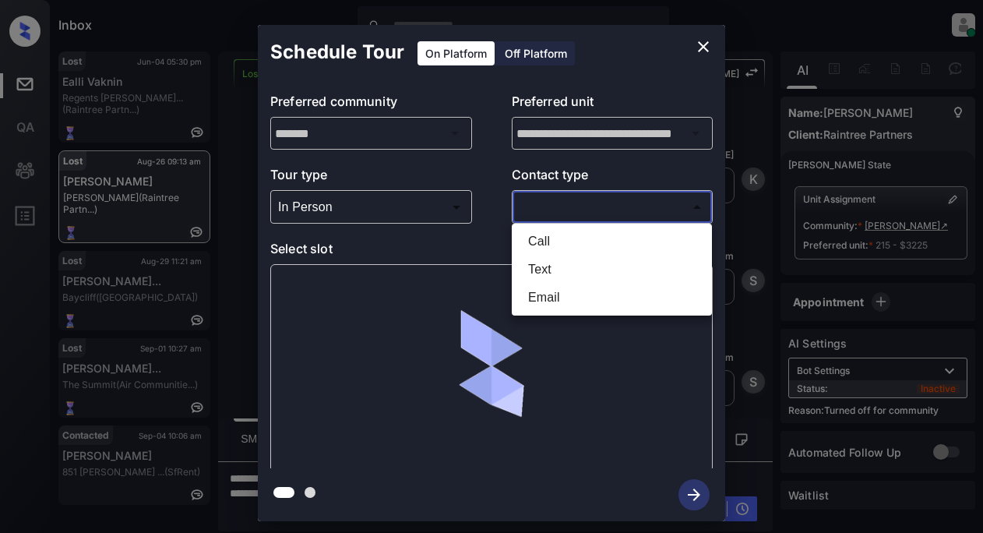
click at [523, 197] on body "Inbox Lyzzelle [PERSON_NAME] Online Set yourself offline Set yourself on break …" at bounding box center [491, 266] width 983 height 533
click at [534, 264] on li "Text" at bounding box center [611, 269] width 192 height 28
type input "****"
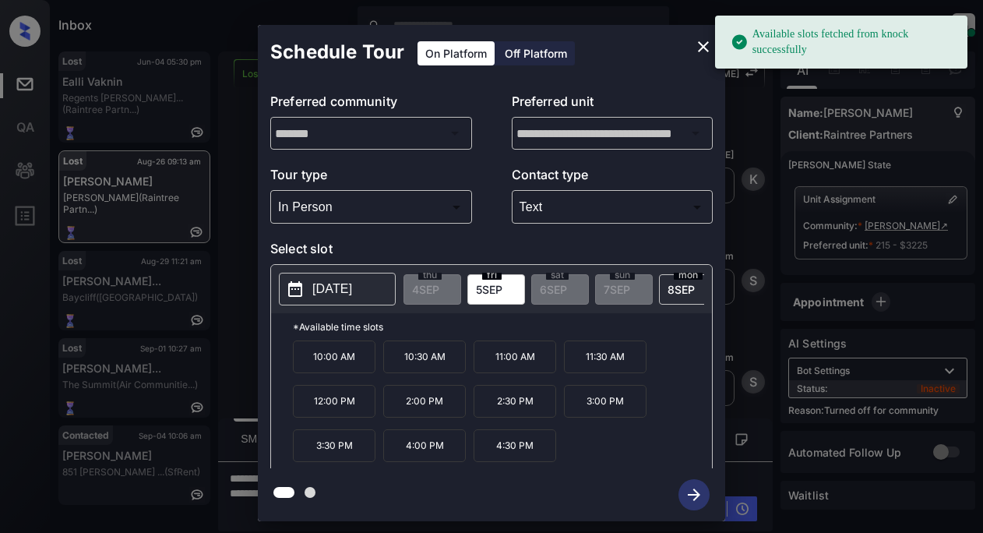
click at [352, 290] on p "2025-09-05" at bounding box center [332, 289] width 40 height 19
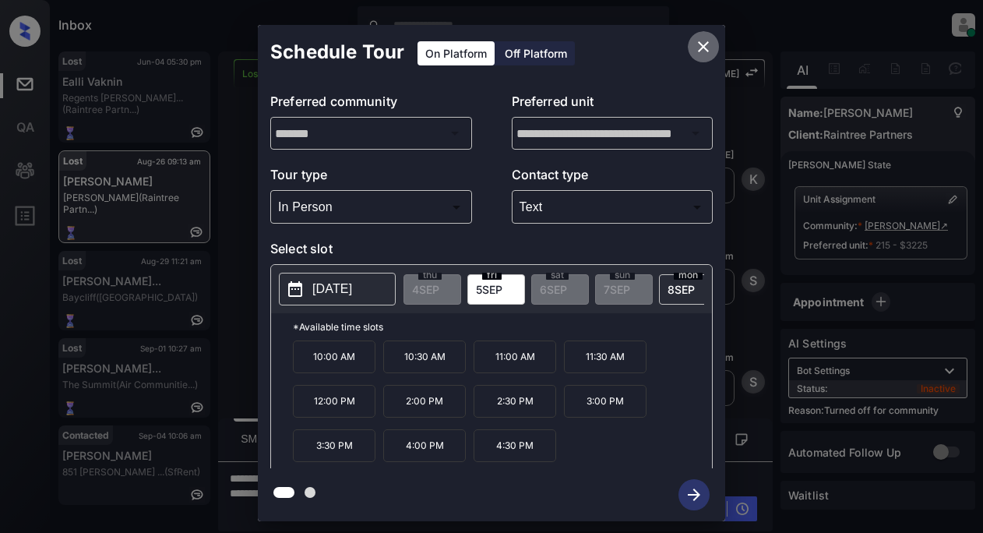
click at [709, 47] on icon "close" at bounding box center [703, 46] width 19 height 19
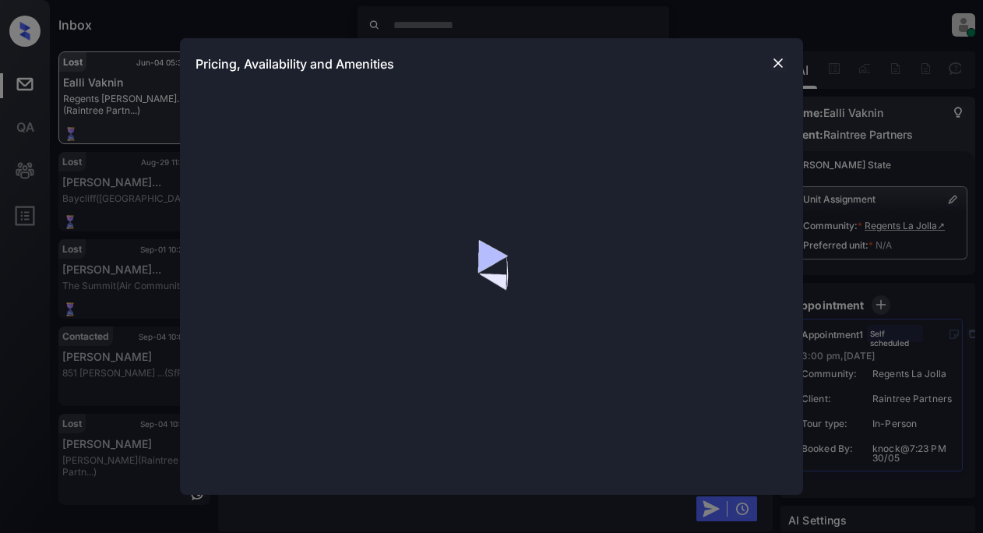
scroll to position [12798, 0]
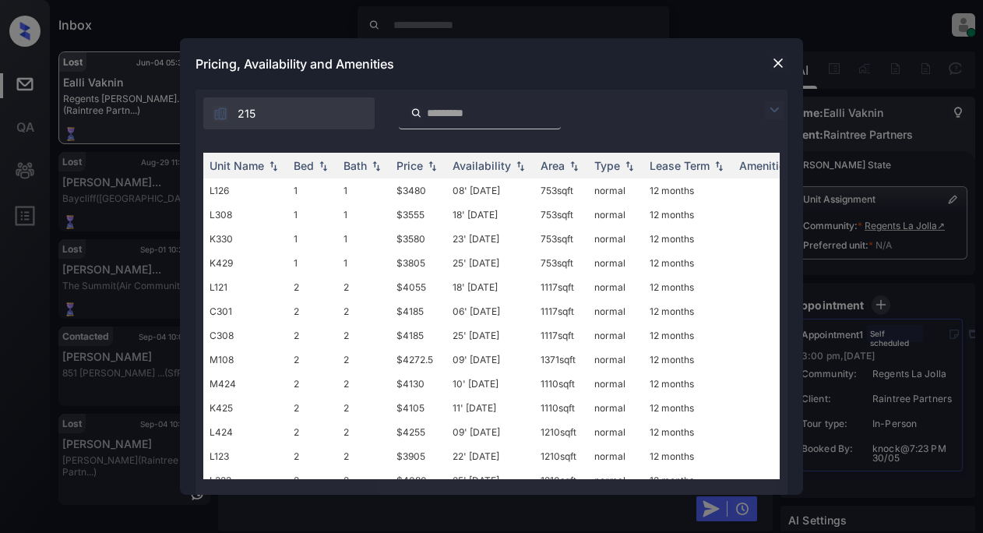
click at [771, 107] on img at bounding box center [774, 109] width 19 height 19
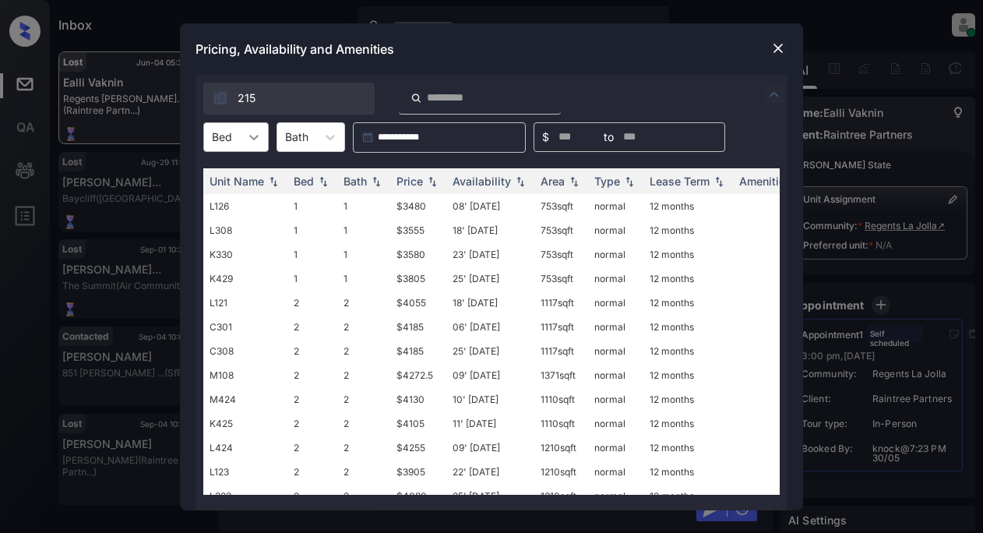
click at [264, 139] on div at bounding box center [254, 137] width 28 height 28
drag, startPoint x: 234, startPoint y: 198, endPoint x: 246, endPoint y: 199, distance: 12.5
click at [234, 199] on div "2" at bounding box center [235, 203] width 65 height 28
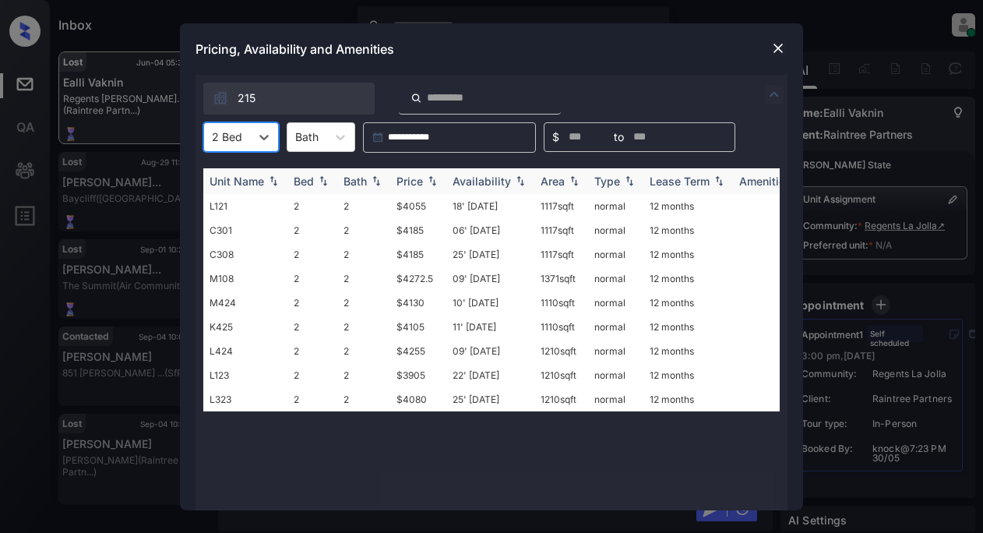
click at [424, 176] on div "Price" at bounding box center [418, 180] width 44 height 13
click at [408, 303] on td "$4130" at bounding box center [418, 302] width 56 height 24
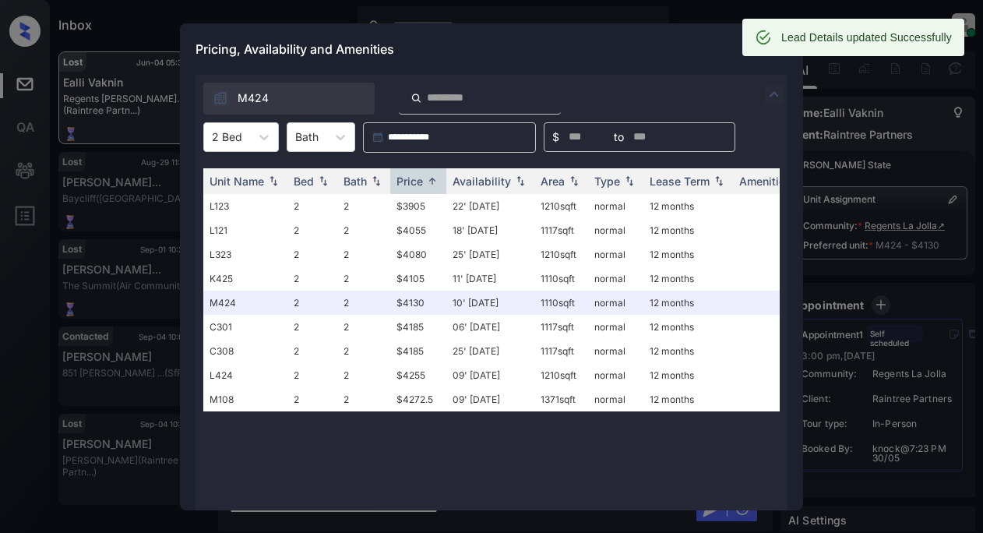
click at [682, 42] on div "Pricing, Availability and Amenities" at bounding box center [491, 48] width 623 height 51
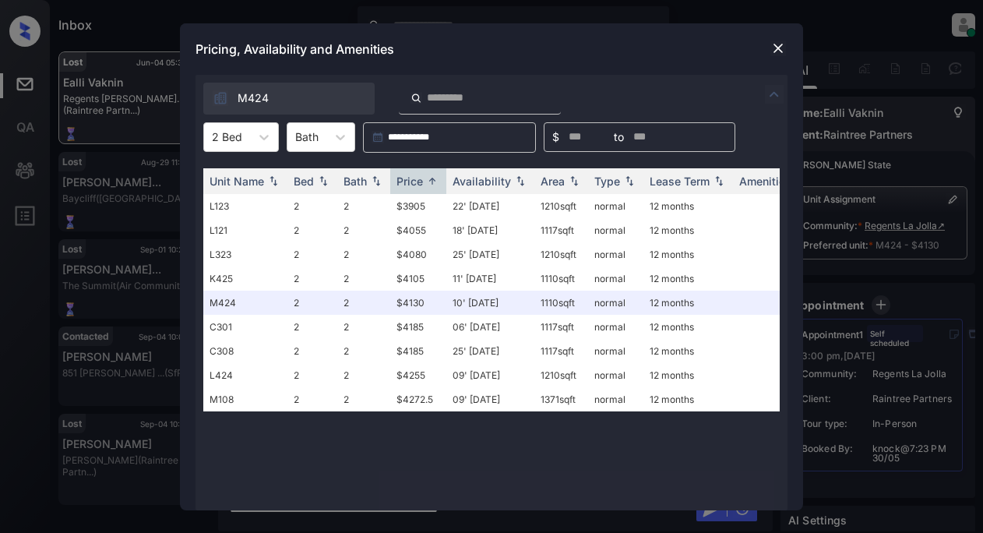
click at [774, 43] on img at bounding box center [778, 48] width 16 height 16
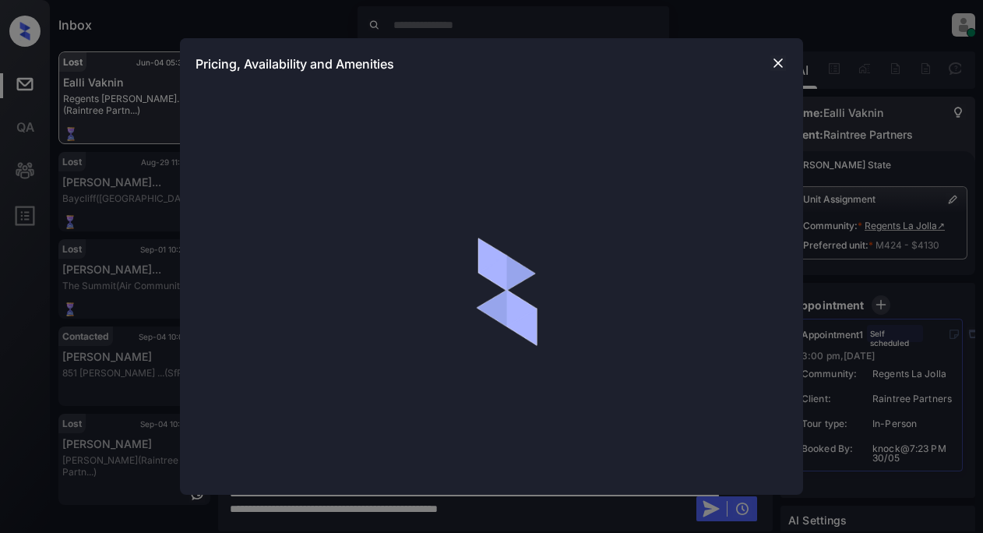
scroll to position [12744, 0]
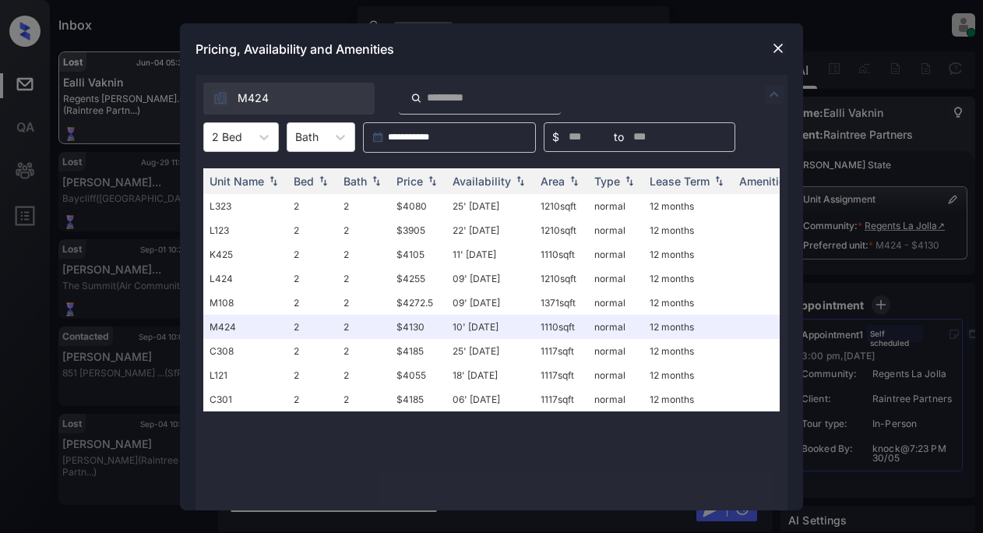
click at [777, 45] on img at bounding box center [778, 48] width 16 height 16
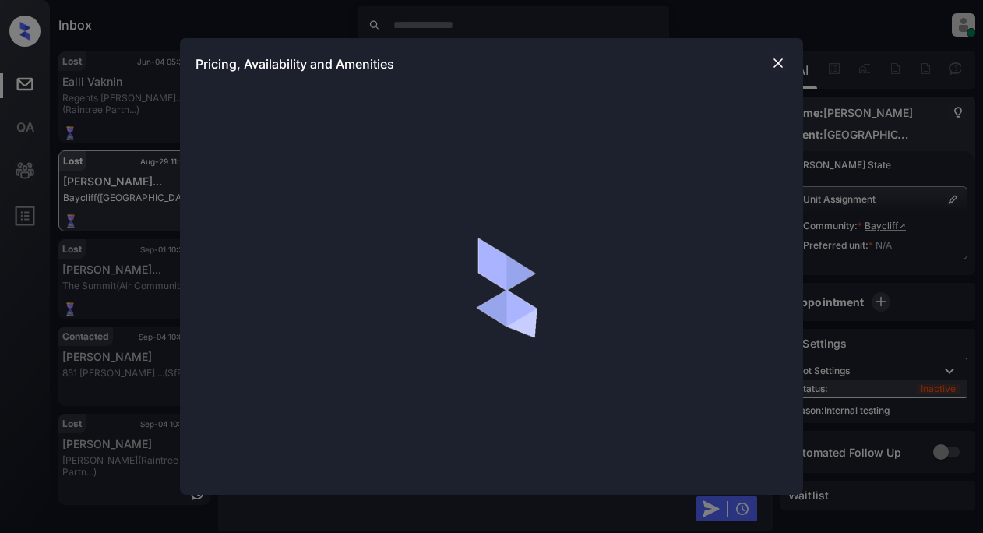
scroll to position [3712, 0]
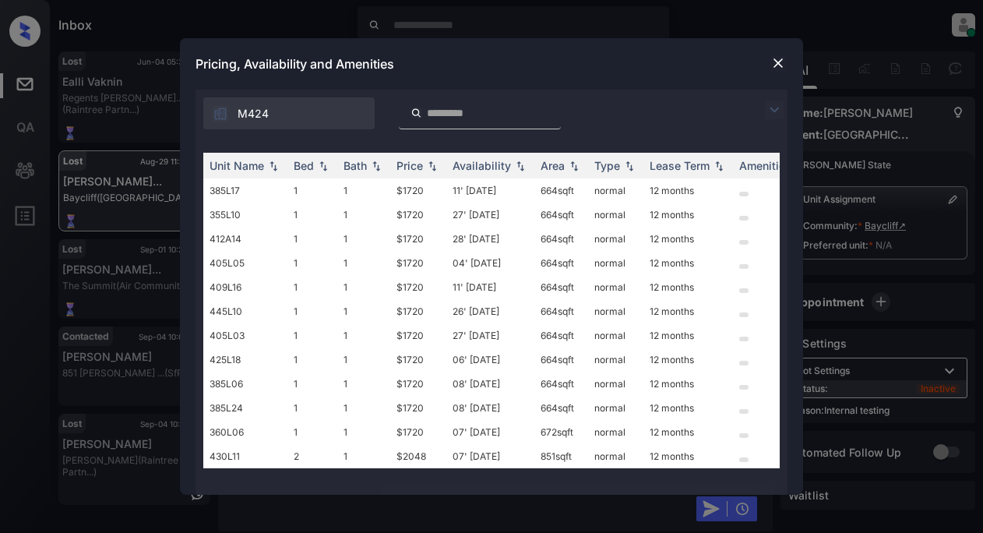
click at [774, 111] on img at bounding box center [774, 109] width 19 height 19
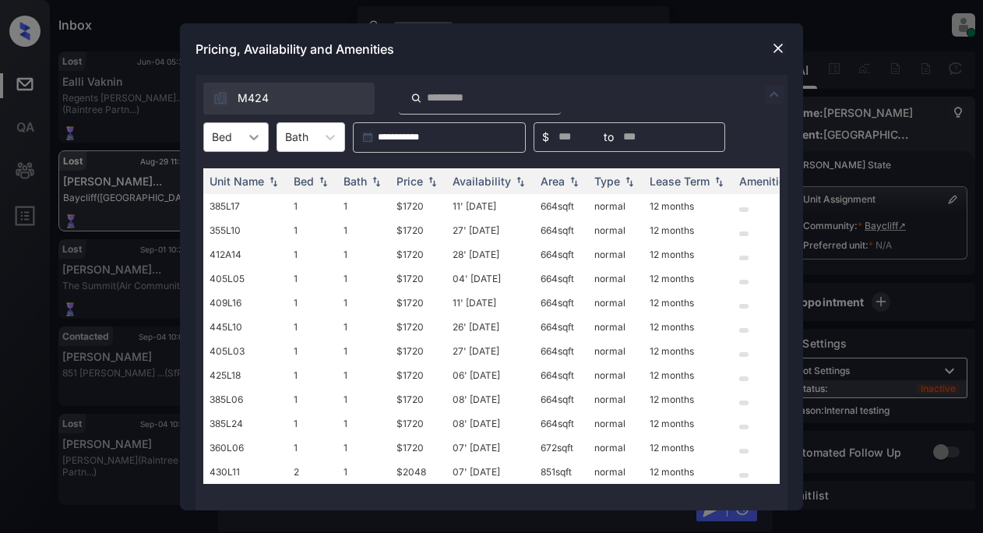
click at [252, 142] on icon at bounding box center [254, 137] width 16 height 16
click at [230, 174] on div "1" at bounding box center [235, 175] width 65 height 28
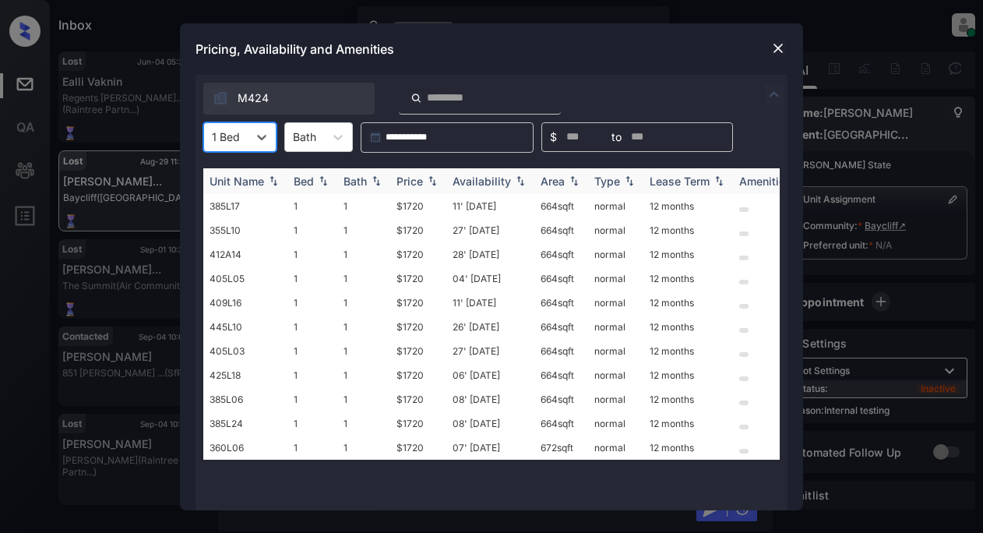
click at [424, 181] on img at bounding box center [432, 180] width 16 height 11
click at [425, 178] on img at bounding box center [432, 181] width 16 height 12
click at [413, 204] on td "$1720" at bounding box center [418, 206] width 56 height 24
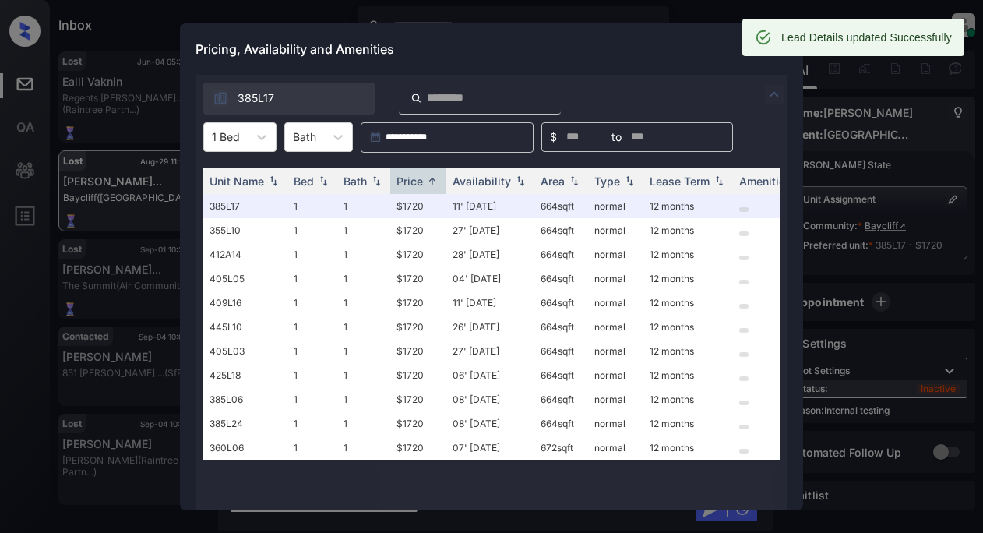
click at [675, 63] on div "Pricing, Availability and Amenities" at bounding box center [491, 48] width 623 height 51
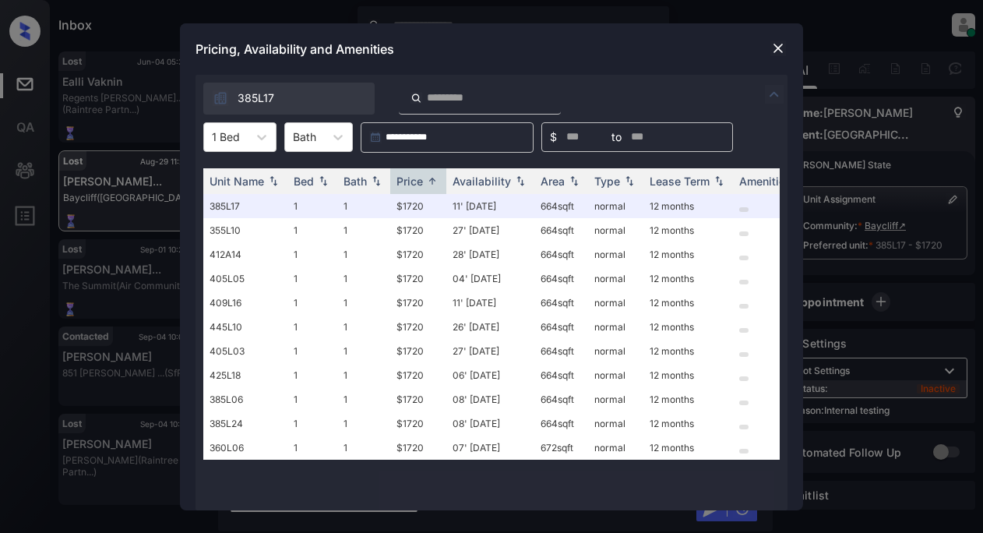
click at [776, 50] on img at bounding box center [778, 48] width 16 height 16
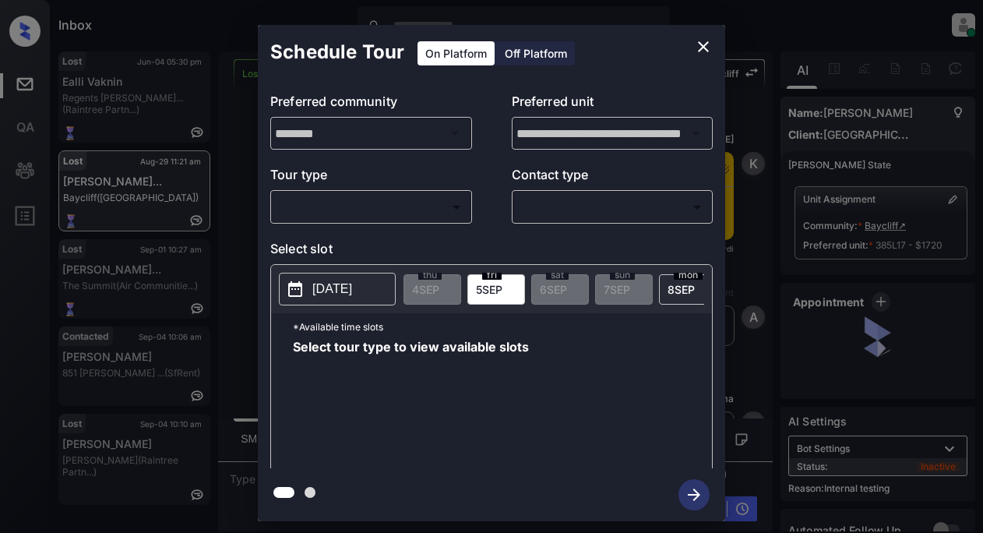
scroll to position [5449, 0]
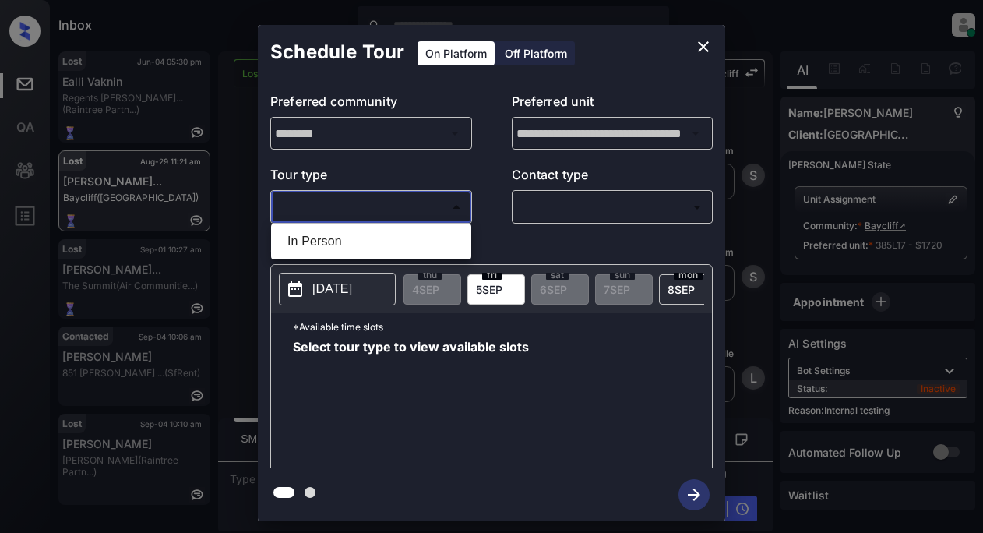
click at [358, 208] on body "Inbox Lyzzelle [PERSON_NAME] Online Set yourself offline Set yourself on break …" at bounding box center [491, 266] width 983 height 533
drag, startPoint x: 322, startPoint y: 244, endPoint x: 475, endPoint y: 200, distance: 159.7
click at [338, 241] on li "In Person" at bounding box center [371, 241] width 192 height 28
type input "********"
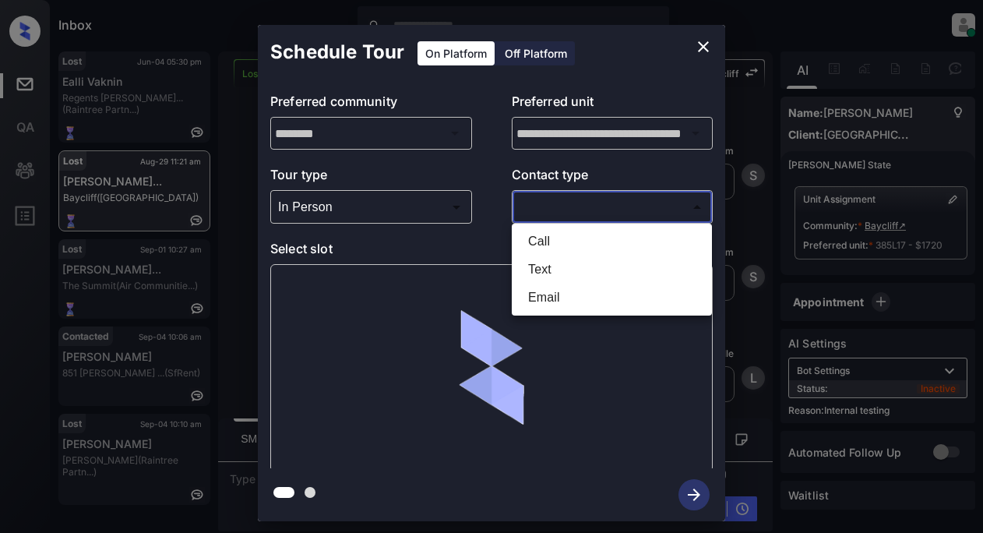
click at [554, 206] on body "Inbox Lyzzelle M. Ceralde Online Set yourself offline Set yourself on break Pro…" at bounding box center [491, 266] width 983 height 533
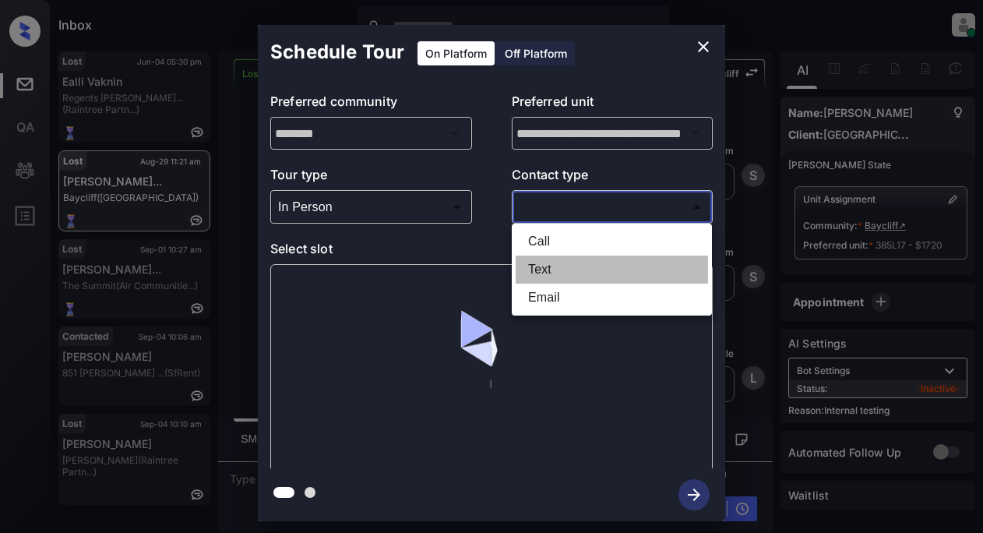
click at [540, 273] on li "Text" at bounding box center [611, 269] width 192 height 28
type input "****"
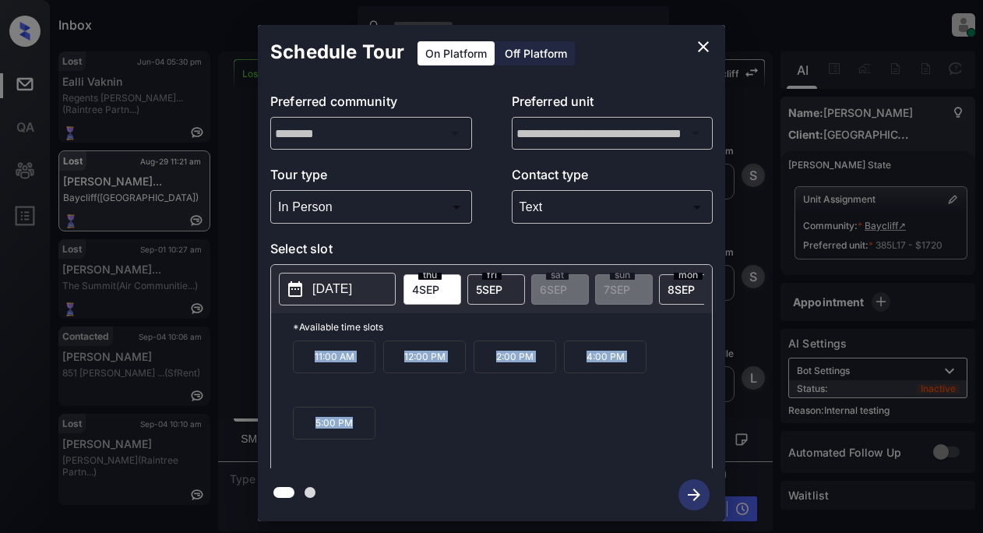
drag, startPoint x: 304, startPoint y: 361, endPoint x: 370, endPoint y: 434, distance: 98.7
click at [370, 434] on div "11:00 AM 12:00 PM 2:00 PM 4:00 PM 5:00 PM" at bounding box center [502, 402] width 419 height 125
copy div "11:00 AM 12:00 PM 2:00 PM 4:00 PM 5:00 PM"
click at [706, 55] on icon "close" at bounding box center [703, 46] width 19 height 19
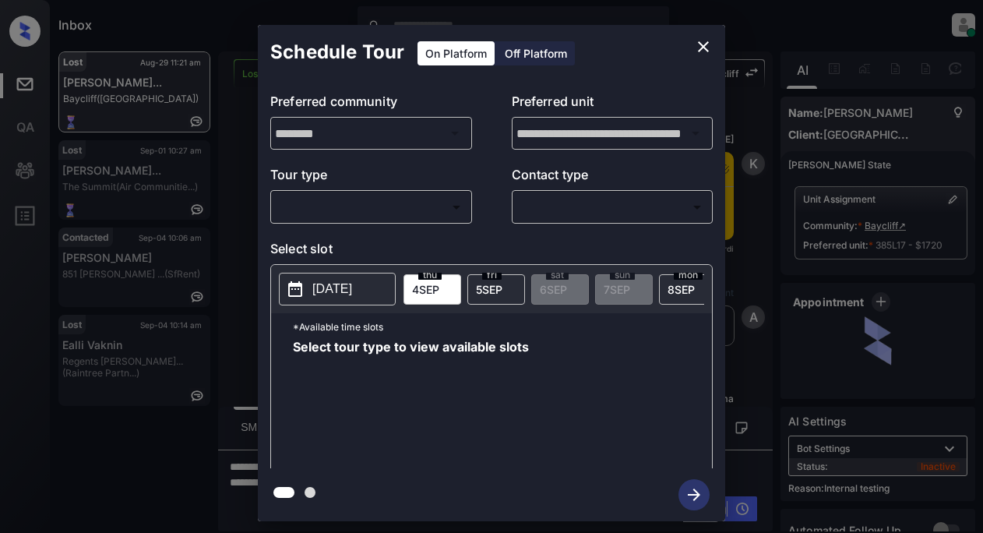
scroll to position [5060, 0]
click at [415, 211] on body "Inbox Lyzzelle [PERSON_NAME] Online Set yourself offline Set yourself on break …" at bounding box center [491, 266] width 983 height 533
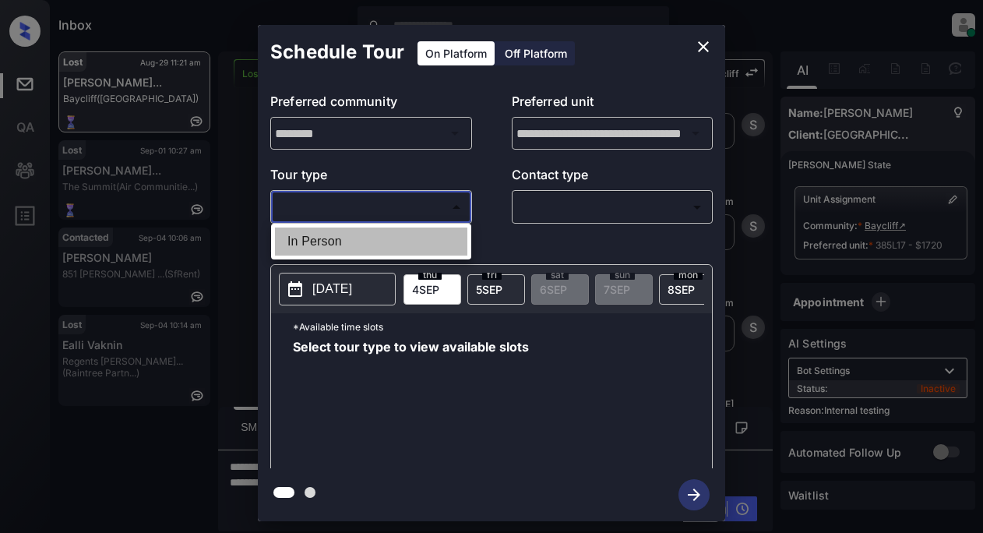
drag, startPoint x: 336, startPoint y: 243, endPoint x: 491, endPoint y: 219, distance: 156.8
click at [348, 242] on li "In Person" at bounding box center [371, 241] width 192 height 28
type input "********"
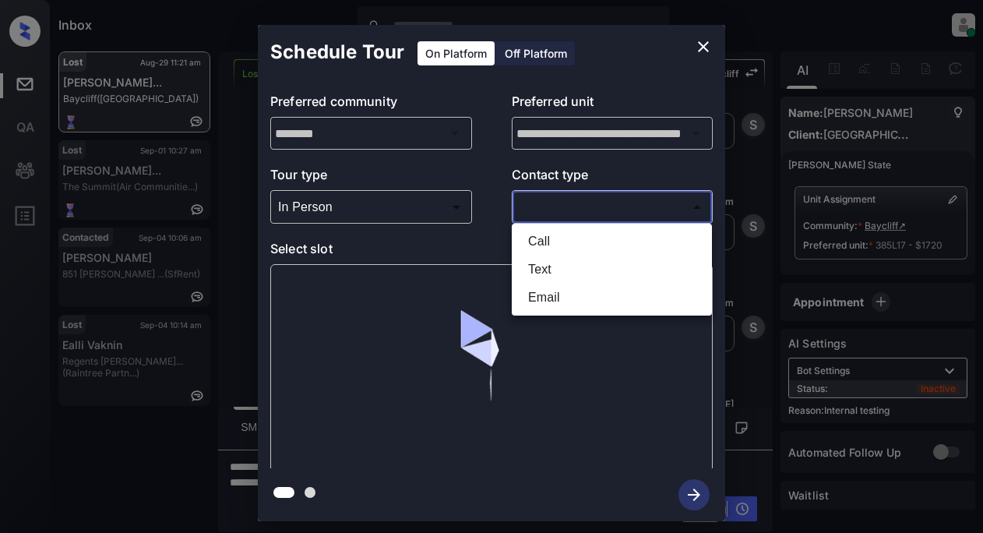
drag, startPoint x: 548, startPoint y: 216, endPoint x: 566, endPoint y: 216, distance: 17.9
click at [552, 216] on body "Inbox Lyzzelle M. Ceralde Online Set yourself offline Set yourself on break Pro…" at bounding box center [491, 266] width 983 height 533
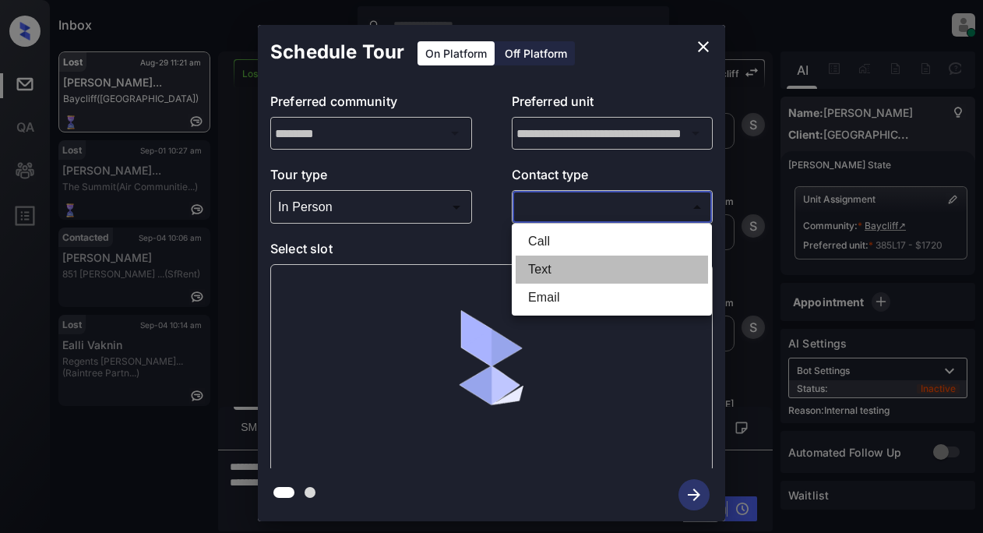
click at [552, 269] on li "Text" at bounding box center [611, 269] width 192 height 28
type input "****"
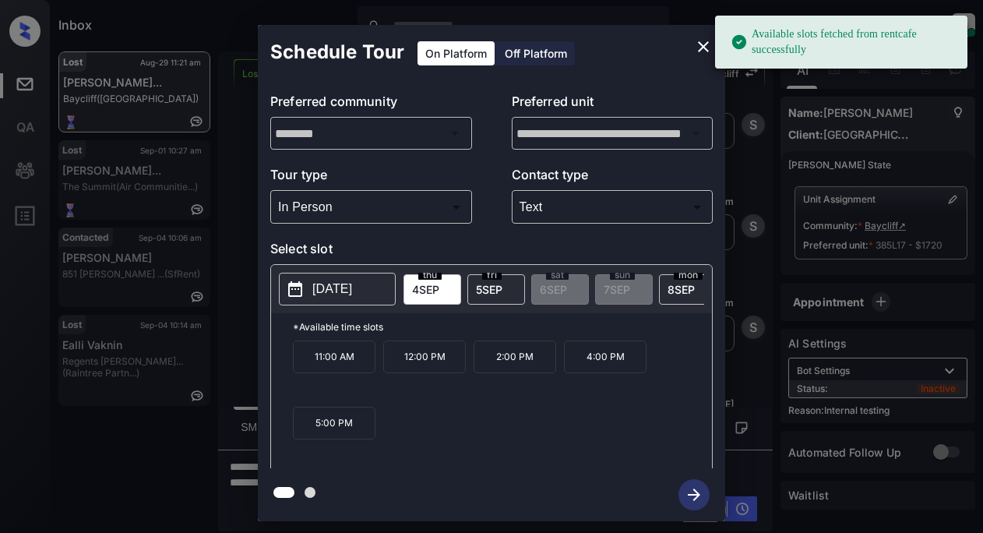
drag, startPoint x: 329, startPoint y: 293, endPoint x: 351, endPoint y: 284, distance: 24.2
click at [332, 290] on p "2025-09-04" at bounding box center [332, 289] width 40 height 19
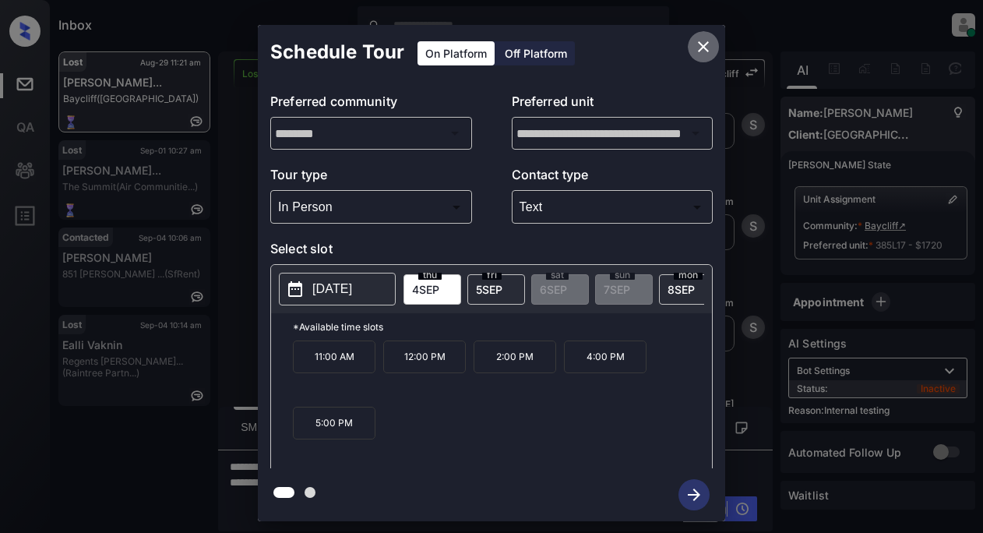
click at [709, 55] on icon "close" at bounding box center [703, 46] width 19 height 19
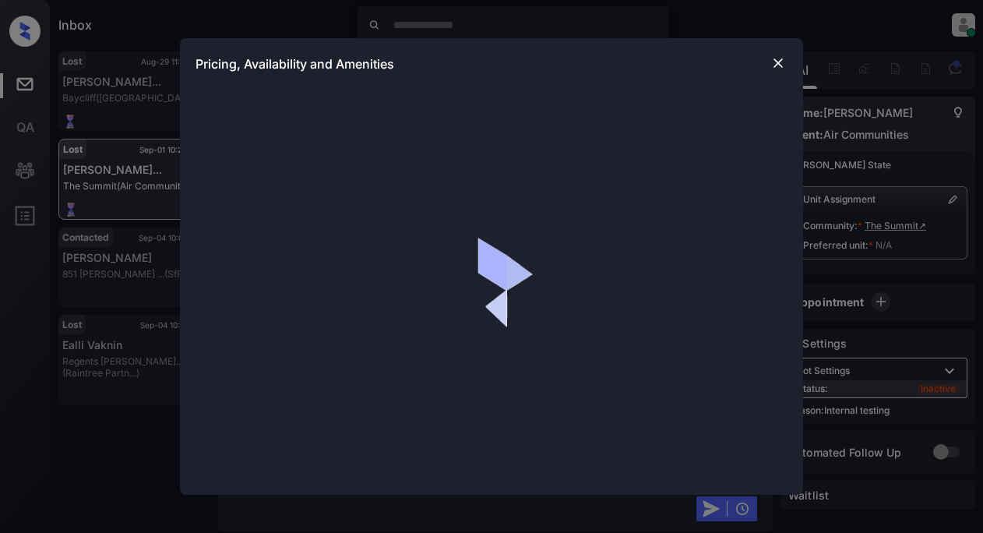
scroll to position [15213, 0]
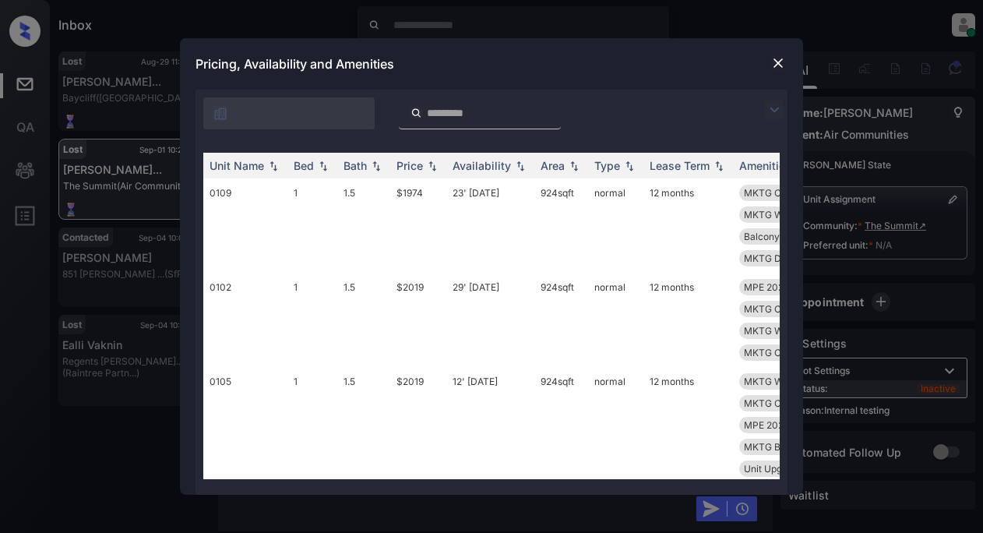
click at [772, 110] on img at bounding box center [774, 109] width 19 height 19
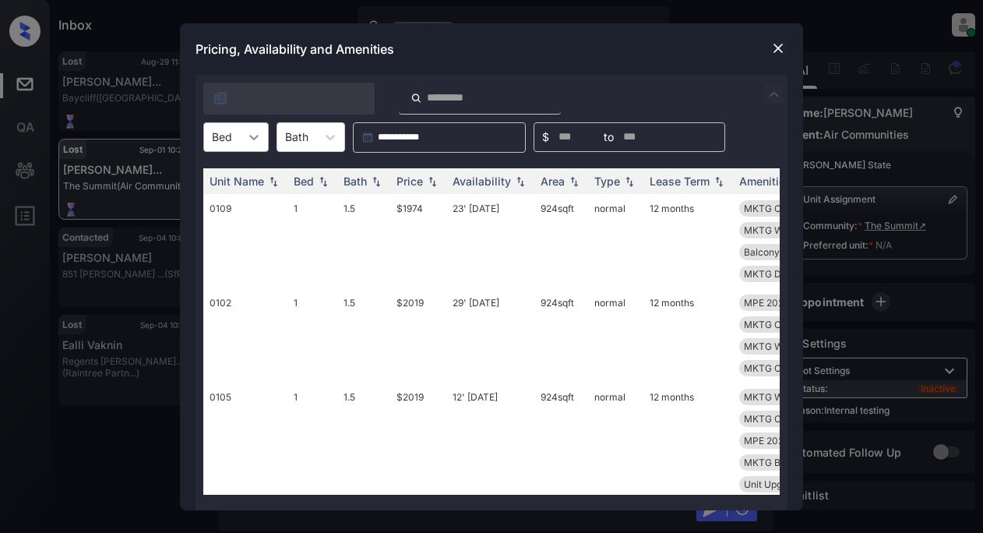
click at [252, 135] on icon at bounding box center [254, 137] width 16 height 16
click at [777, 46] on img at bounding box center [778, 48] width 16 height 16
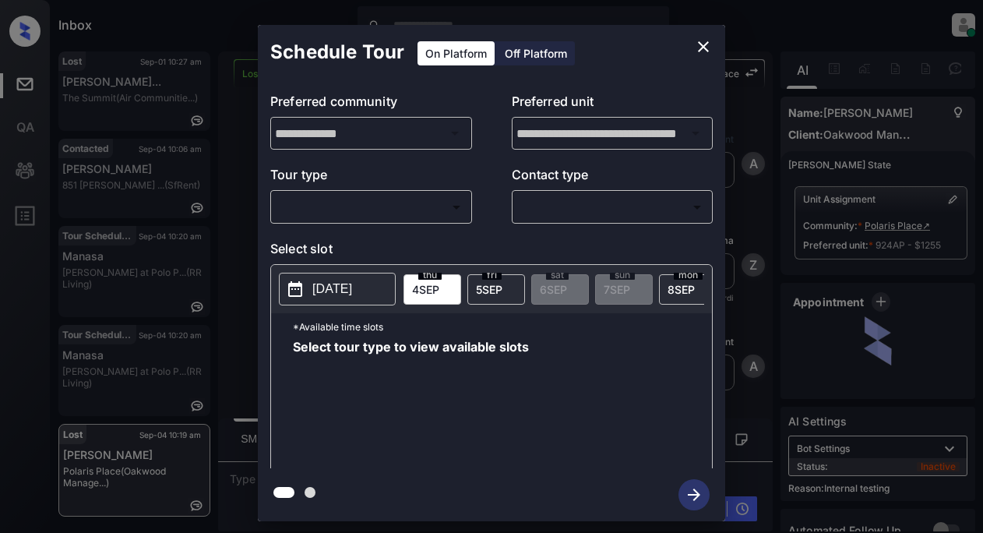
scroll to position [4156, 0]
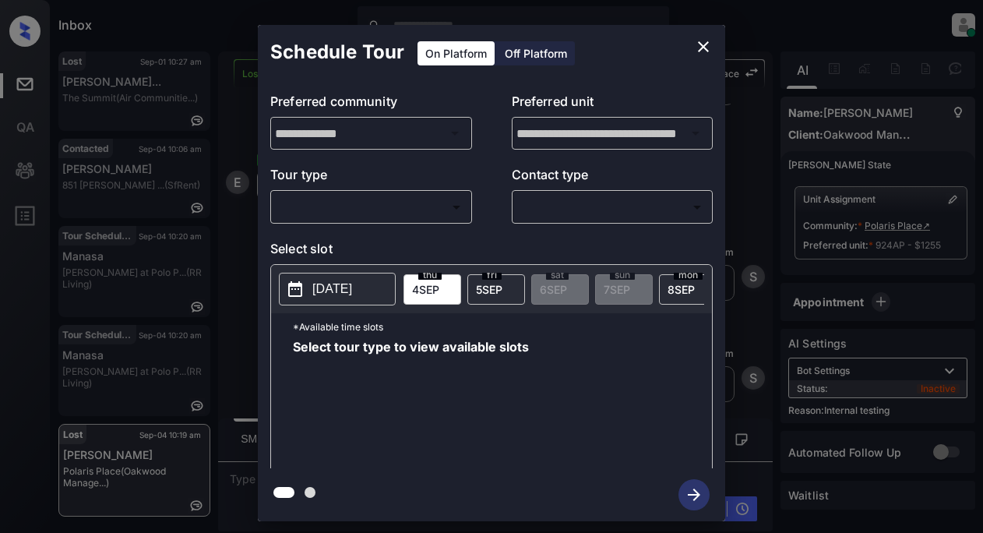
click at [409, 206] on body "Inbox Lyzzelle [PERSON_NAME] Online Set yourself offline Set yourself on break …" at bounding box center [491, 266] width 983 height 533
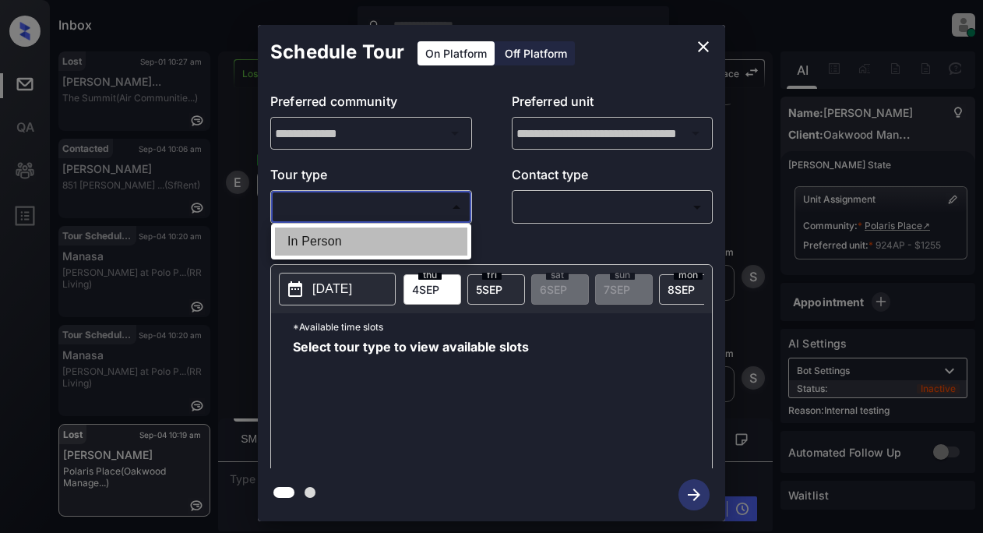
drag, startPoint x: 348, startPoint y: 237, endPoint x: 507, endPoint y: 213, distance: 160.6
click at [354, 237] on li "In Person" at bounding box center [371, 241] width 192 height 28
type input "********"
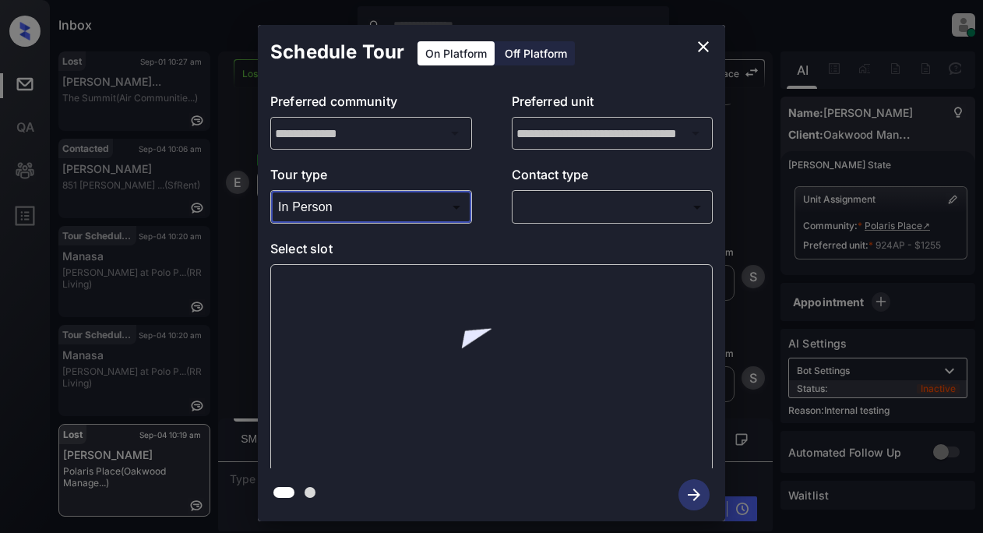
click at [536, 201] on body "Inbox Lyzzelle [PERSON_NAME] Online Set yourself offline Set yourself on break …" at bounding box center [491, 266] width 983 height 533
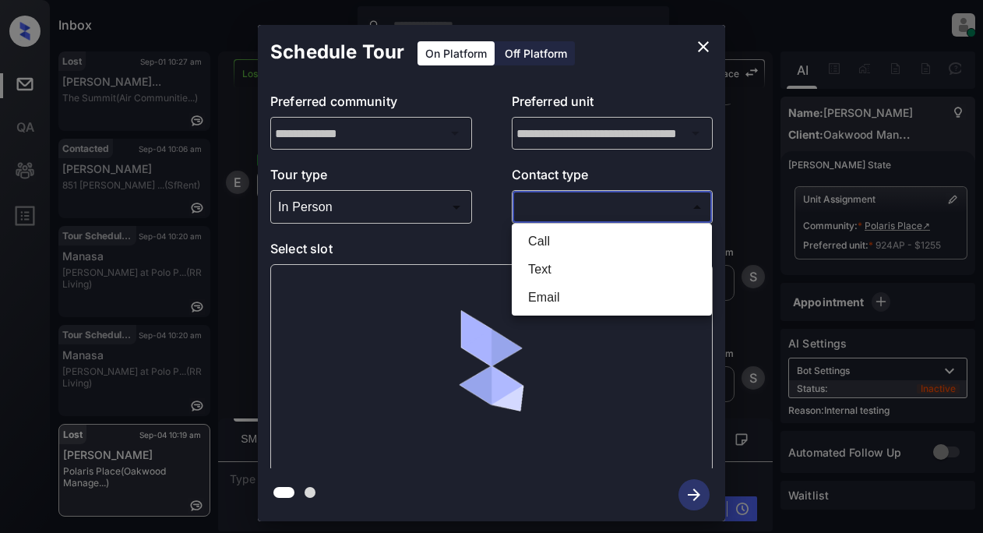
drag, startPoint x: 533, startPoint y: 271, endPoint x: 541, endPoint y: 267, distance: 9.4
click at [535, 267] on li "Text" at bounding box center [611, 269] width 192 height 28
type input "****"
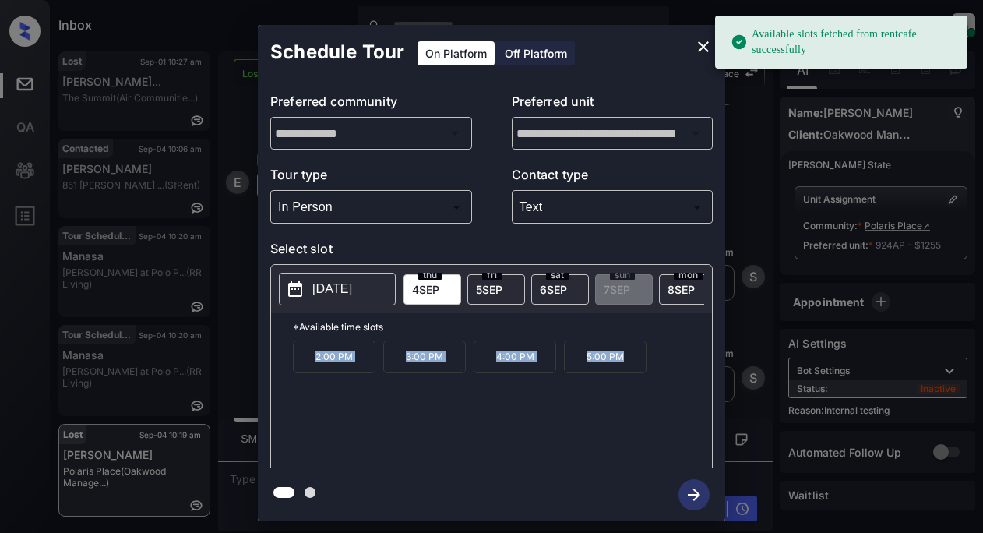
drag, startPoint x: 315, startPoint y: 359, endPoint x: 631, endPoint y: 369, distance: 316.3
click at [631, 369] on div "2:00 PM 3:00 PM 4:00 PM 5:00 PM" at bounding box center [502, 402] width 419 height 125
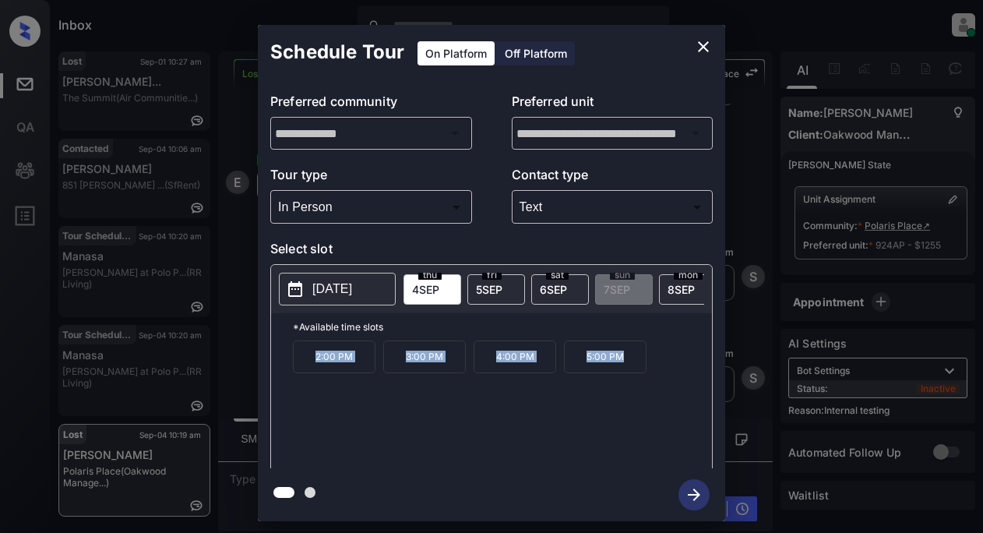
copy div "2:00 PM 3:00 PM 4:00 PM 5:00 PM"
click at [707, 39] on icon "close" at bounding box center [703, 46] width 19 height 19
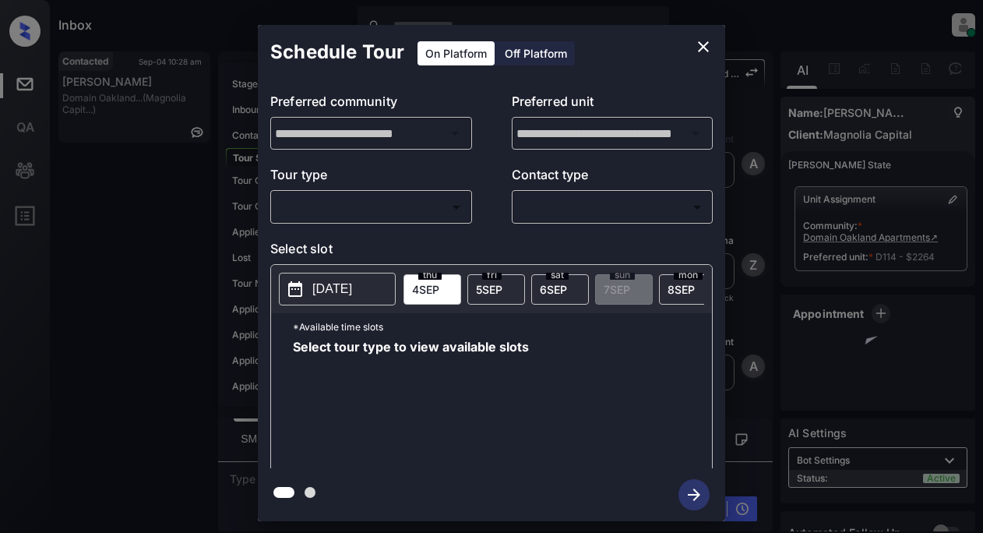
scroll to position [2366, 0]
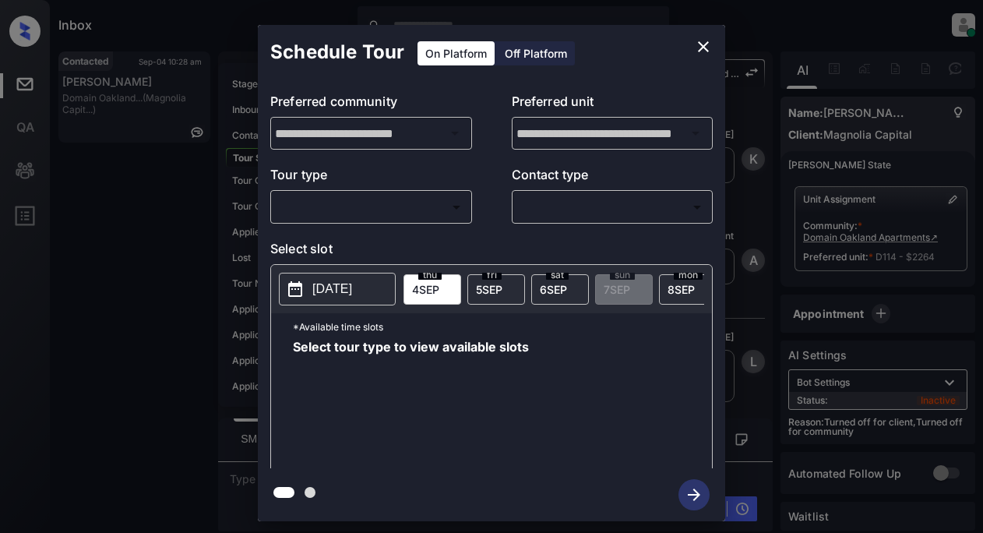
click at [356, 207] on body "Inbox Lyzzelle [PERSON_NAME] Online Set yourself offline Set yourself on break …" at bounding box center [491, 266] width 983 height 533
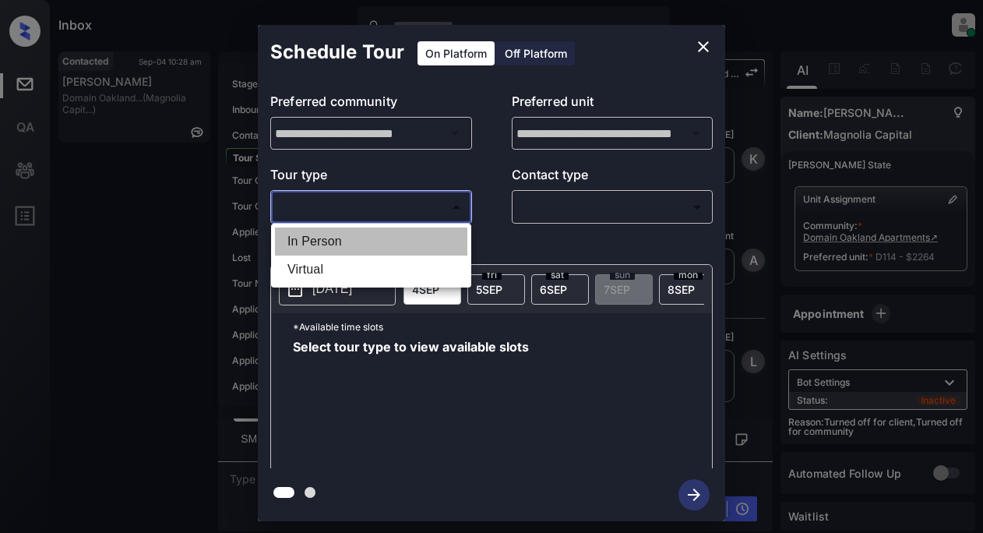
drag, startPoint x: 325, startPoint y: 248, endPoint x: 459, endPoint y: 236, distance: 135.3
click at [329, 248] on li "In Person" at bounding box center [371, 241] width 192 height 28
type input "********"
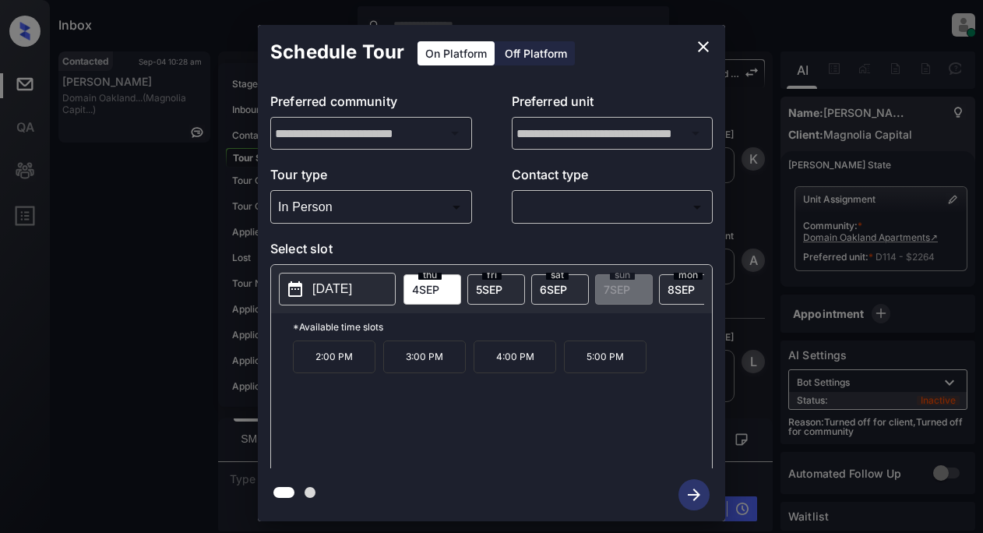
drag, startPoint x: 547, startPoint y: 227, endPoint x: 600, endPoint y: 220, distance: 54.3
click at [548, 227] on div "**********" at bounding box center [491, 273] width 467 height 389
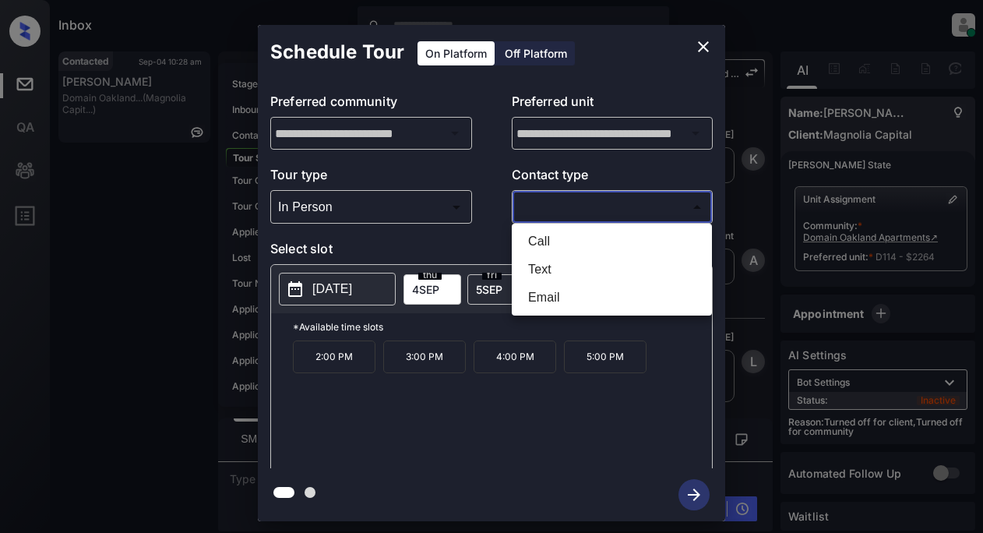
click at [596, 218] on body "Inbox Lyzzelle [PERSON_NAME] Online Set yourself offline Set yourself on break …" at bounding box center [491, 266] width 983 height 533
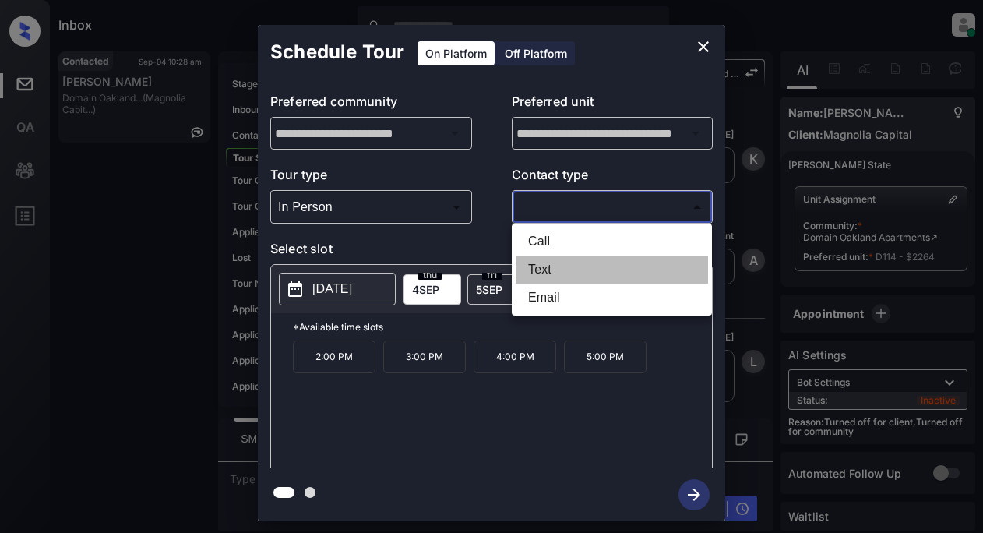
click at [525, 273] on li "Text" at bounding box center [611, 269] width 192 height 28
type input "****"
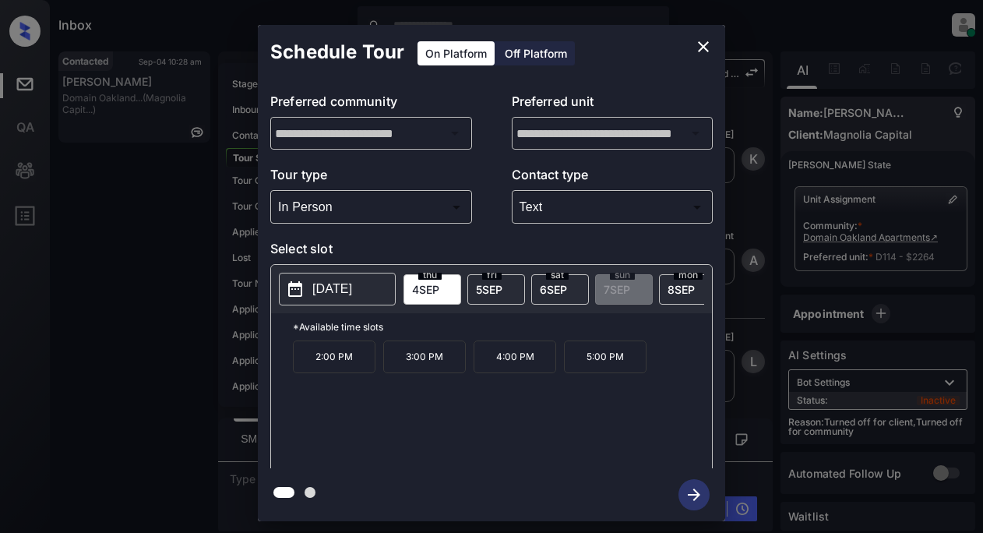
click at [352, 297] on p "[DATE]" at bounding box center [332, 289] width 40 height 19
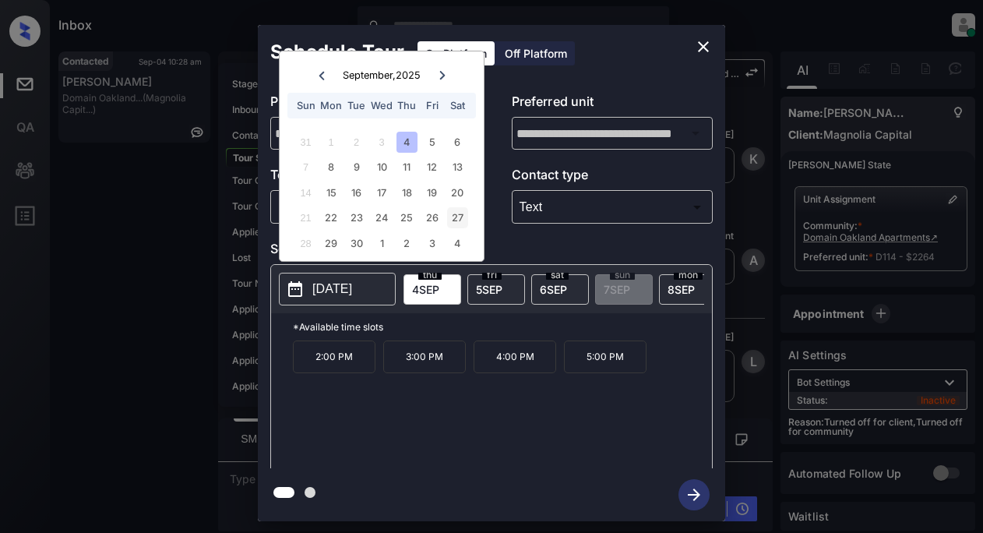
click at [463, 216] on div "27" at bounding box center [457, 217] width 21 height 21
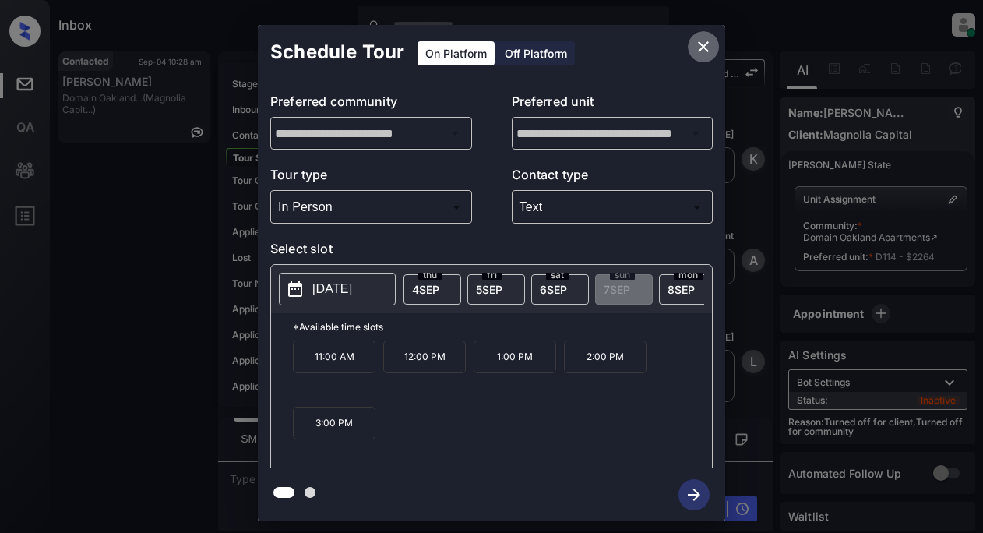
click at [699, 40] on icon "close" at bounding box center [703, 46] width 19 height 19
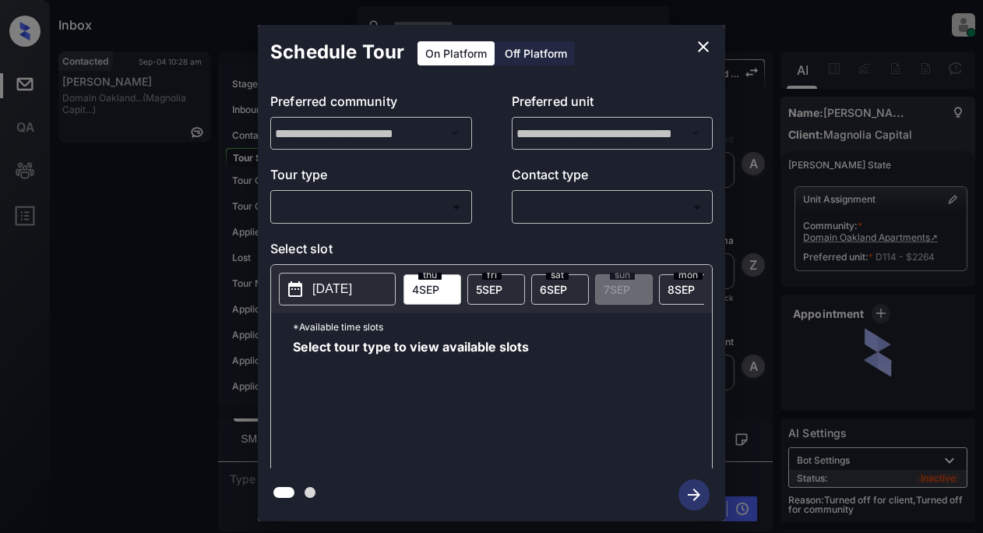
scroll to position [1743, 0]
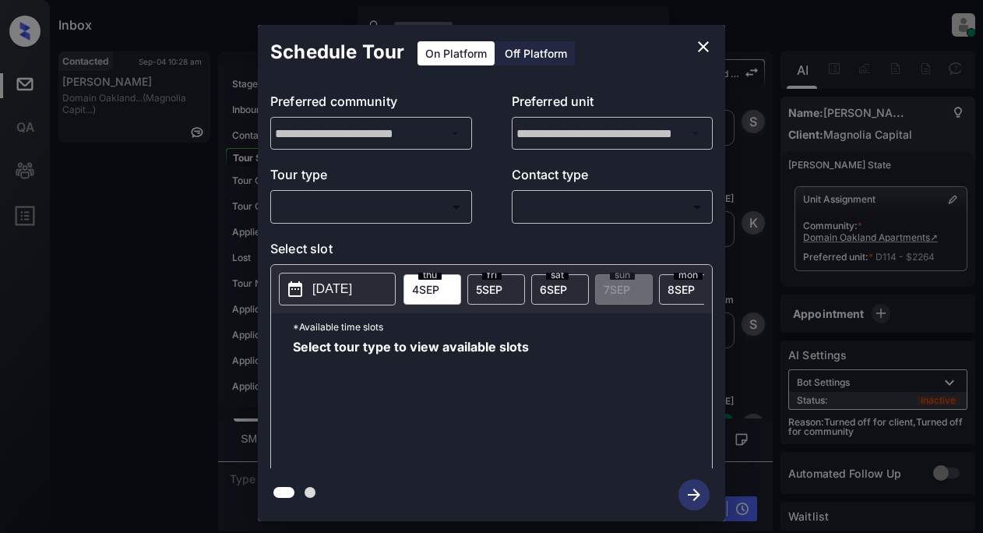
click at [399, 209] on body "Inbox Lyzzelle [PERSON_NAME] Online Set yourself offline Set yourself on break …" at bounding box center [491, 266] width 983 height 533
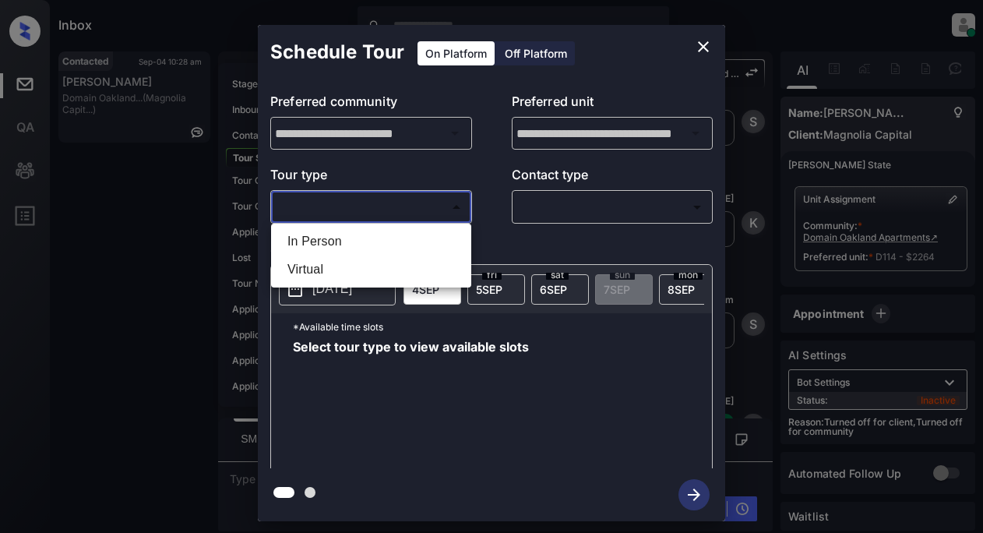
click at [700, 41] on div at bounding box center [491, 266] width 983 height 533
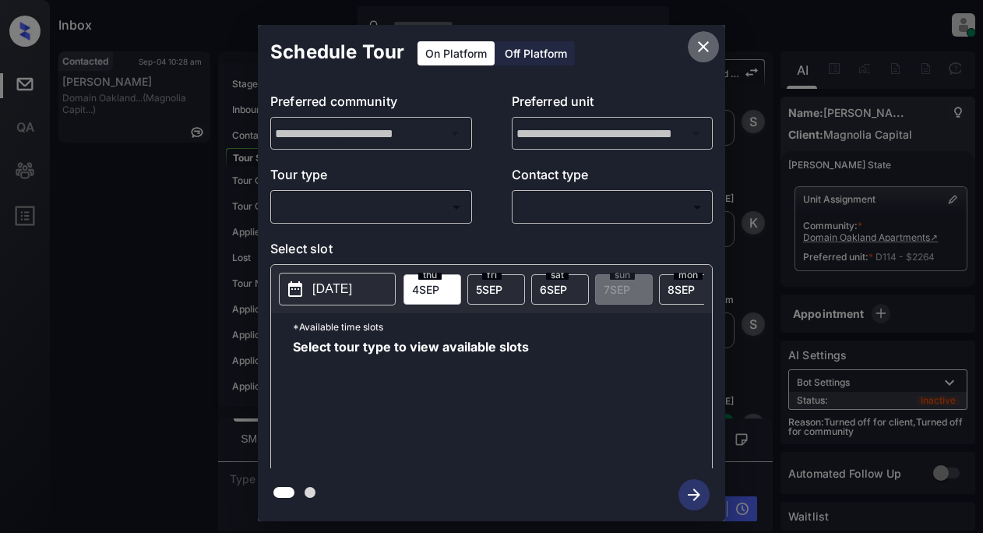
click at [696, 50] on icon "close" at bounding box center [703, 46] width 19 height 19
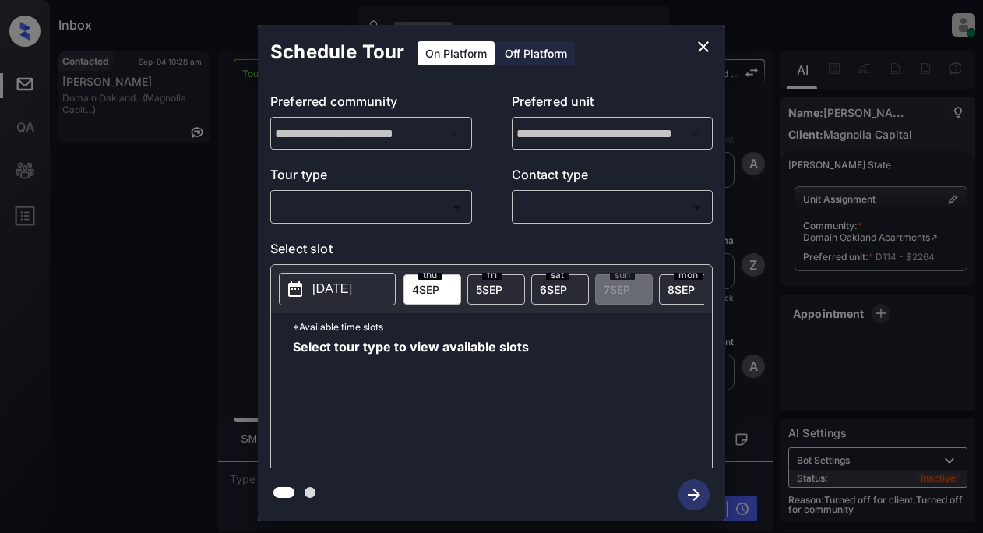
scroll to position [1432, 0]
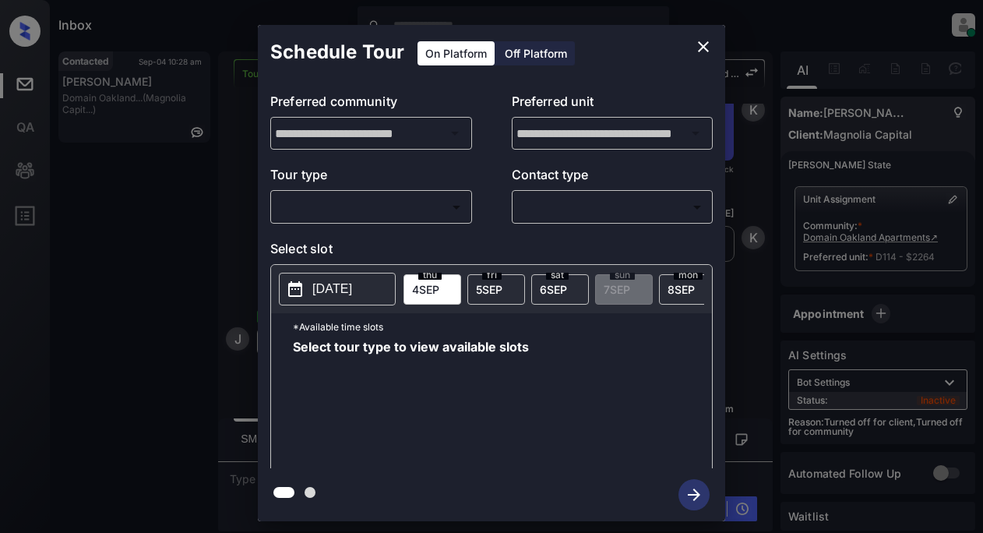
click at [364, 213] on body "Inbox Lyzzelle [PERSON_NAME] Online Set yourself offline Set yourself on break …" at bounding box center [491, 266] width 983 height 533
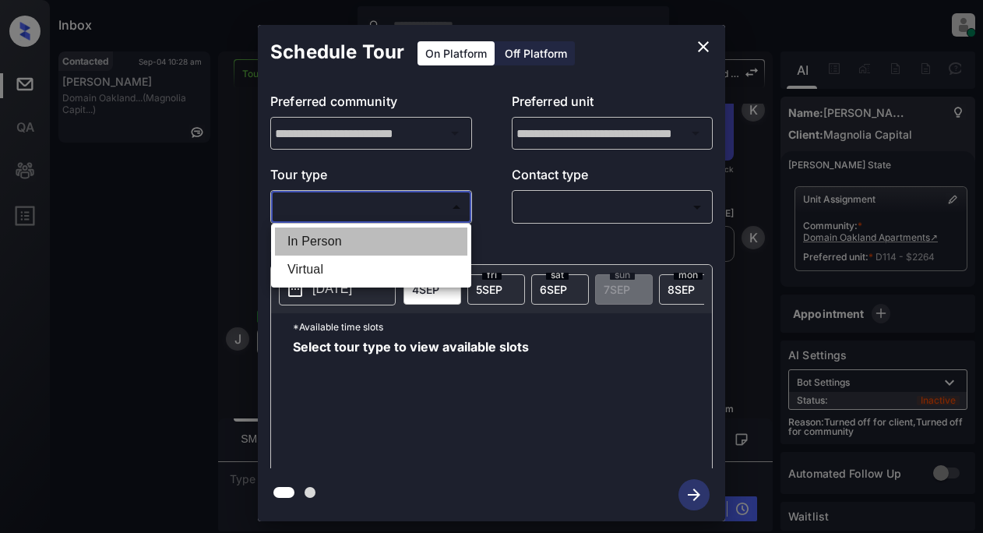
click at [338, 240] on li "In Person" at bounding box center [371, 241] width 192 height 28
type input "********"
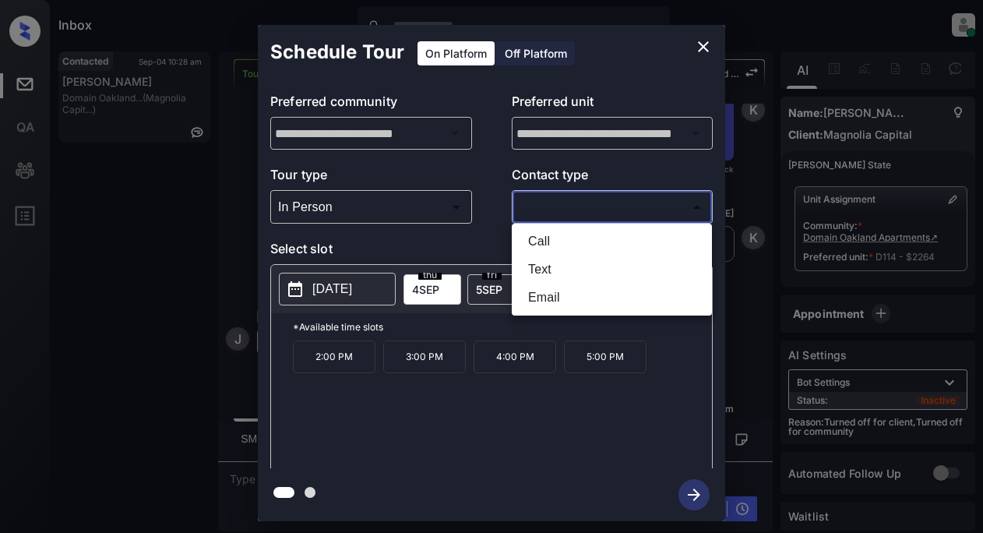
click at [579, 210] on body "Inbox Lyzzelle [PERSON_NAME] Online Set yourself offline Set yourself on break …" at bounding box center [491, 266] width 983 height 533
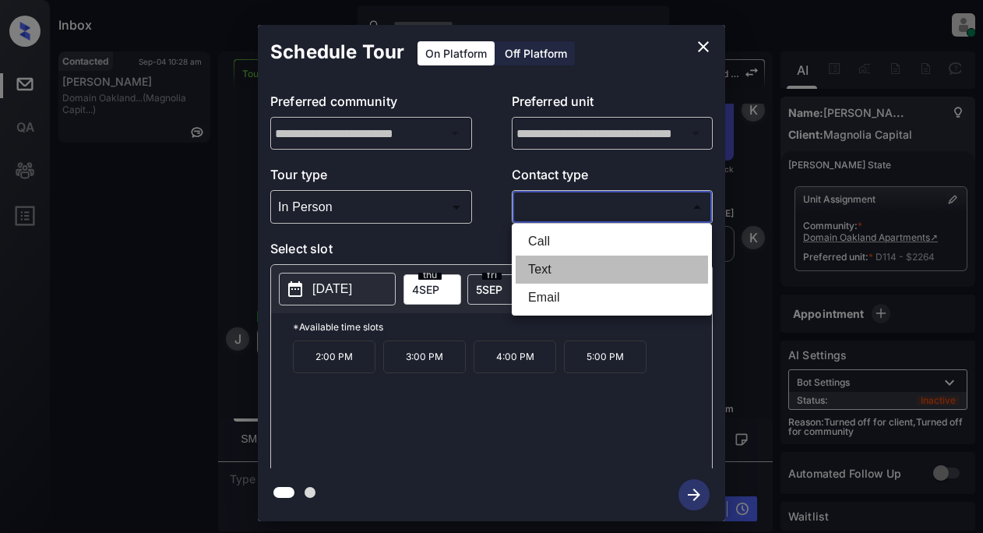
drag, startPoint x: 541, startPoint y: 269, endPoint x: 537, endPoint y: 262, distance: 8.7
click at [540, 269] on li "Text" at bounding box center [611, 269] width 192 height 28
type input "****"
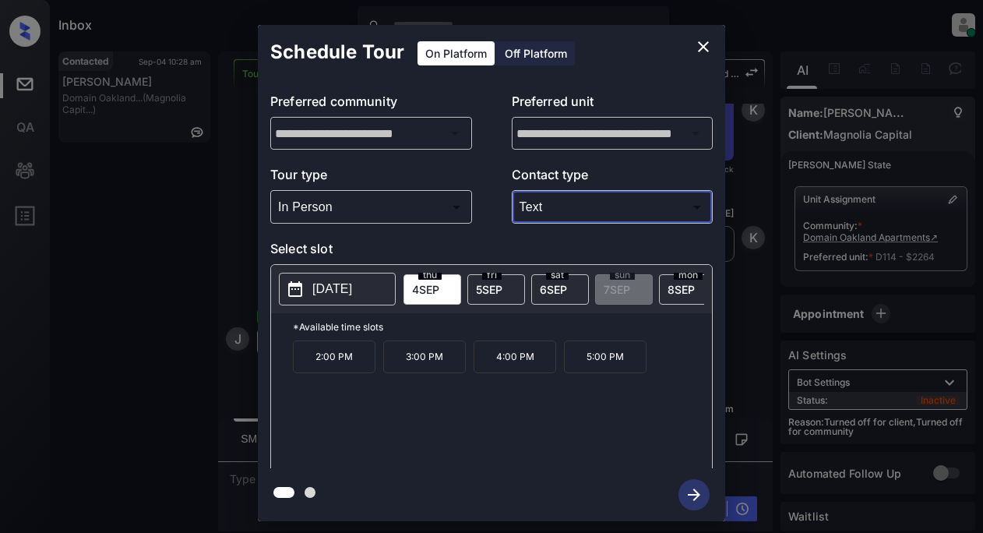
click at [332, 297] on p "[DATE]" at bounding box center [332, 289] width 40 height 19
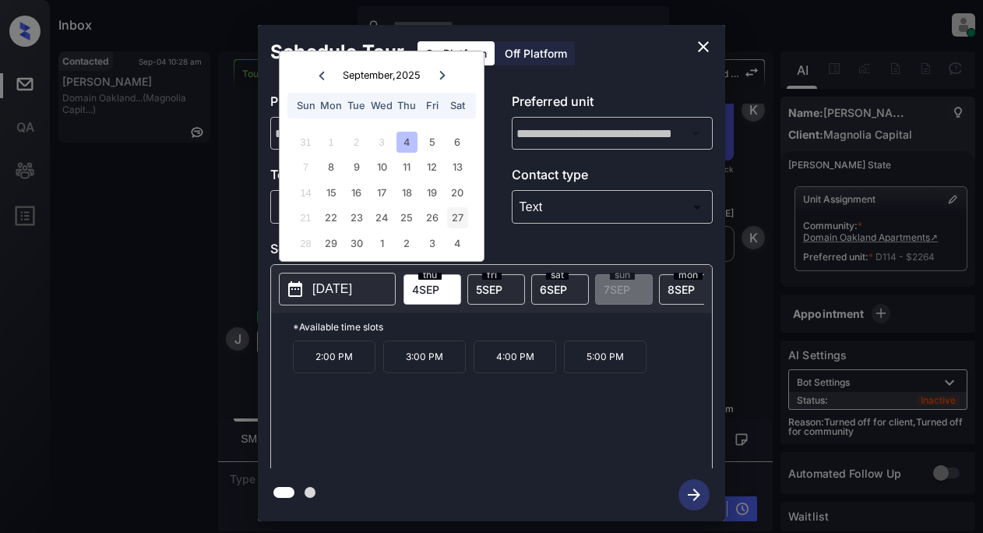
click at [464, 218] on div "27" at bounding box center [457, 217] width 21 height 21
click at [700, 43] on icon "close" at bounding box center [703, 46] width 11 height 11
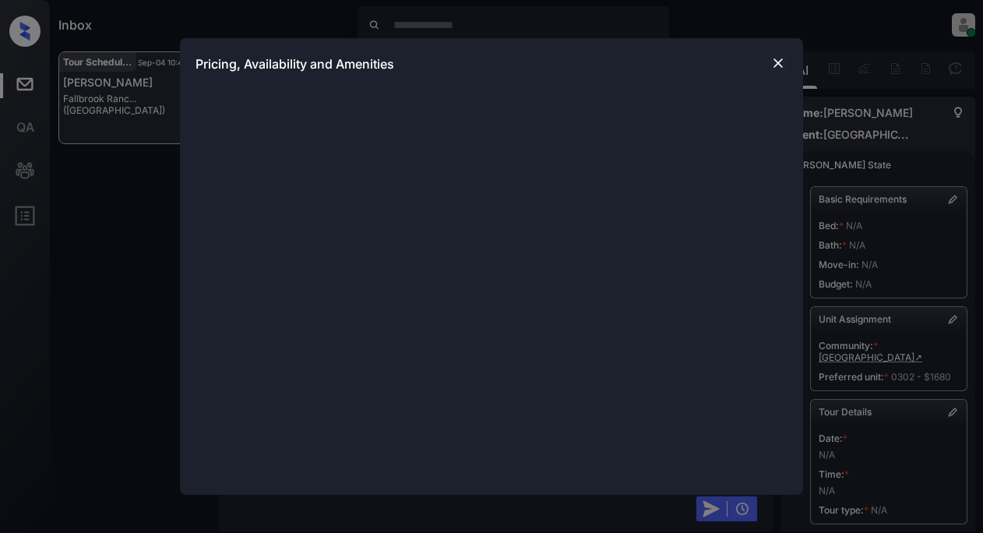
scroll to position [14987, 0]
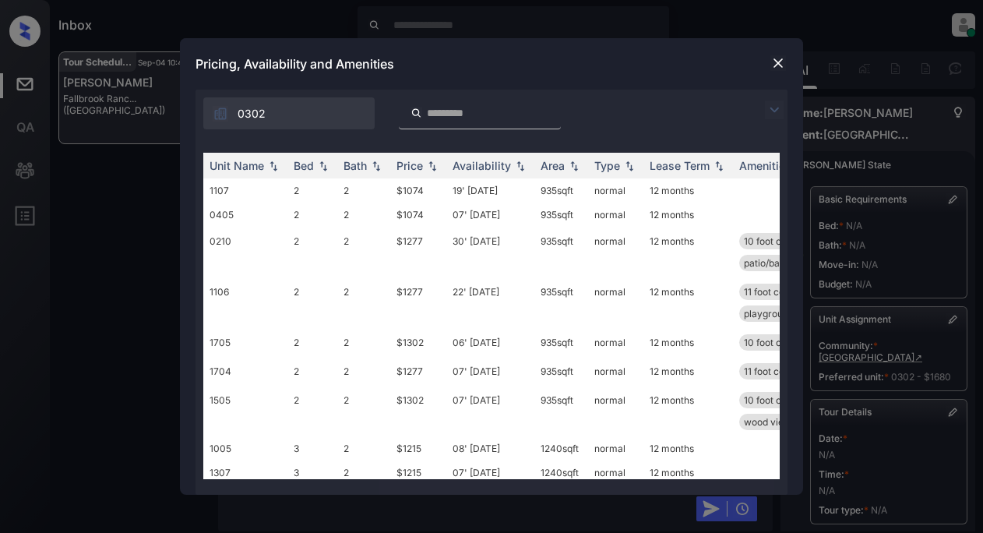
click at [772, 107] on img at bounding box center [774, 109] width 19 height 19
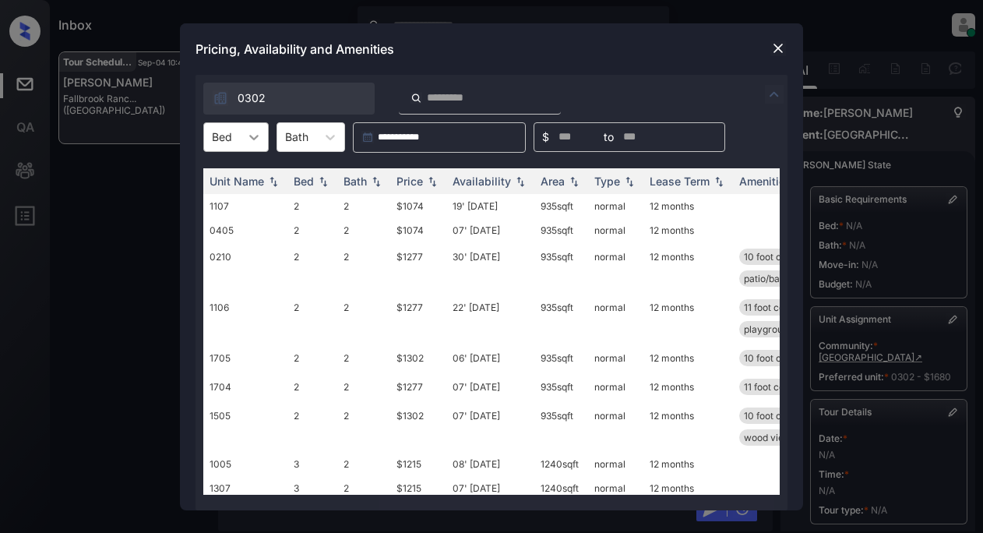
click at [257, 134] on icon at bounding box center [254, 137] width 16 height 16
click at [242, 179] on div "2" at bounding box center [235, 175] width 65 height 28
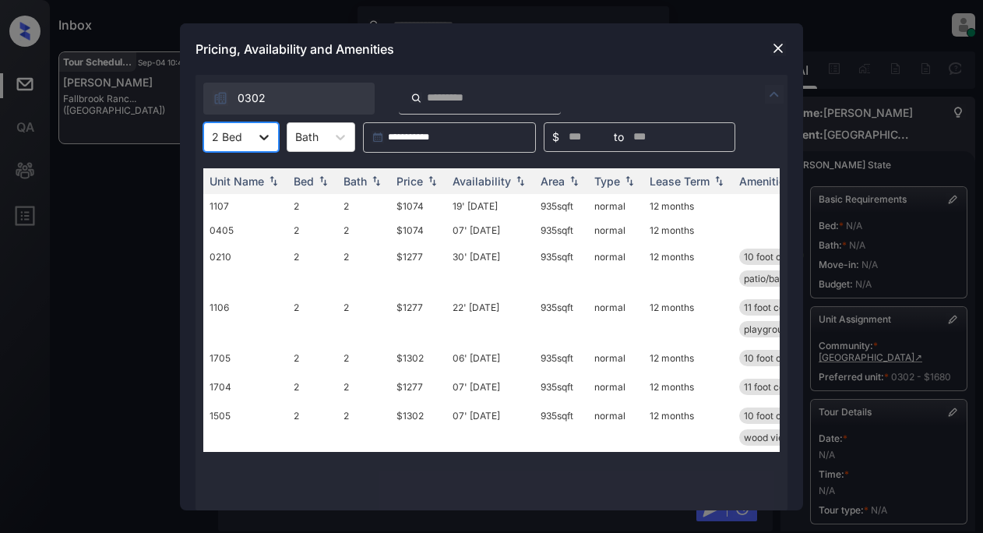
click at [267, 132] on icon at bounding box center [264, 137] width 16 height 16
click at [227, 197] on div "3" at bounding box center [241, 203] width 76 height 28
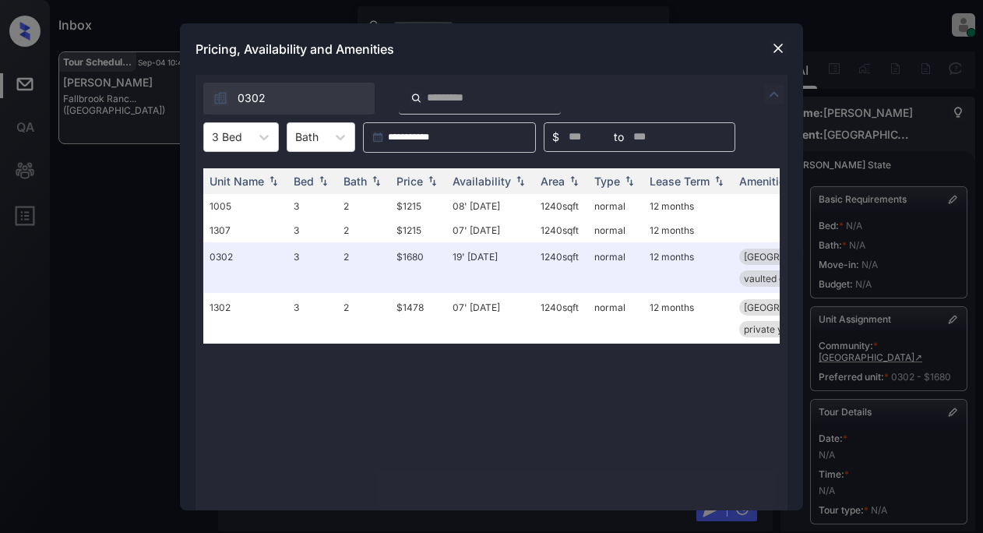
click at [785, 42] on img at bounding box center [778, 48] width 16 height 16
